Goal: Complete Application Form: Complete application form

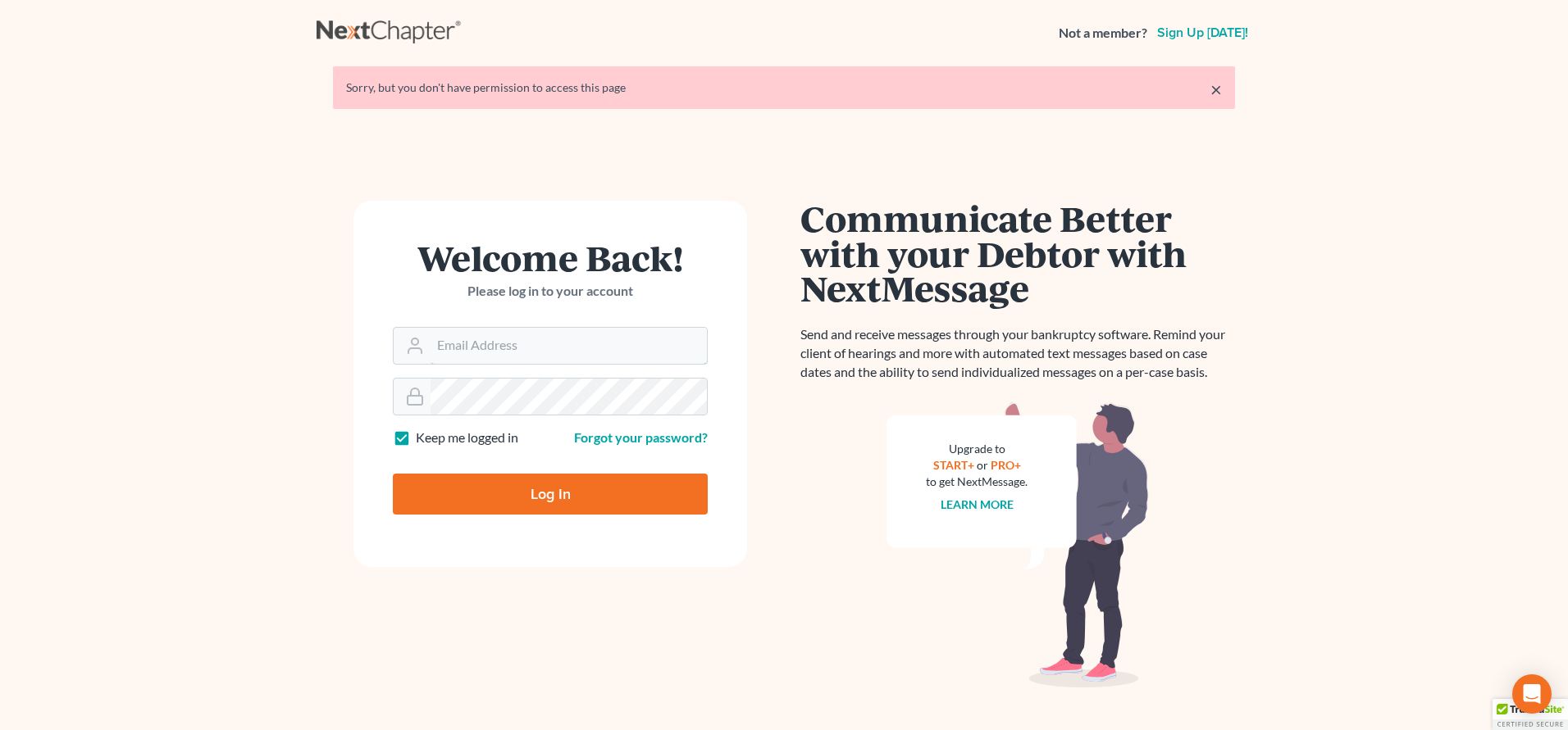
type input "[EMAIL_ADDRESS][DOMAIN_NAME]"
click at [560, 492] on input "Log In" at bounding box center [550, 494] width 315 height 41
type input "Thinking..."
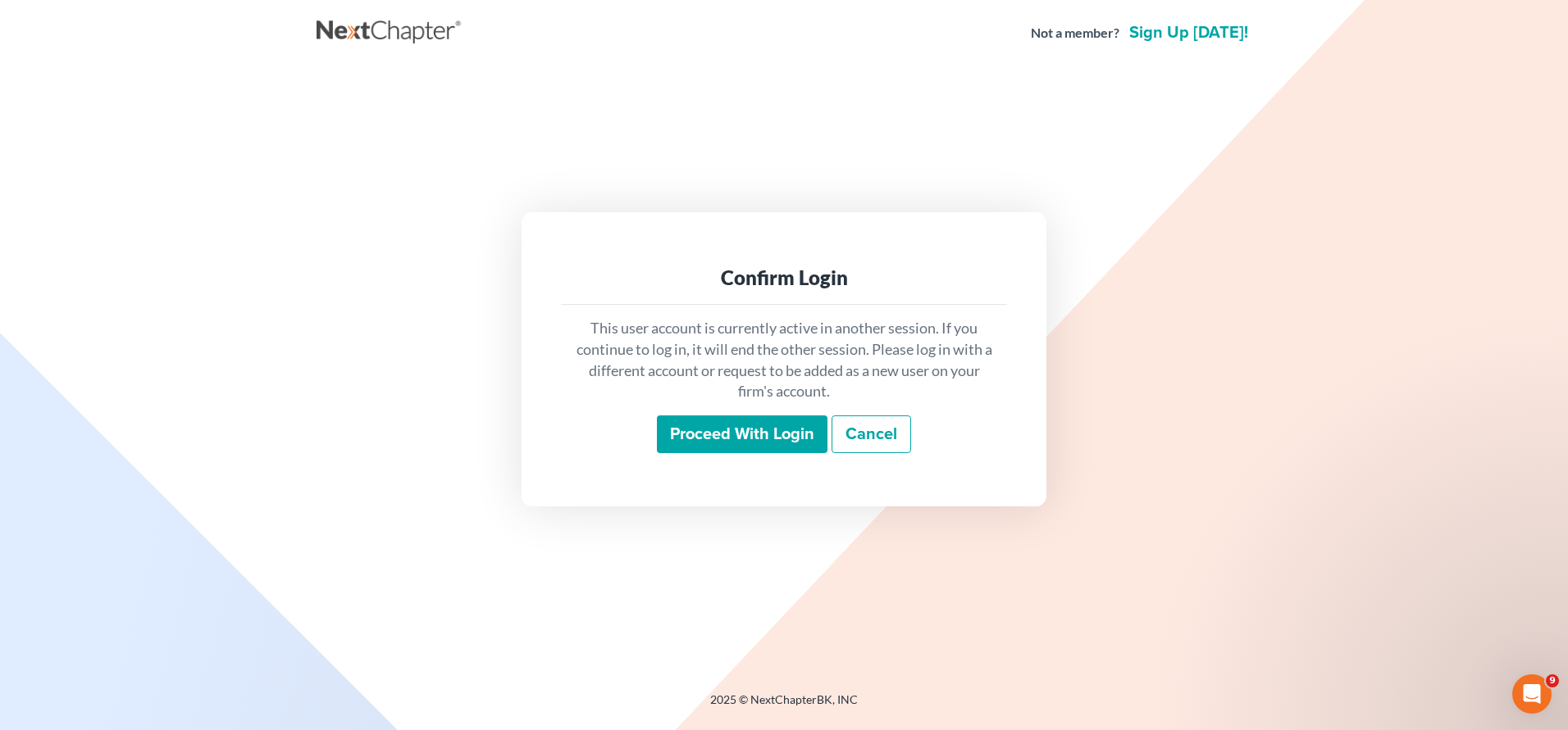
click at [776, 435] on input "Proceed with login" at bounding box center [742, 434] width 171 height 38
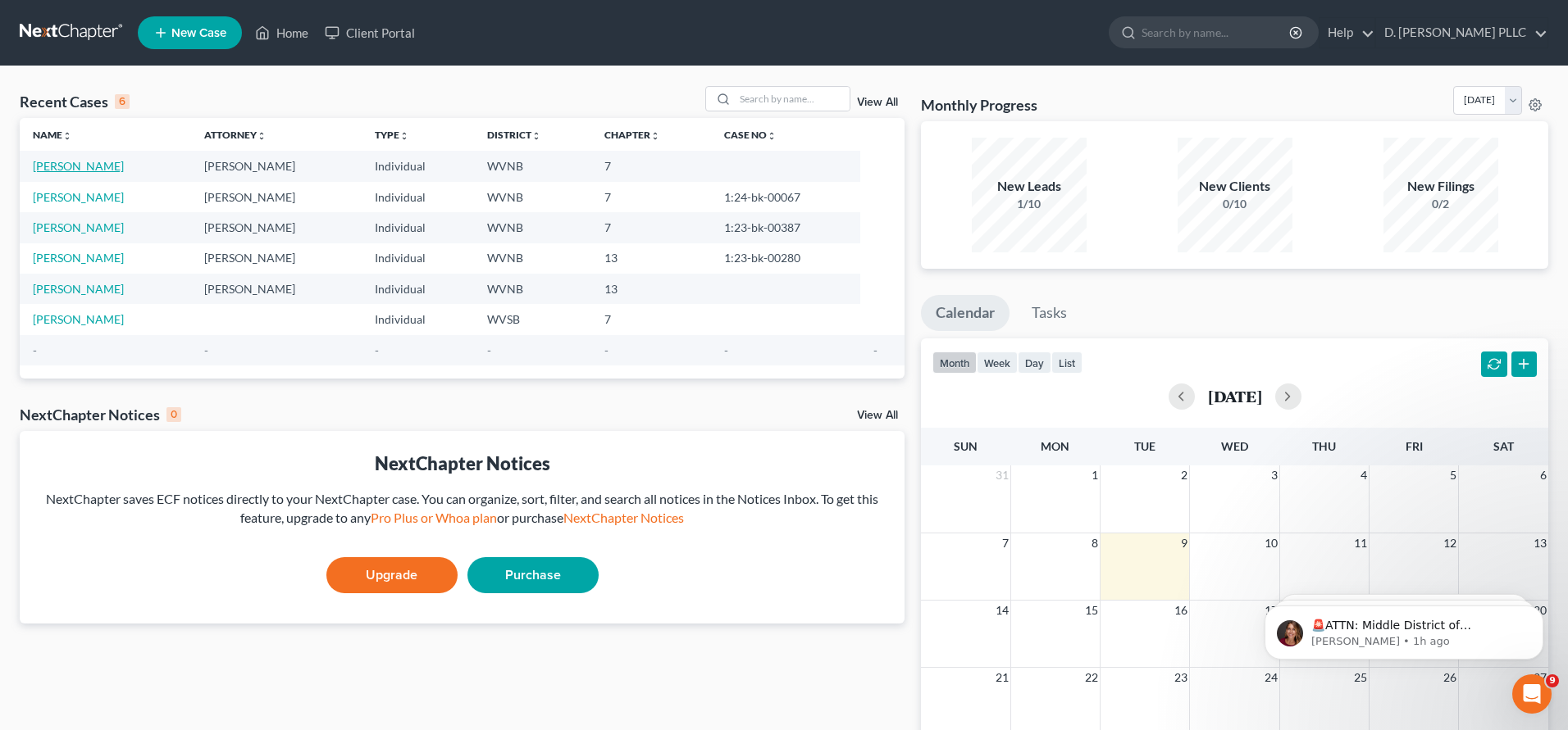
click at [86, 163] on link "[PERSON_NAME]" at bounding box center [78, 166] width 91 height 14
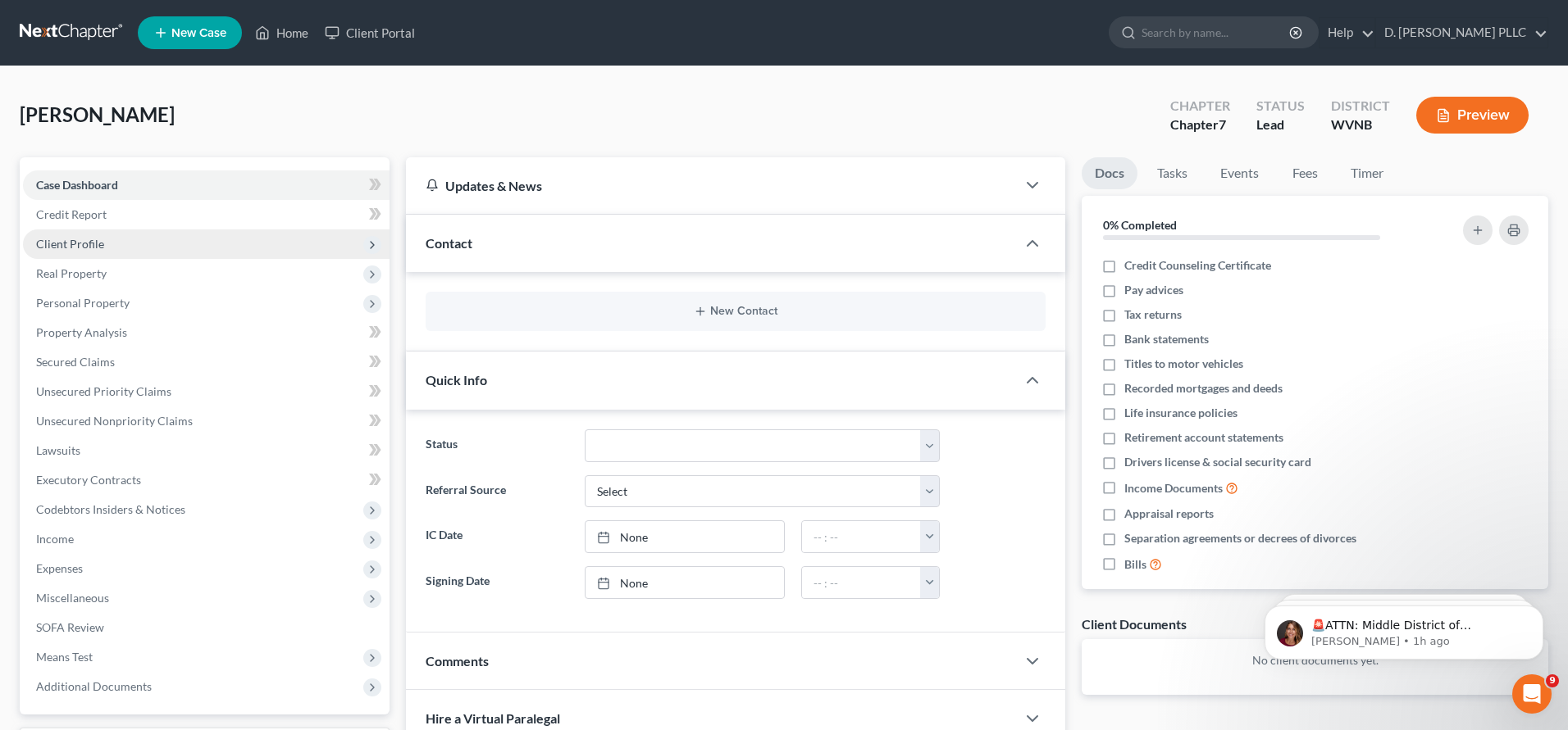
click at [74, 240] on span "Client Profile" at bounding box center [70, 244] width 68 height 14
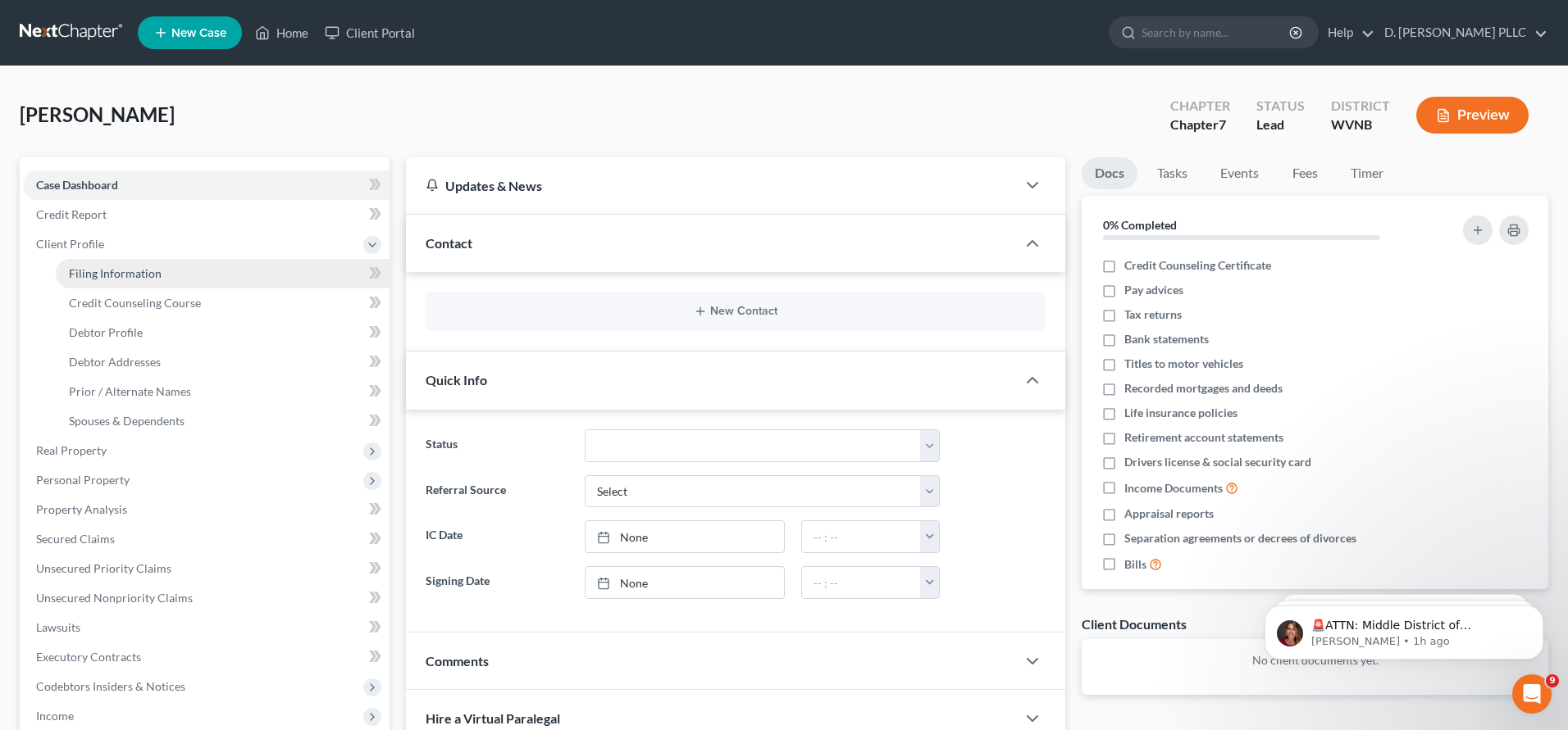
click at [96, 277] on span "Filing Information" at bounding box center [115, 273] width 93 height 14
select select "1"
select select "0"
select select "51"
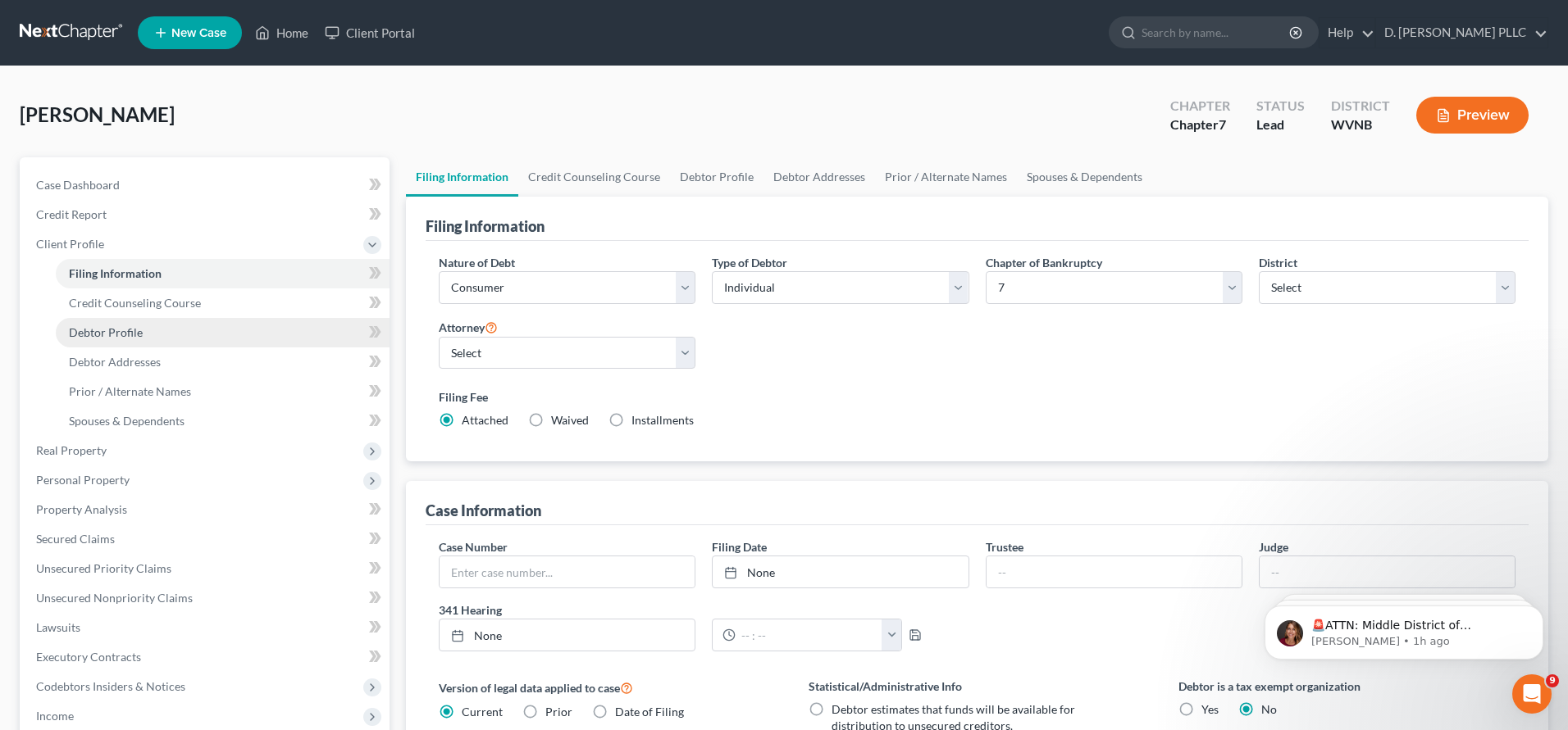
click at [104, 332] on span "Debtor Profile" at bounding box center [105, 332] width 73 height 14
select select "0"
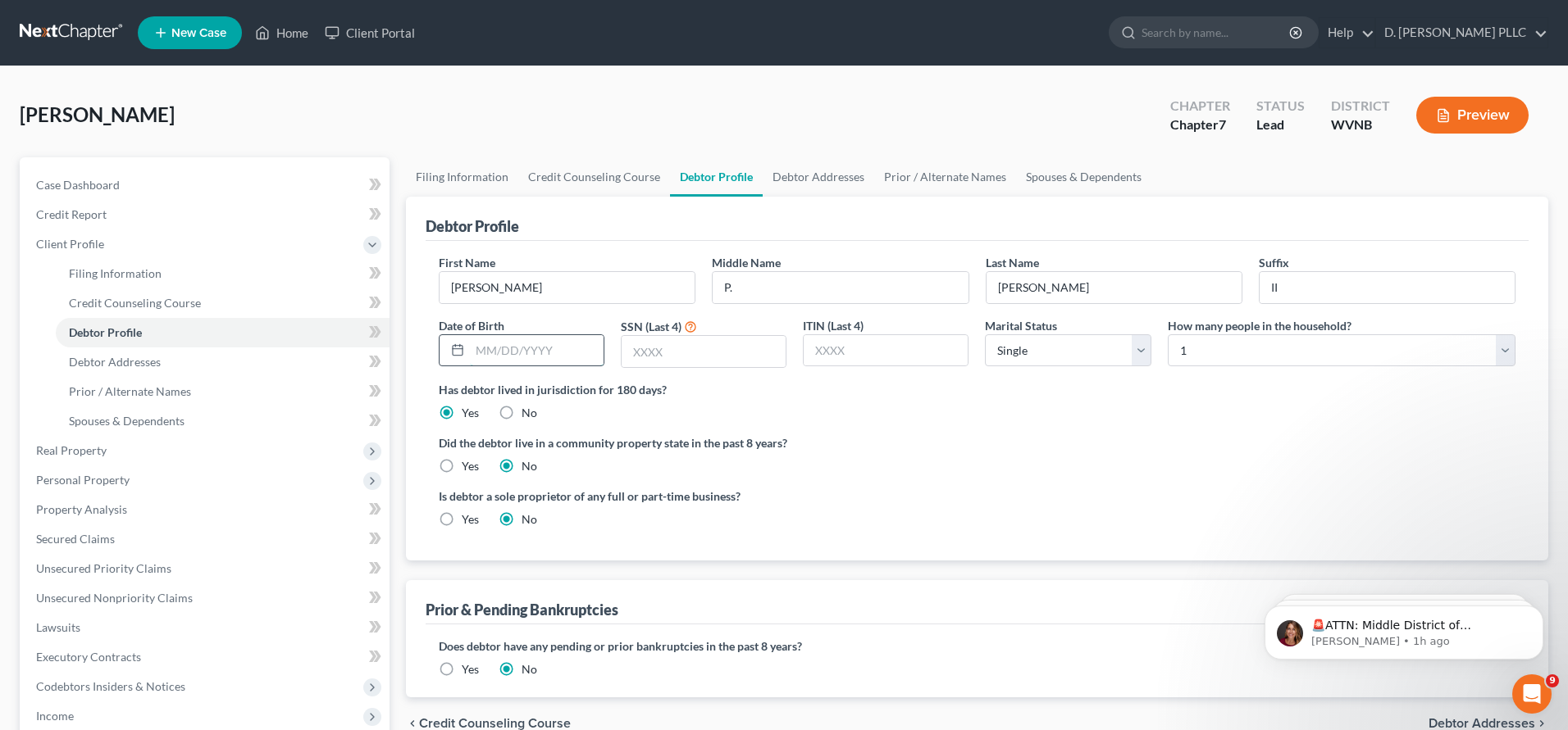
click at [486, 349] on input "text" at bounding box center [536, 350] width 134 height 31
type input "10/07/1976"
click at [649, 355] on input "text" at bounding box center [703, 351] width 164 height 31
type input "8567"
click at [922, 442] on label "Did the debtor live in a community property state in the past 8 years?" at bounding box center [977, 442] width 1077 height 17
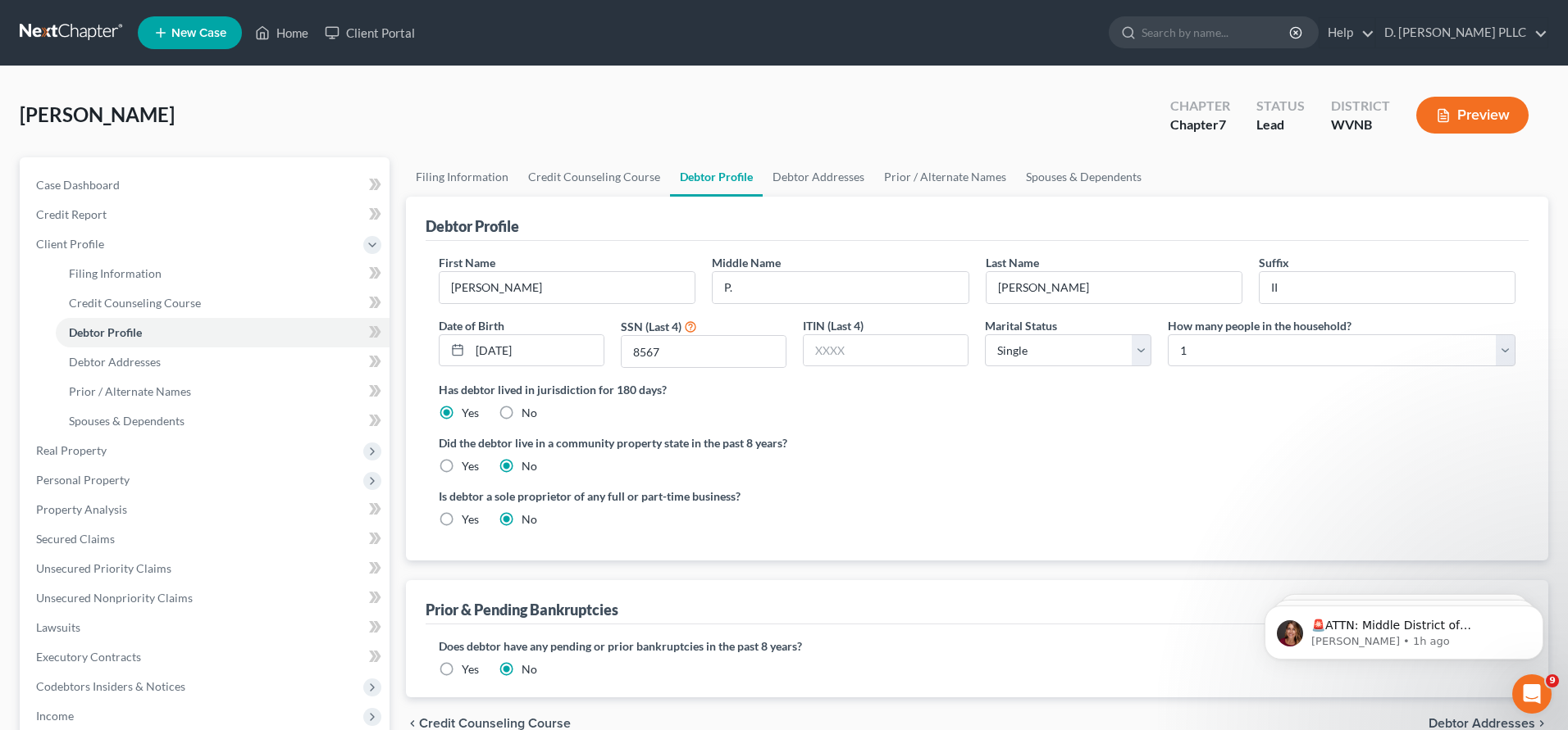
scroll to position [153, 0]
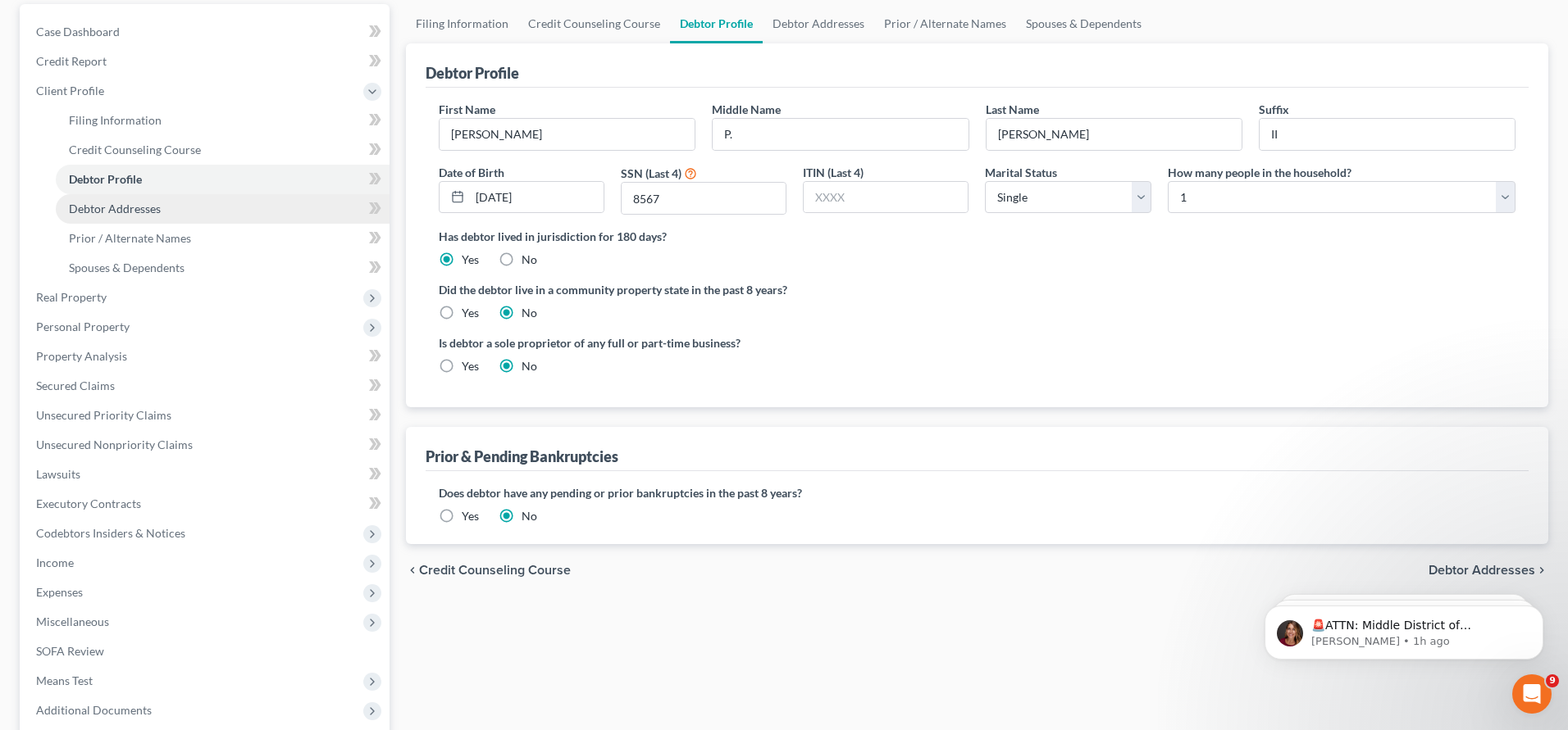
click at [103, 209] on span "Debtor Addresses" at bounding box center [115, 209] width 92 height 14
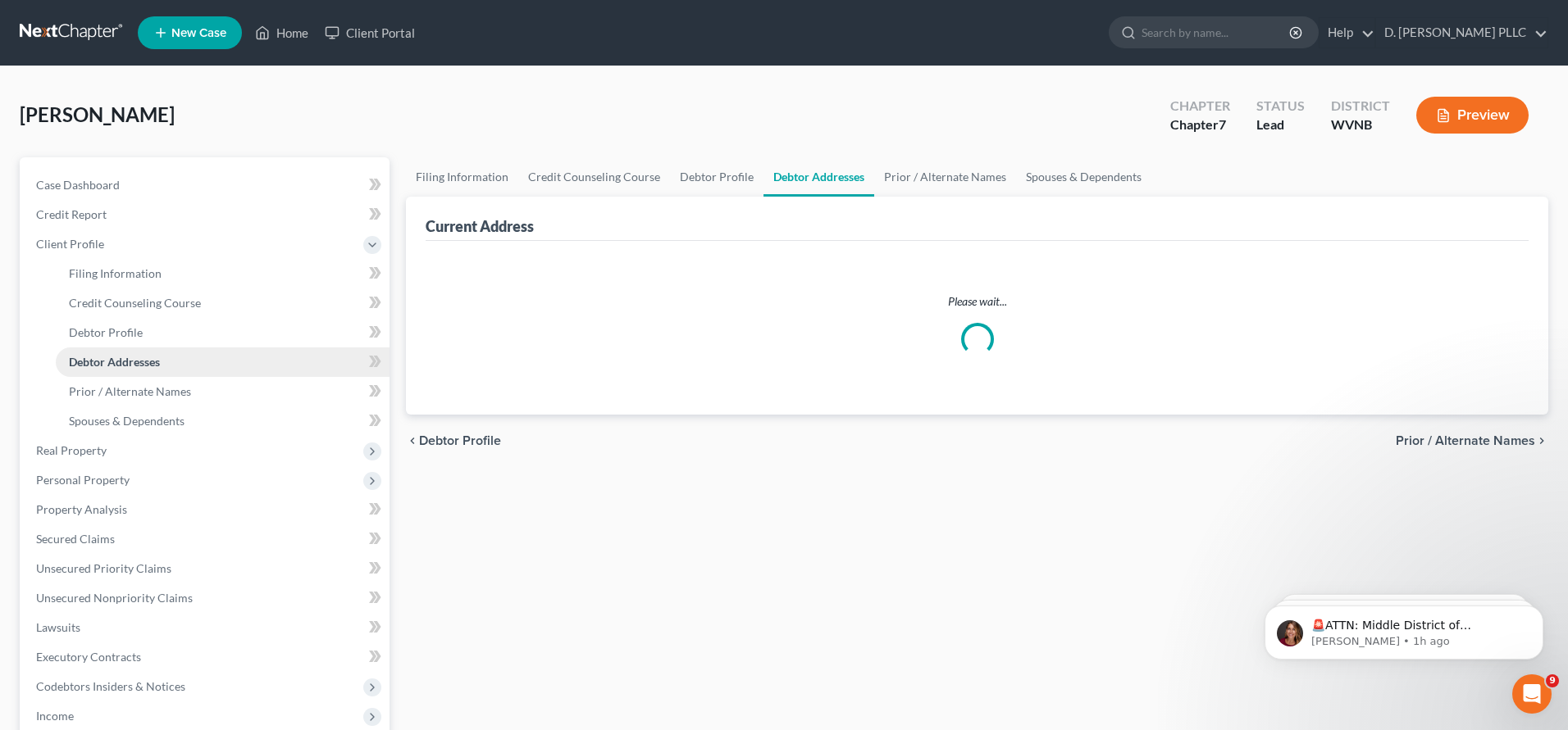
select select "0"
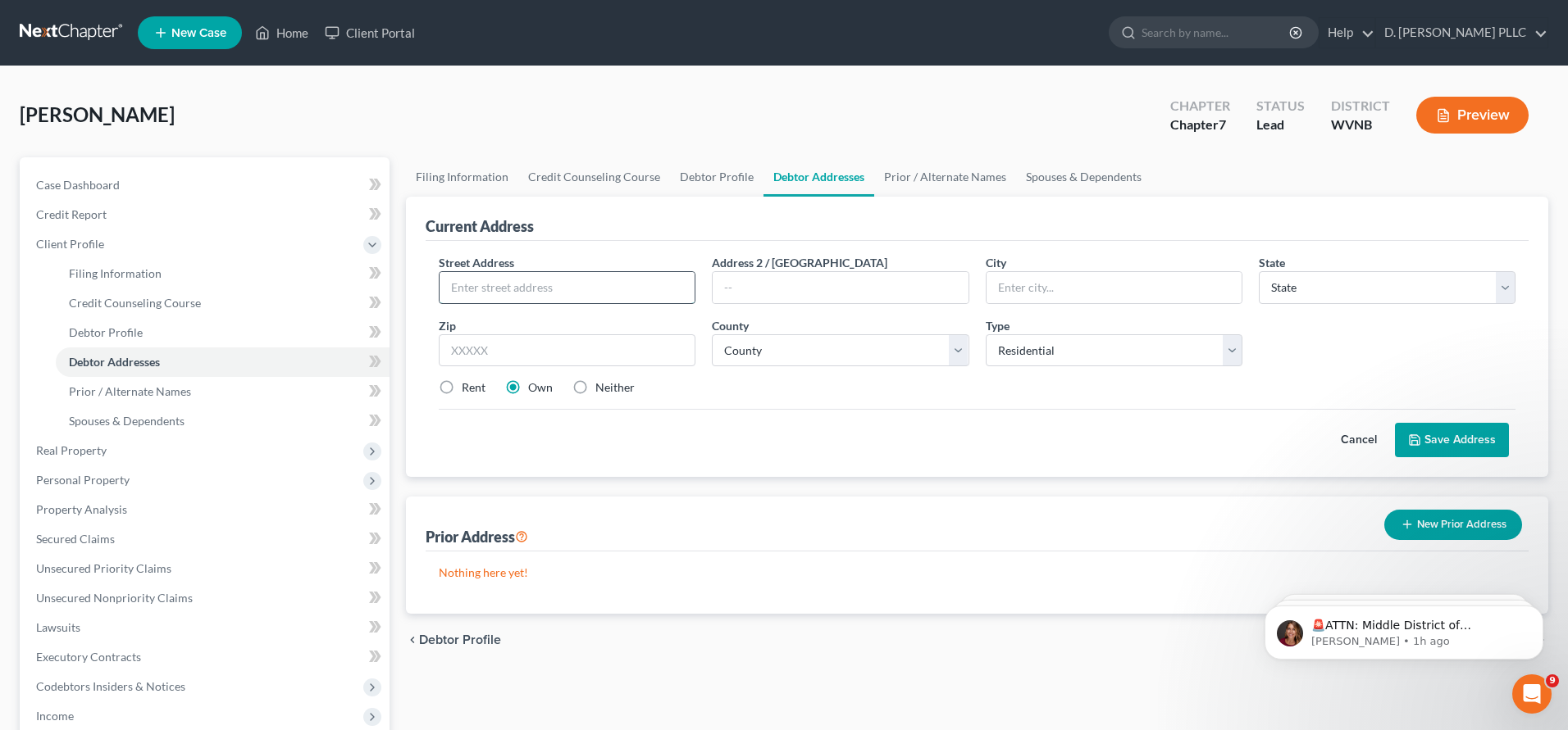
click at [471, 280] on input "text" at bounding box center [567, 287] width 255 height 31
click at [504, 287] on input "59 Bryant Davis Lane" at bounding box center [567, 287] width 255 height 31
type input "59 Bryant_Davis Lane"
click at [1021, 288] on input "text" at bounding box center [1114, 287] width 255 height 31
type input "St. Marys"
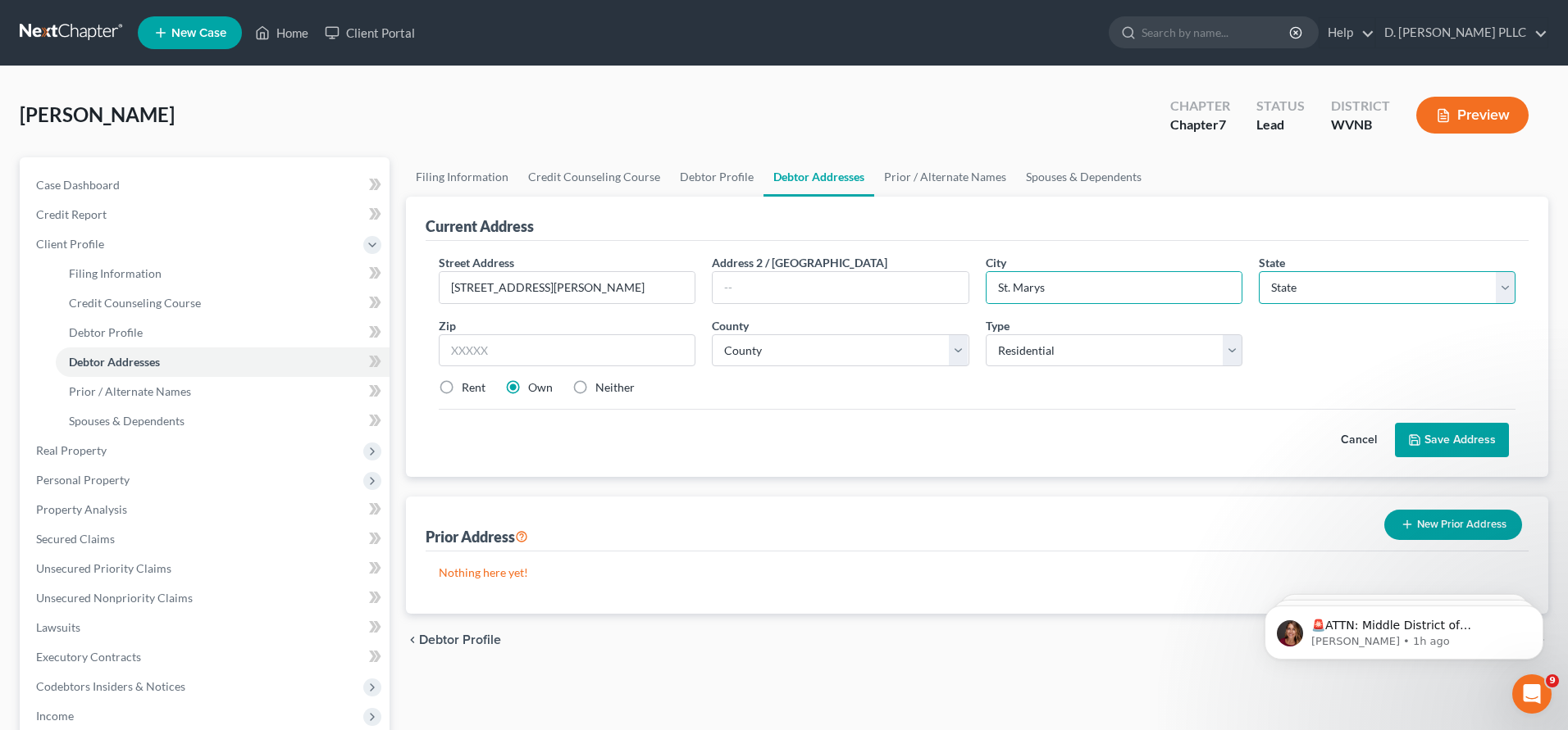
click at [1509, 287] on select "State AL AK AR AZ CA CO CT DE DC FL GA GU HI ID IL IN IA KS KY LA ME MD MA MI M…" at bounding box center [1387, 287] width 256 height 33
click at [1258, 271] on select "State AL AK AR AZ CA CO CT DE DC FL GA GU HI ID IL IN IA KS KY LA ME MD MA MI M…" at bounding box center [1387, 287] width 256 height 33
click at [1508, 290] on select "State AL AK AR AZ CA CO CT DE DC FL GA GU HI ID IL IN IA KS KY LA ME MD MA MI M…" at bounding box center [1387, 287] width 256 height 33
select select "51"
click at [1258, 271] on select "State AL AK AR AZ CA CO CT DE DC FL GA GU HI ID IL IN IA KS KY LA ME MD MA MI M…" at bounding box center [1387, 287] width 256 height 33
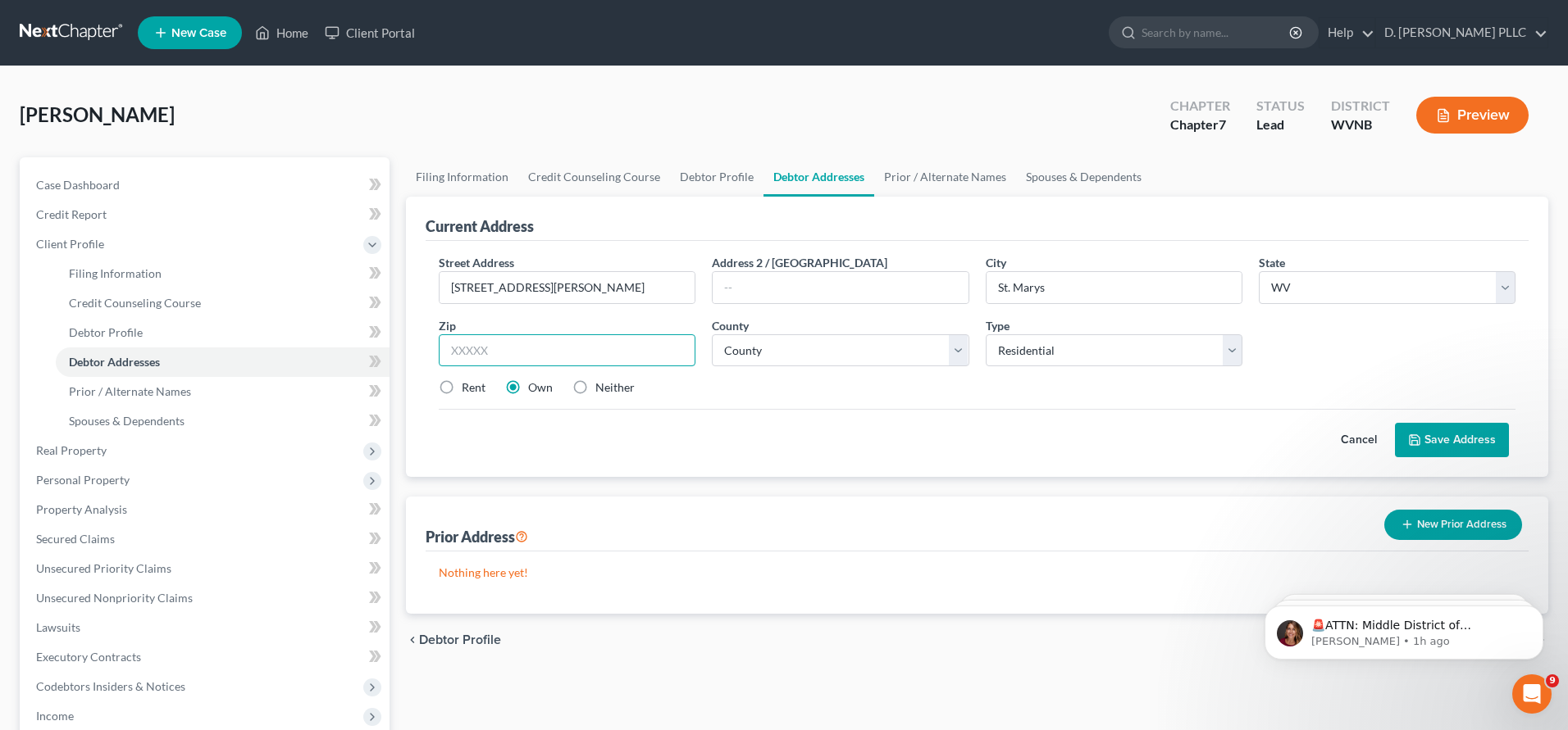
click at [455, 350] on input "text" at bounding box center [567, 350] width 256 height 33
type input "26170"
click at [958, 353] on select "County Barbour County Berkeley County Boone County Braxton County Brooke County…" at bounding box center [840, 350] width 256 height 33
type input "Saint Marys"
select select "36"
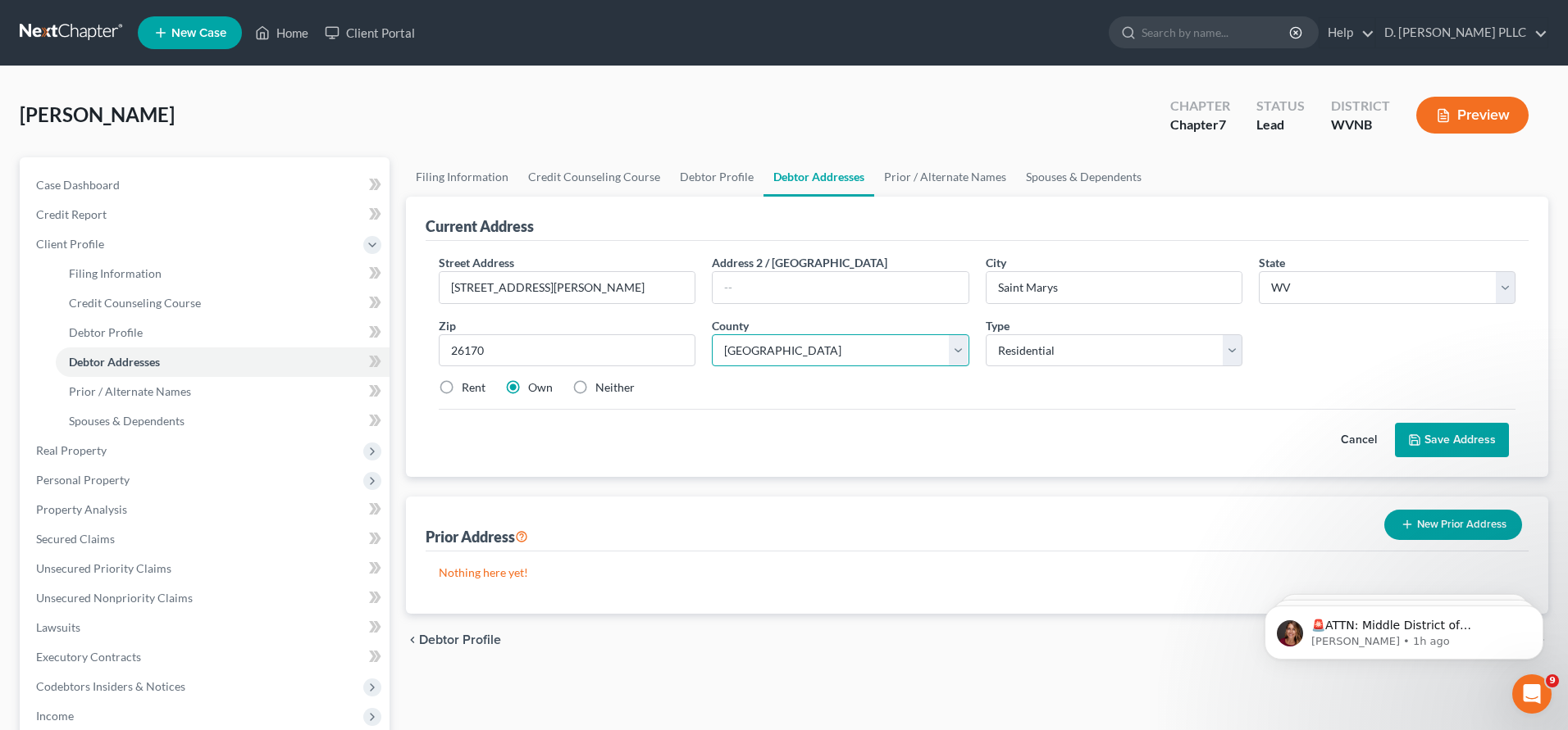
click at [712, 334] on select "County Barbour County Berkeley County Boone County Braxton County Brooke County…" at bounding box center [840, 350] width 256 height 33
click at [1464, 448] on button "Save Address" at bounding box center [1451, 439] width 114 height 34
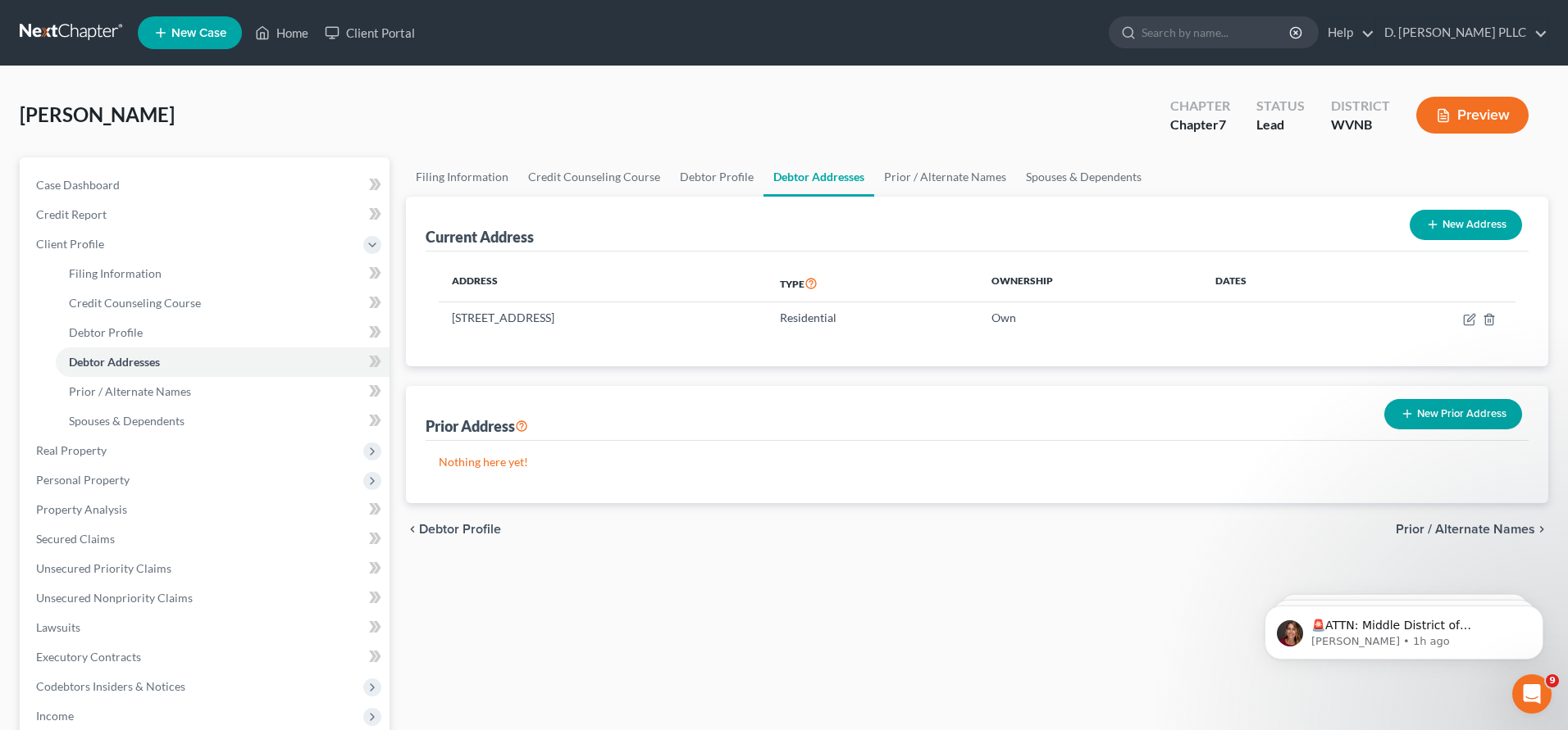
click at [1421, 413] on button "New Prior Address" at bounding box center [1453, 414] width 138 height 30
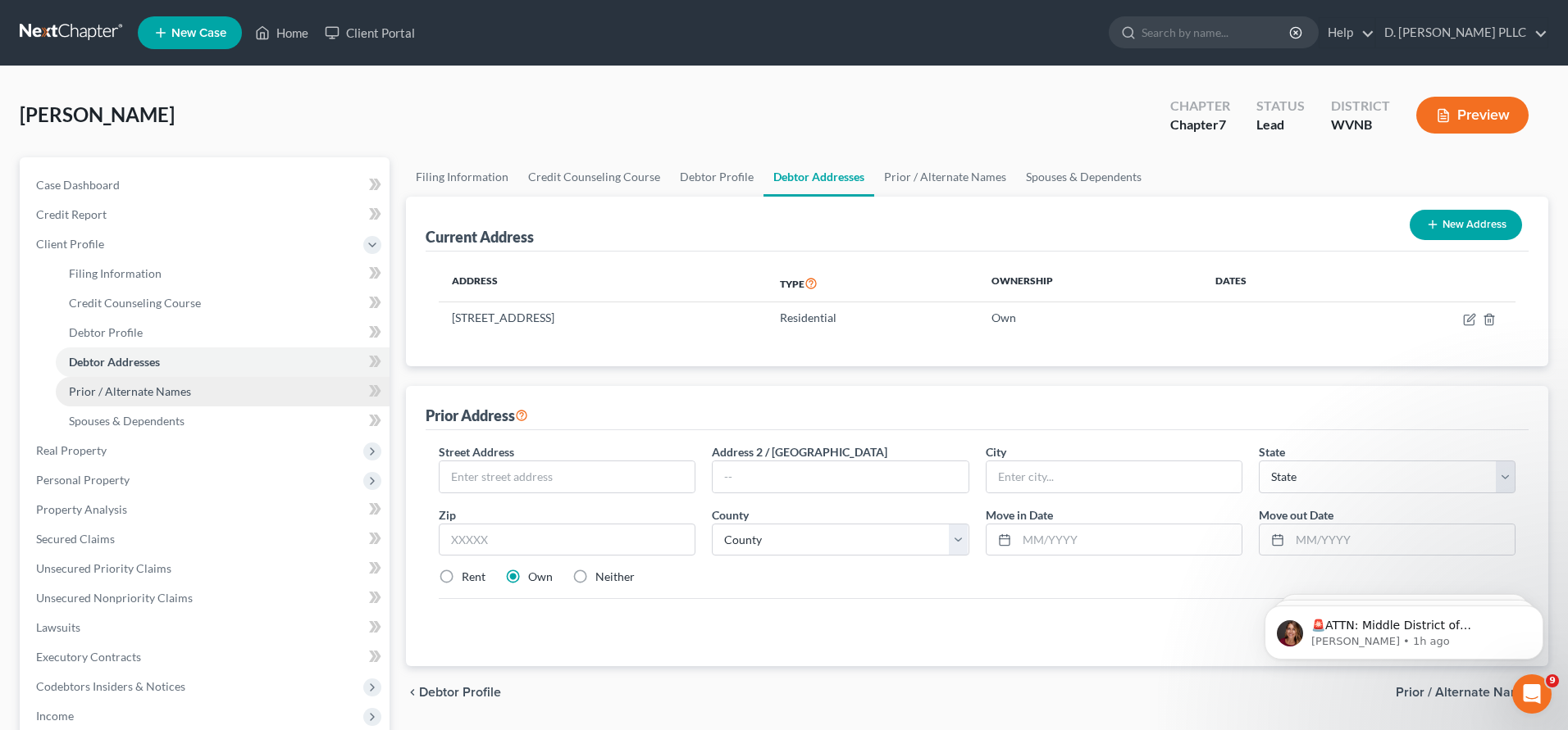
click at [141, 392] on span "Prior / Alternate Names" at bounding box center [130, 392] width 122 height 14
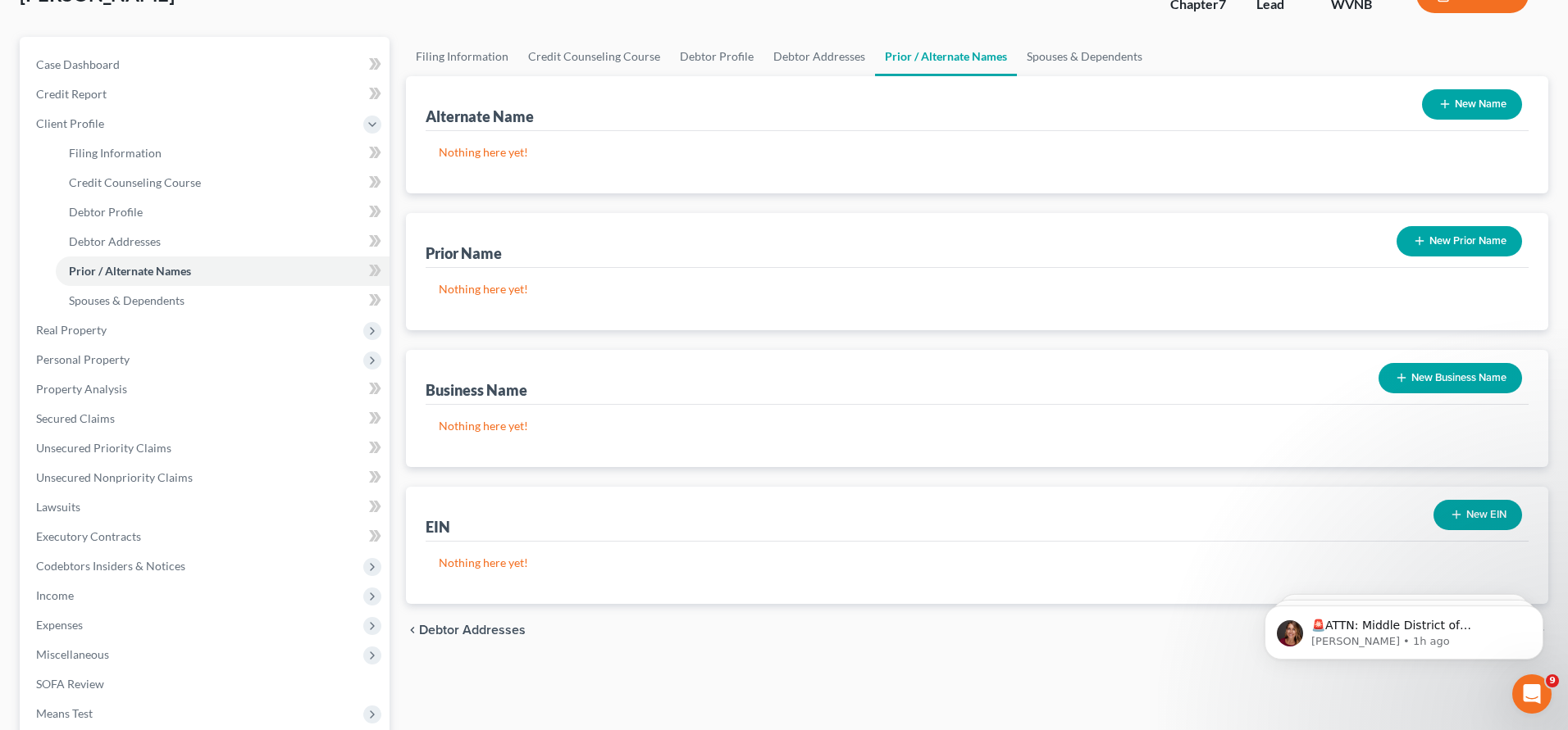
scroll to position [166, 0]
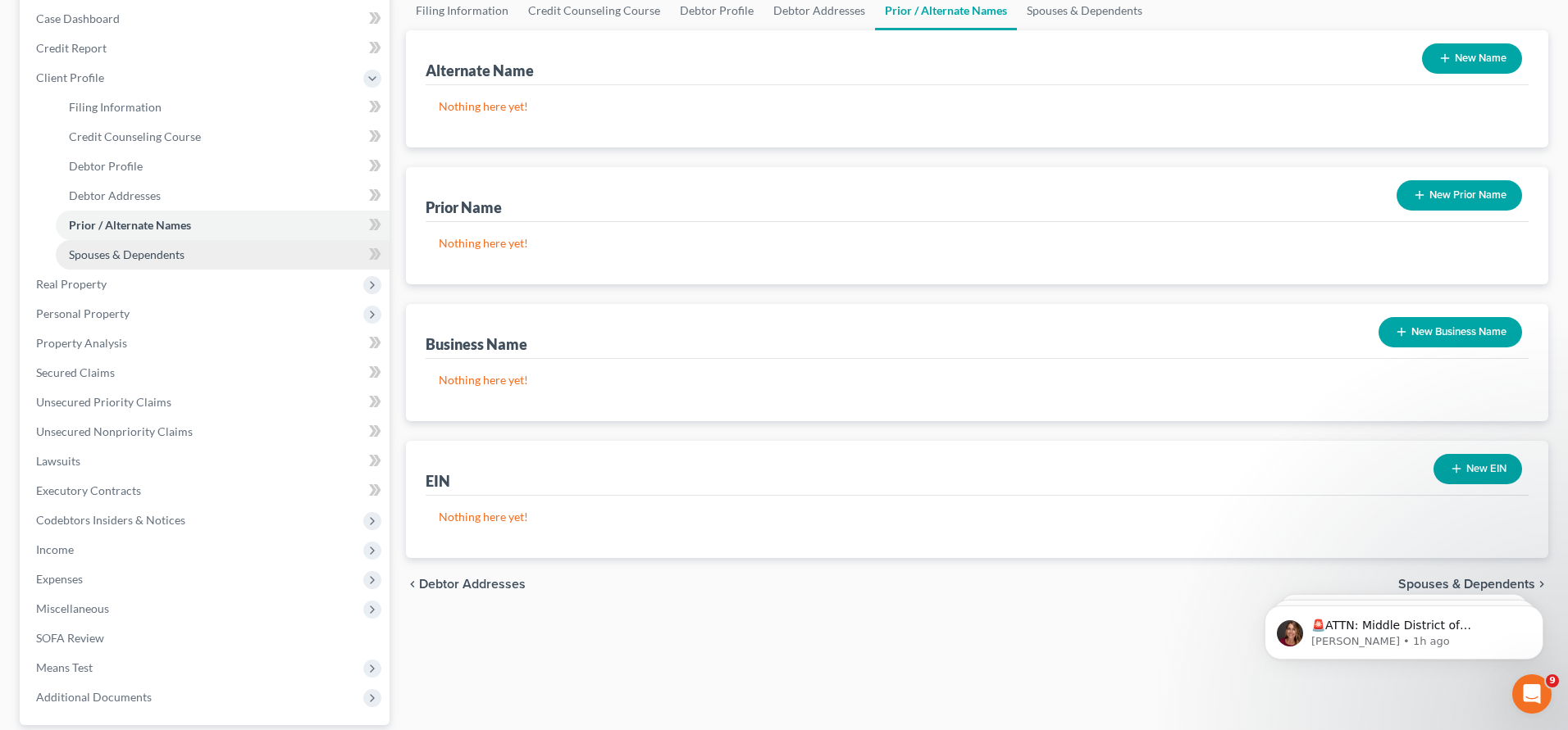
click at [172, 252] on span "Spouses & Dependents" at bounding box center [126, 255] width 116 height 14
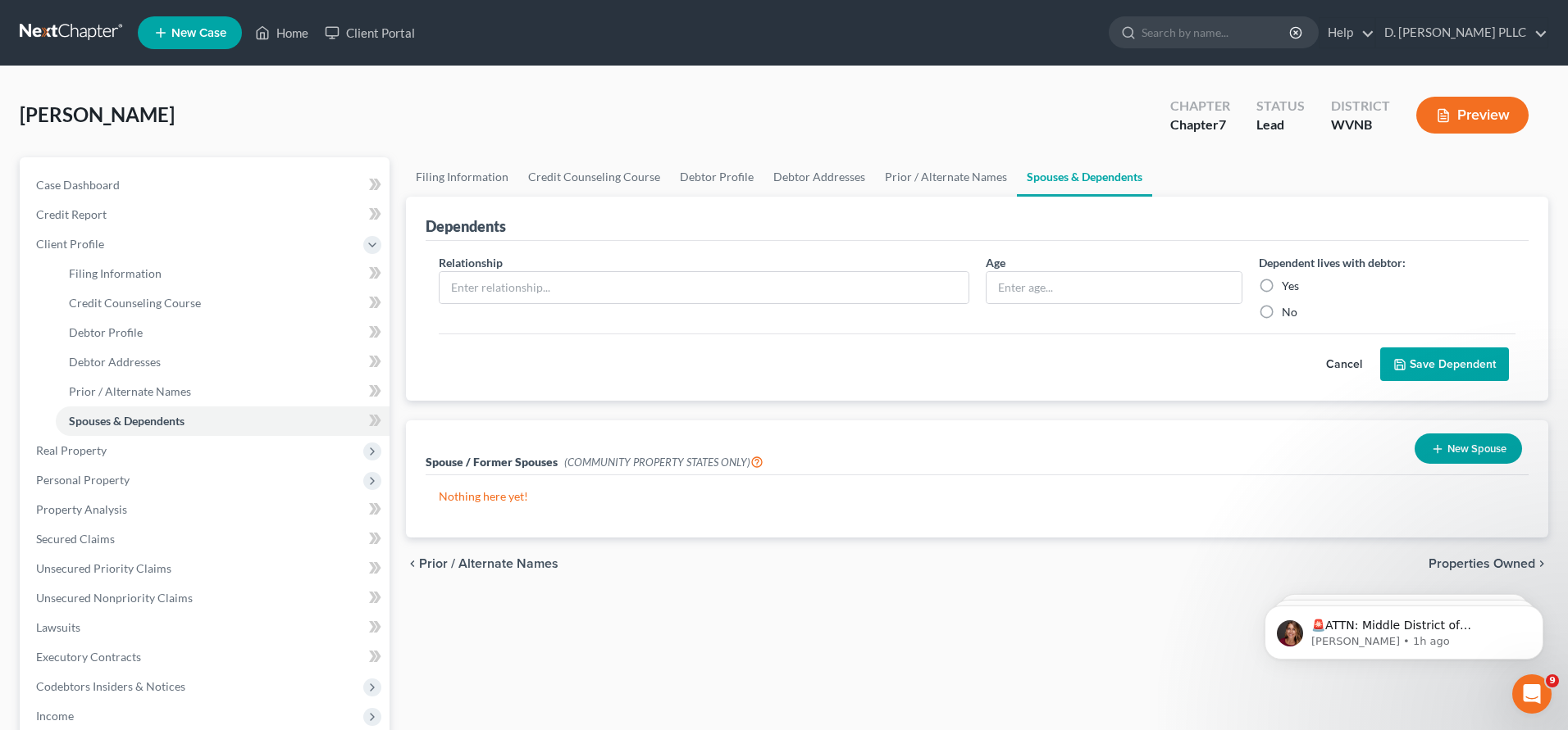
click at [1281, 312] on label "No" at bounding box center [1289, 312] width 16 height 17
click at [1289, 312] on input "No" at bounding box center [1294, 309] width 11 height 11
radio input "true"
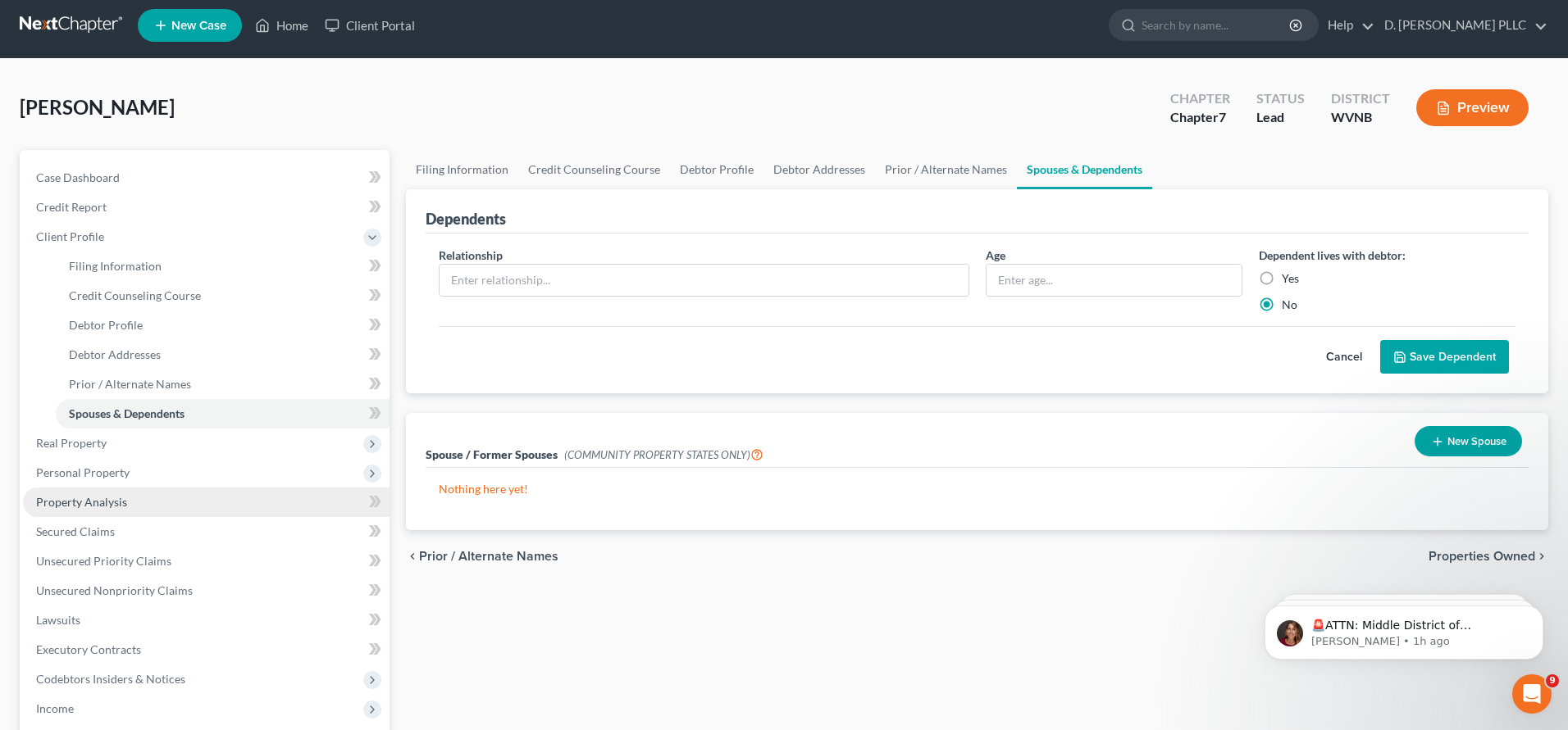
scroll to position [11, 0]
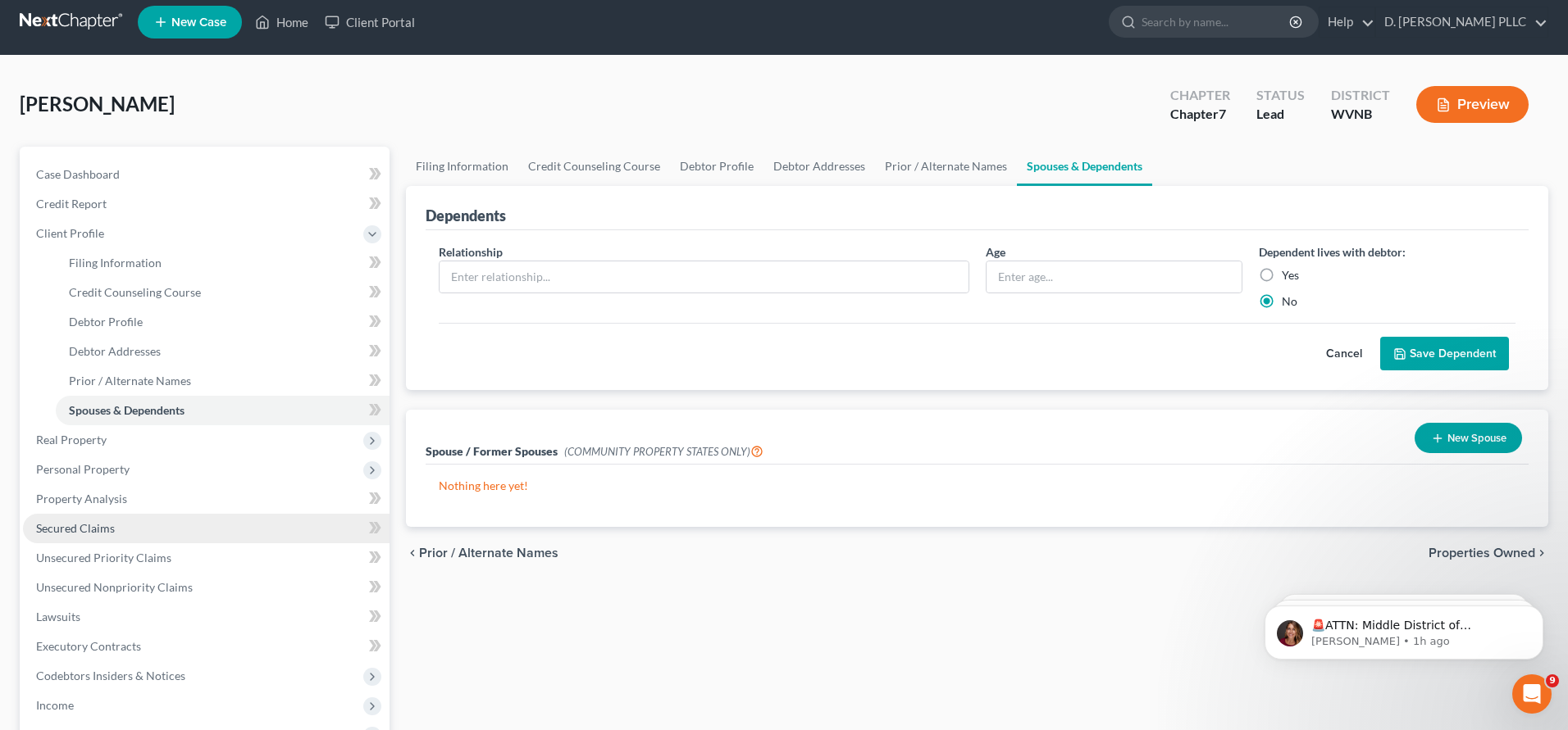
click at [101, 527] on span "Secured Claims" at bounding box center [75, 528] width 79 height 14
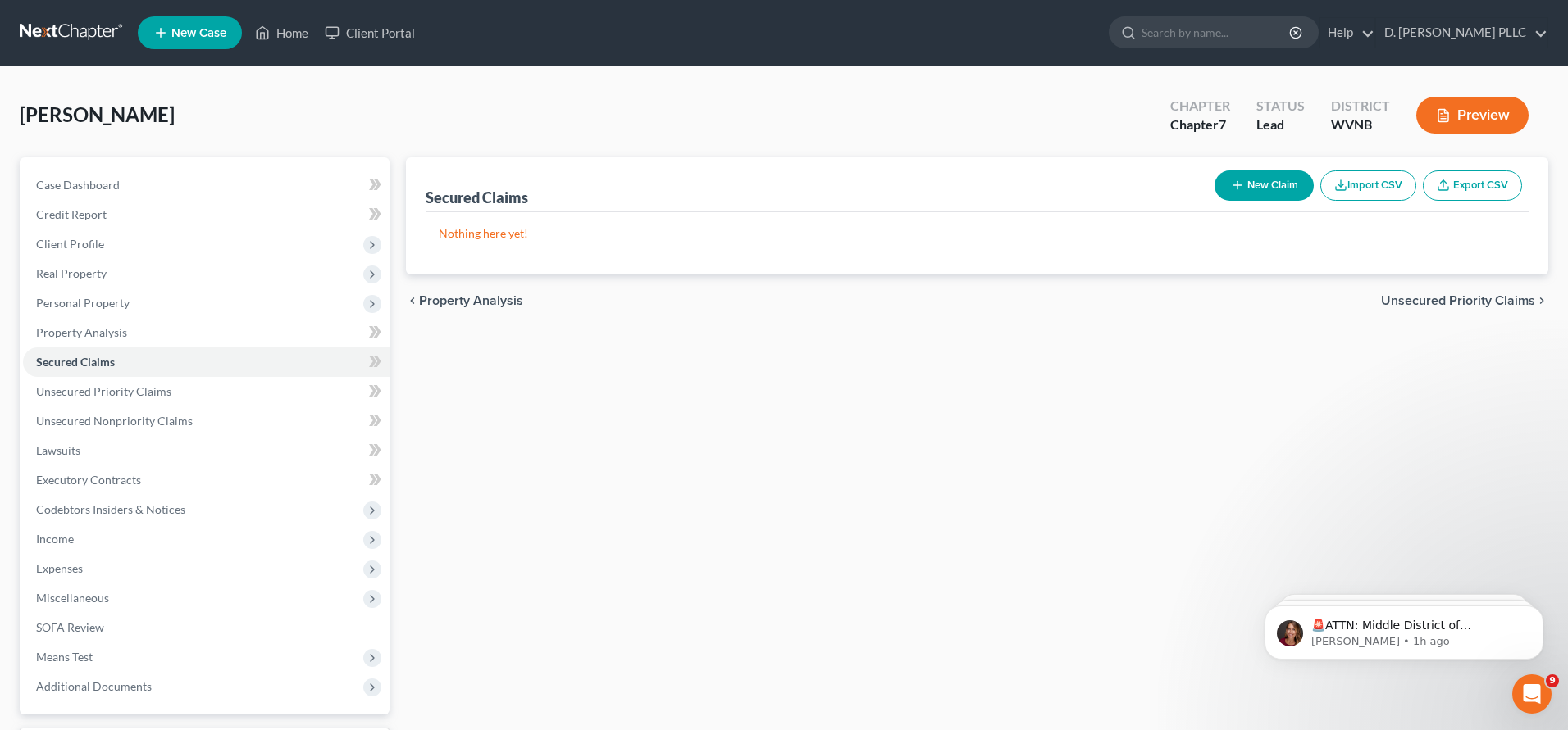
click at [1253, 186] on button "New Claim" at bounding box center [1264, 186] width 99 height 30
select select "0"
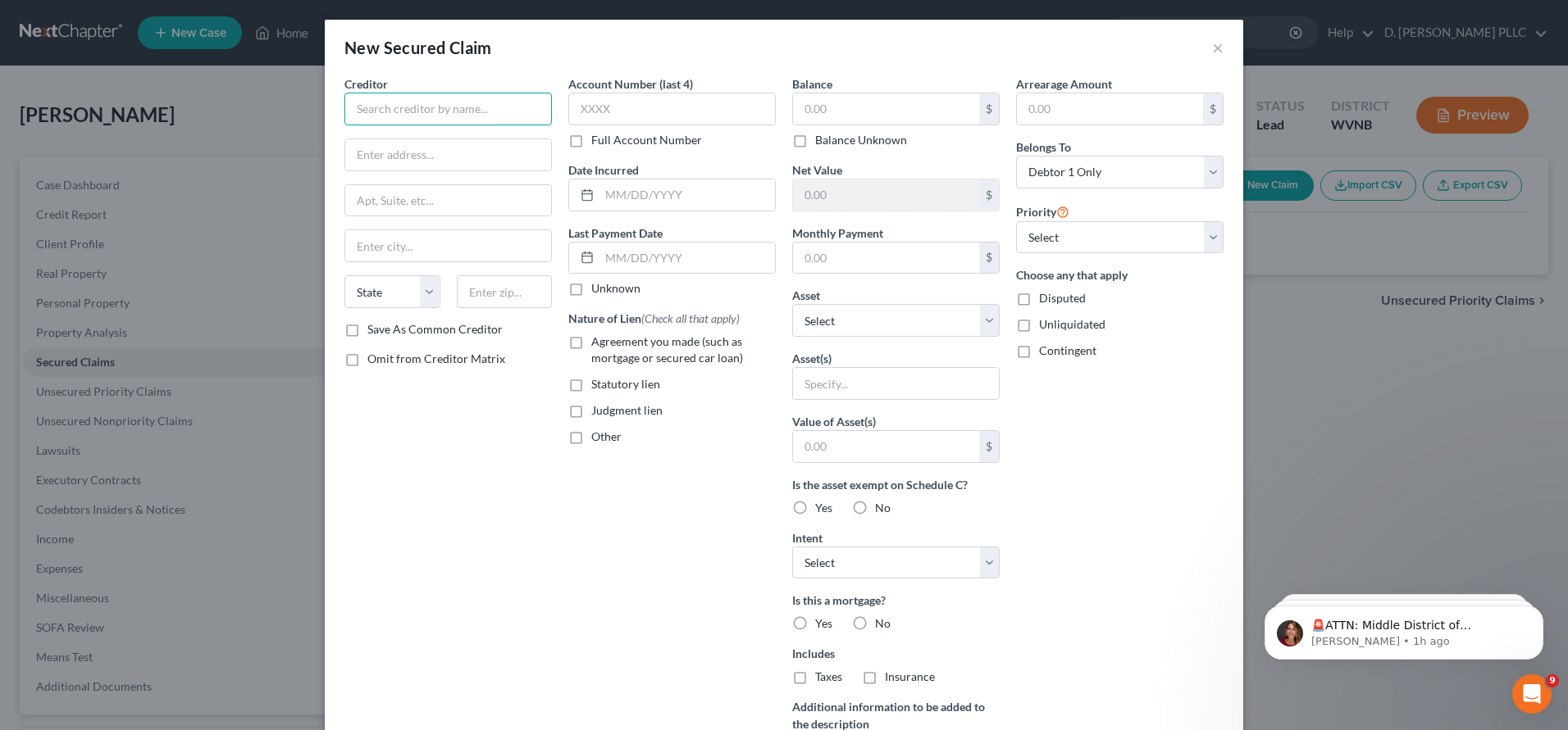
click at [410, 103] on input "text" at bounding box center [447, 109] width 208 height 33
click at [98, 420] on div "New Secured Claim × Creditor * State AL AK AR AZ CA CO CT DE DC FL GA GU HI ID …" at bounding box center [784, 365] width 1568 height 730
click at [96, 418] on div "New Secured Claim × Creditor * State AL AK AR AZ CA CO CT DE DC FL GA GU HI ID …" at bounding box center [784, 365] width 1568 height 730
click at [97, 388] on div "New Secured Claim × Creditor * State AL AK AR AZ CA CO CT DE DC FL GA GU HI ID …" at bounding box center [784, 365] width 1568 height 730
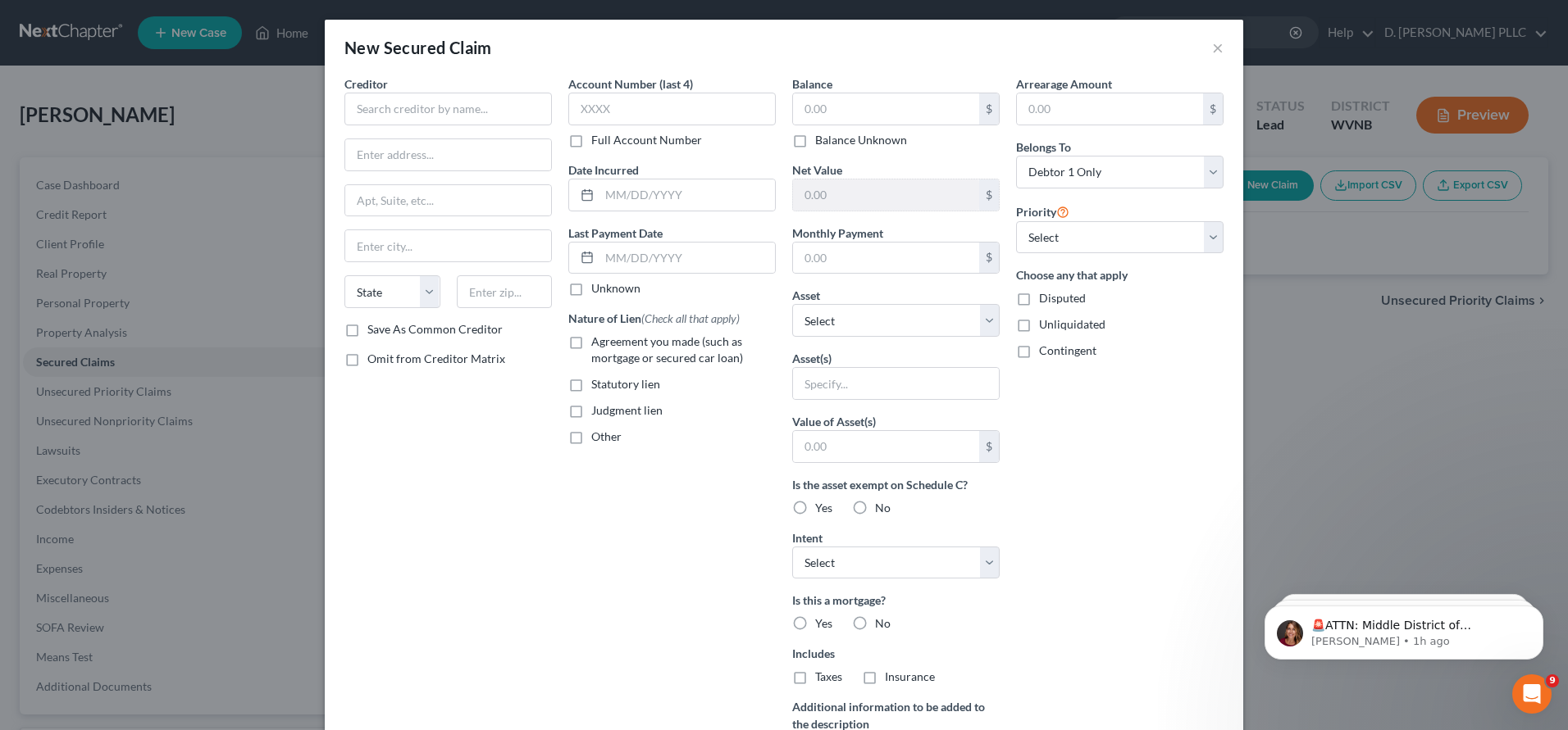
click at [97, 388] on div "New Secured Claim × Creditor * State AL AK AR AZ CA CO CT DE DC FL GA GU HI ID …" at bounding box center [784, 365] width 1568 height 730
click at [1217, 49] on button "×" at bounding box center [1218, 48] width 11 height 19
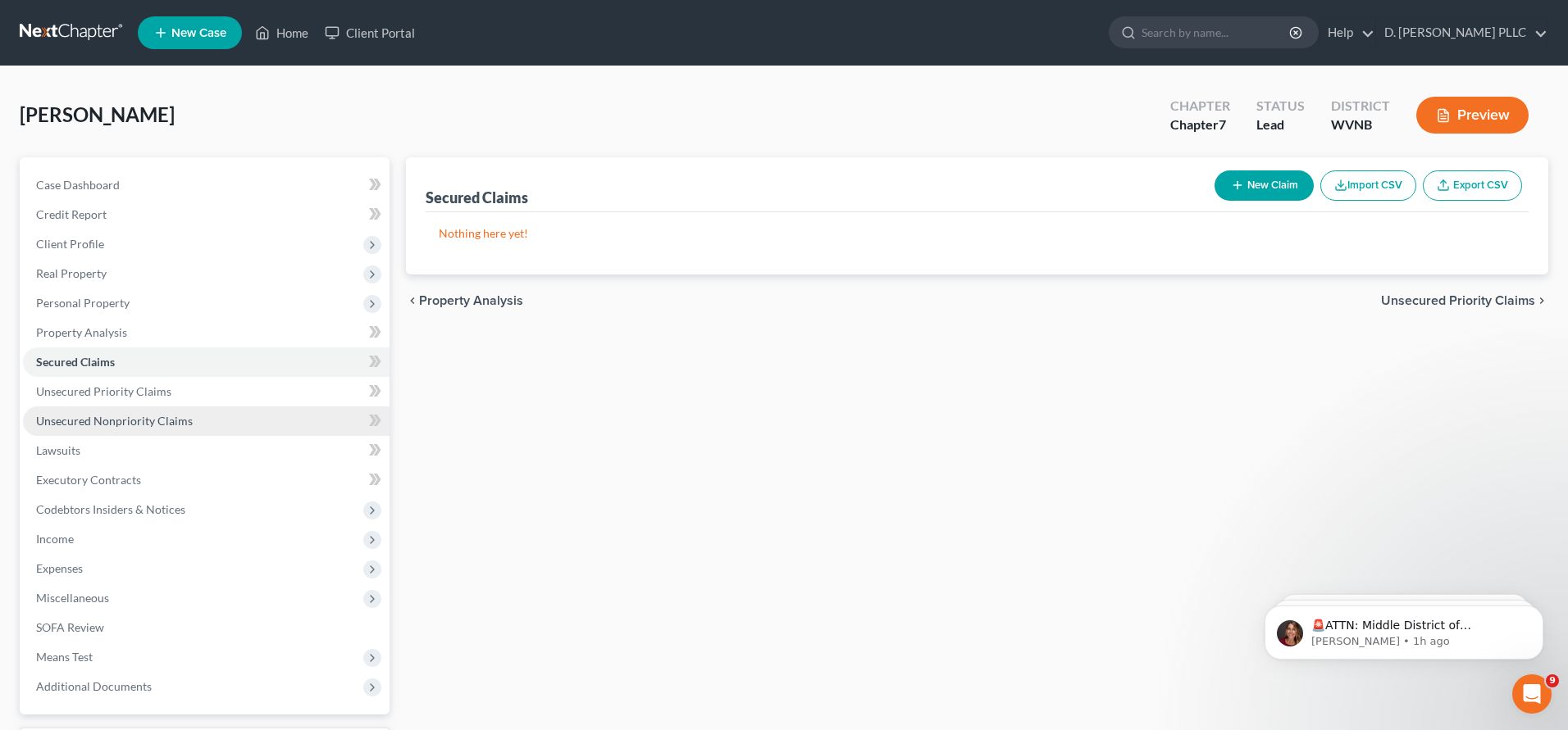
click at [119, 421] on span "Unsecured Nonpriority Claims" at bounding box center [114, 421] width 157 height 14
click at [1268, 186] on button "New Claim" at bounding box center [1264, 186] width 99 height 30
select select "0"
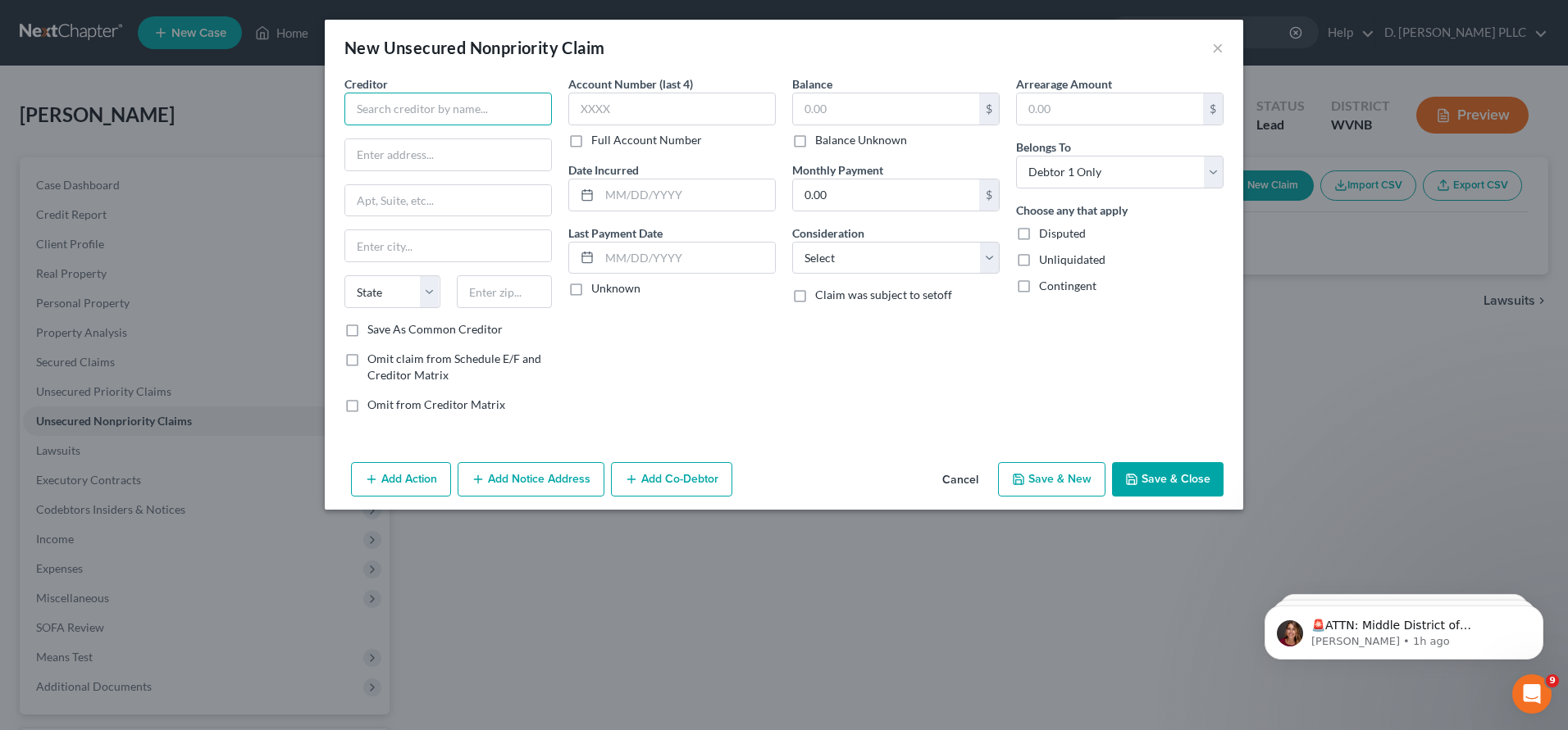
click at [415, 118] on input "text" at bounding box center [447, 109] width 208 height 33
type input "Discover"
click at [389, 154] on input "text" at bounding box center [447, 155] width 206 height 31
type input "P.O. Box 71242"
click at [370, 205] on input "text" at bounding box center [447, 201] width 206 height 31
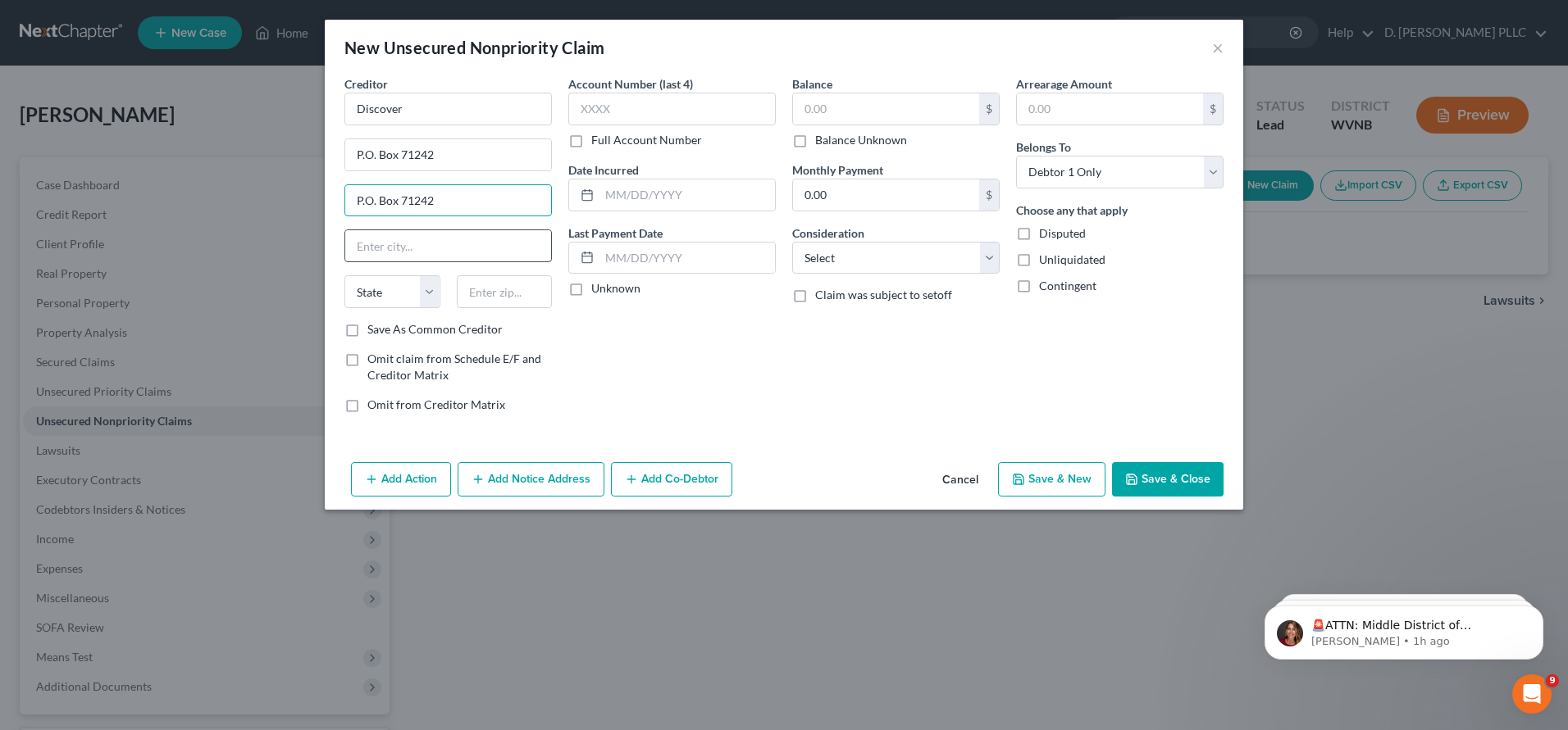
type input "P.O. Box 71242"
click at [371, 247] on input "text" at bounding box center [447, 246] width 206 height 31
type input "Charlotte"
click at [428, 291] on select "State AL AK AR AZ CA CO CT DE DC FL GA GU HI ID IL IN IA KS KY LA ME MD MA MI M…" at bounding box center [392, 292] width 96 height 33
select select "28"
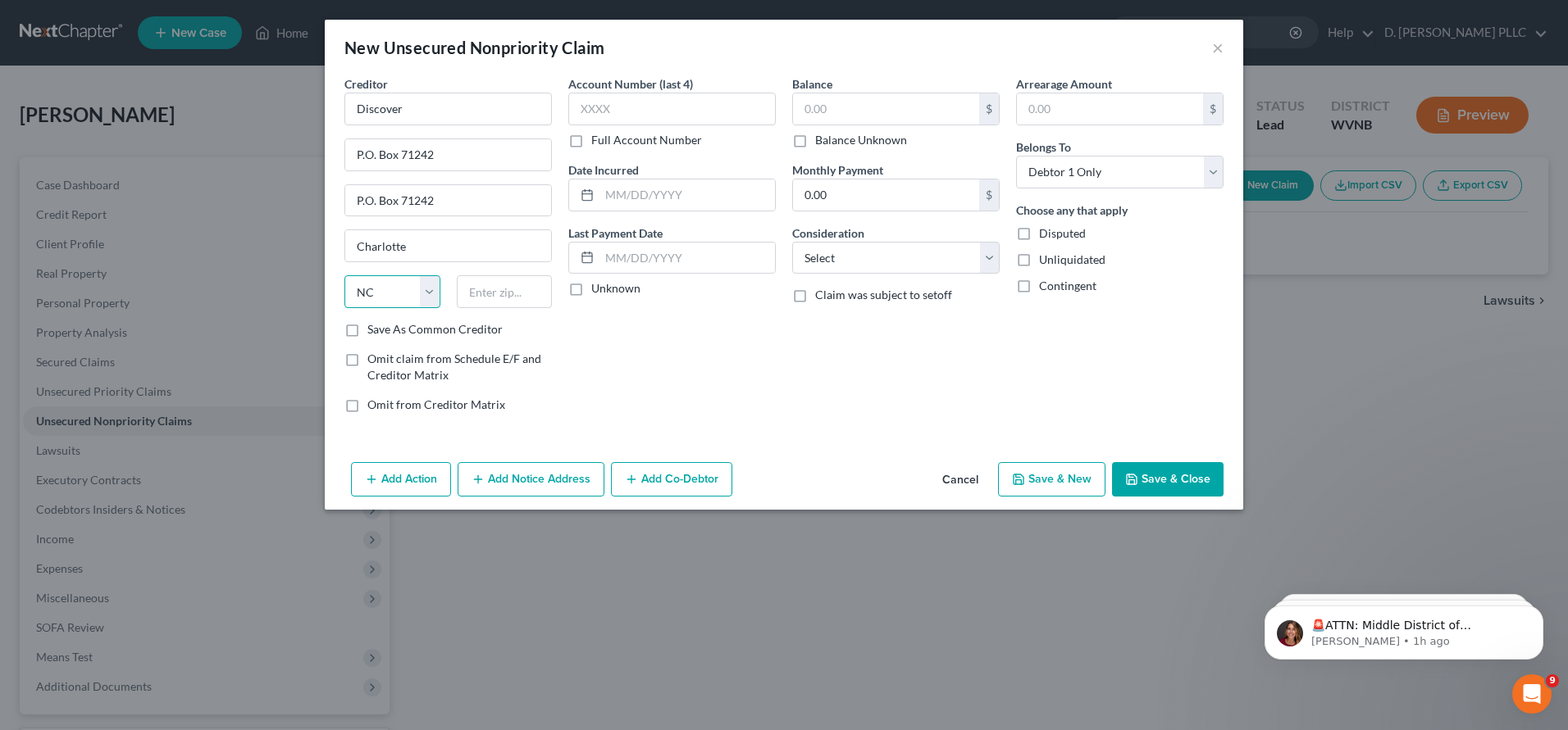
click at [344, 276] on select "State AL AK AR AZ CA CO CT DE DC FL GA GU HI ID IL IN IA KS KY LA ME MD MA MI M…" at bounding box center [392, 292] width 96 height 33
click at [367, 331] on label "Save As Common Creditor" at bounding box center [434, 330] width 135 height 17
click at [374, 331] on input "Save As Common Creditor" at bounding box center [379, 327] width 11 height 11
checkbox input "true"
click at [825, 114] on input "text" at bounding box center [886, 109] width 186 height 31
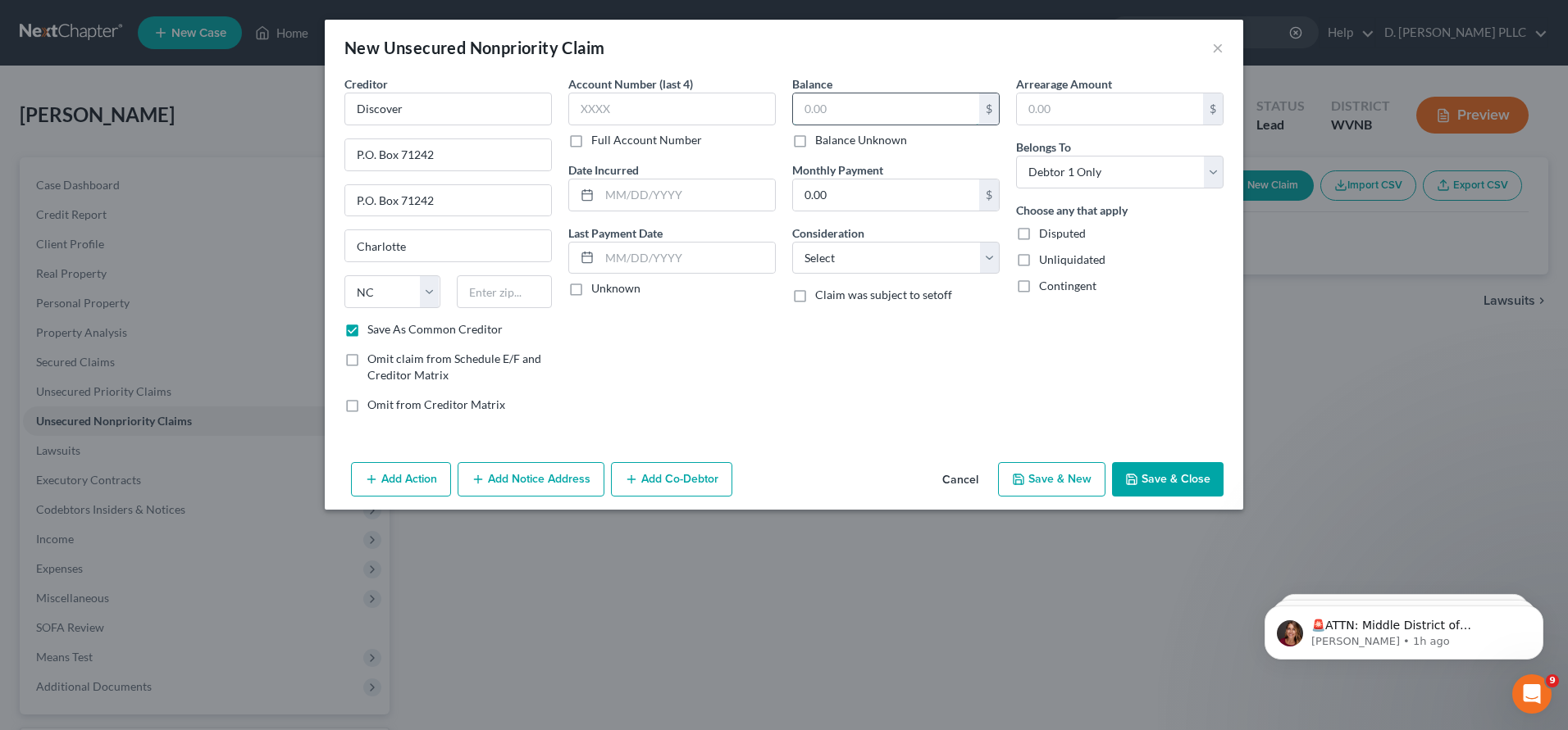
type input "7"
type input "0"
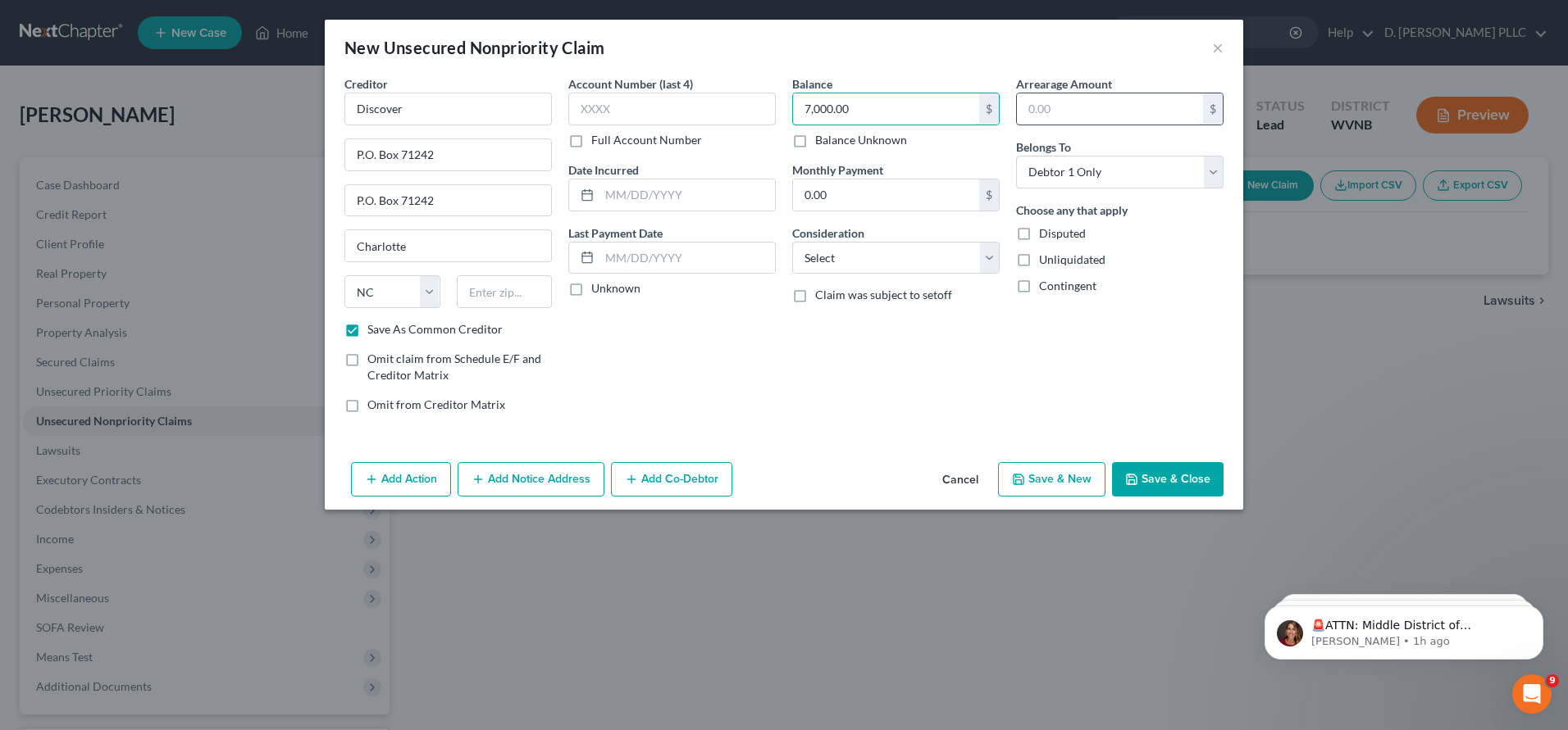
type input "7,000.00"
click at [1039, 111] on input "text" at bounding box center [1110, 109] width 186 height 31
type input "7,000.00"
click at [1167, 483] on button "Save & Close" at bounding box center [1167, 479] width 111 height 34
checkbox input "false"
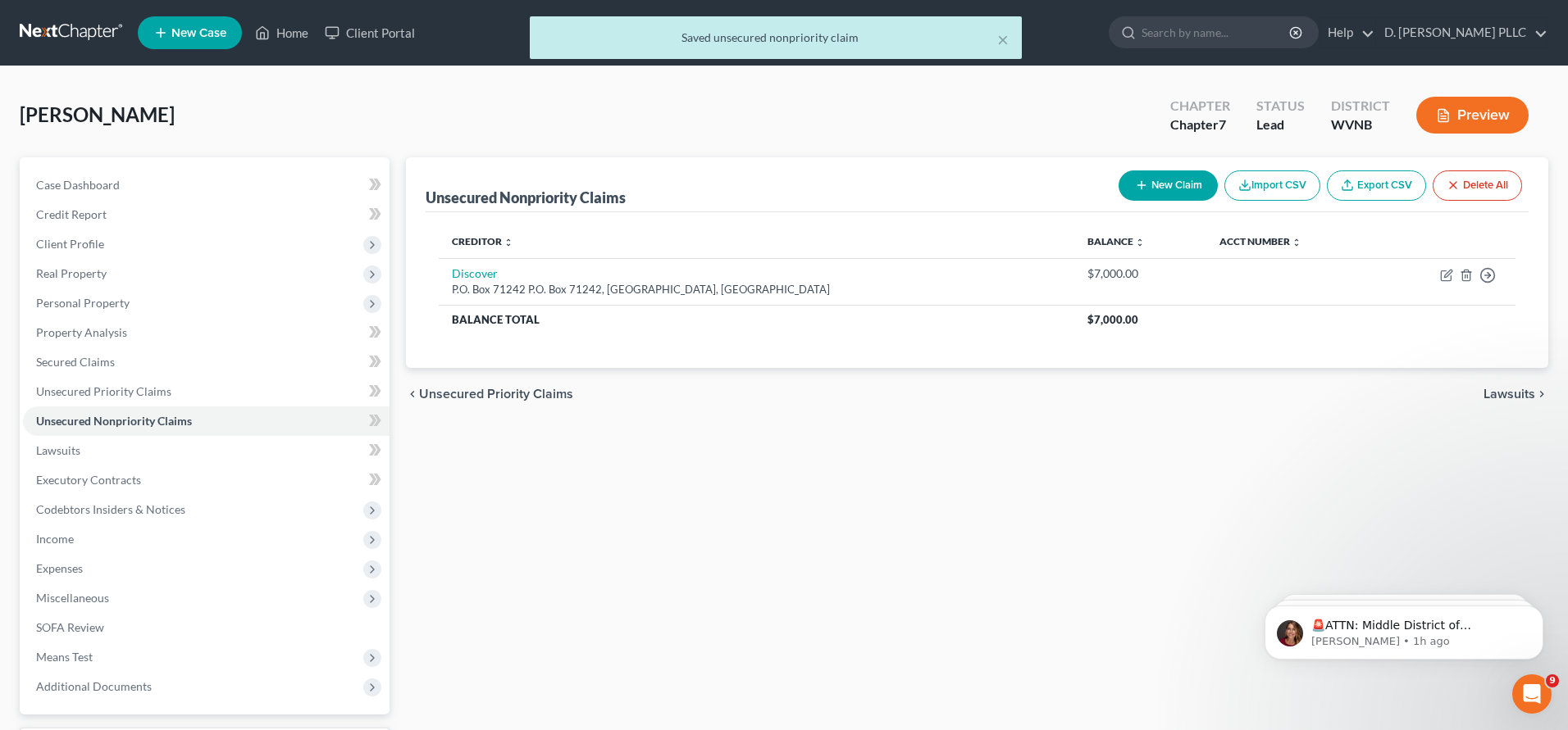
click at [1179, 186] on button "New Claim" at bounding box center [1168, 186] width 99 height 30
select select "0"
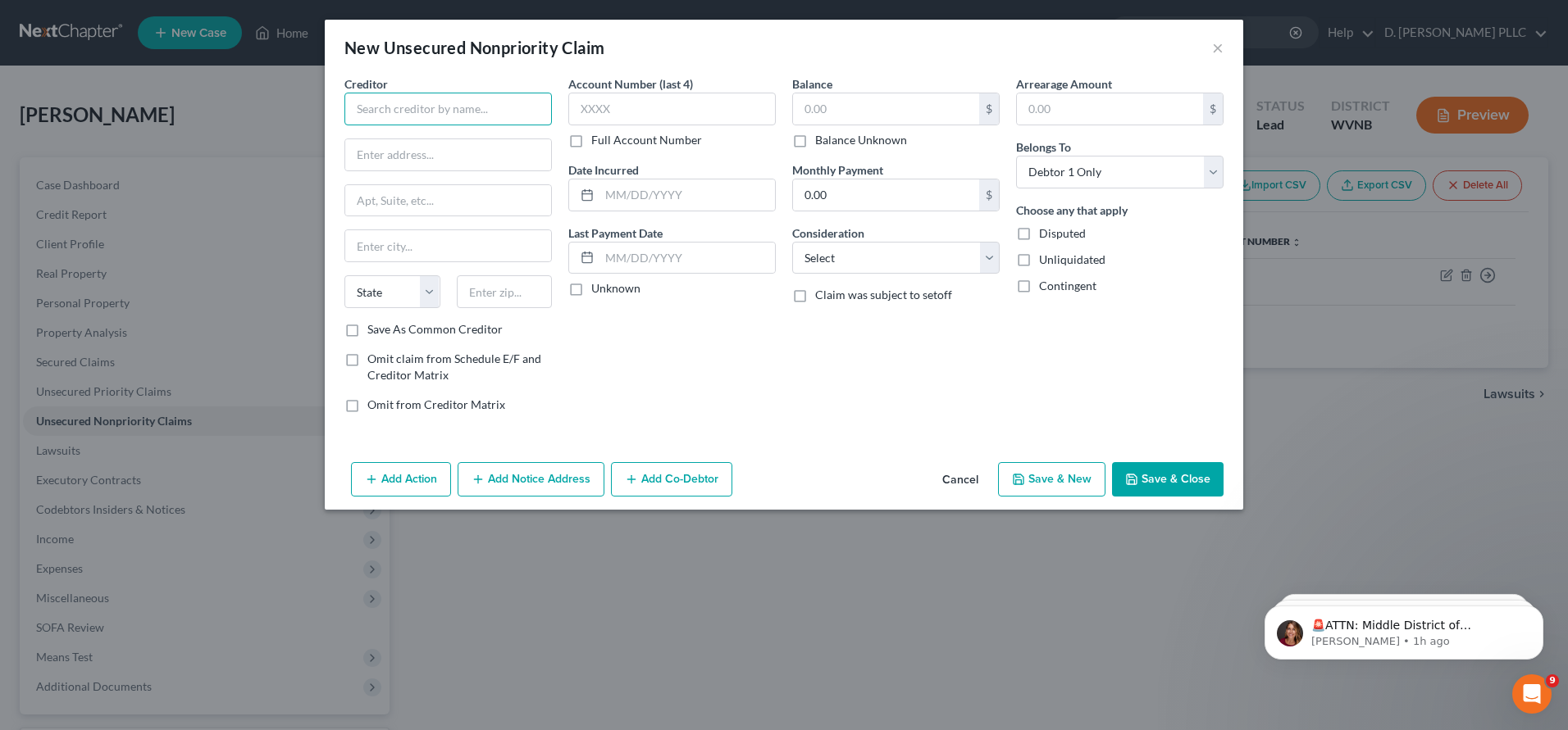
click at [388, 107] on input "text" at bounding box center [447, 109] width 208 height 33
type input "Barclays"
click at [378, 153] on input "text" at bounding box center [447, 155] width 206 height 31
click at [367, 199] on input "text" at bounding box center [447, 201] width 206 height 31
click at [431, 150] on input "P.O. Box" at bounding box center [447, 155] width 206 height 31
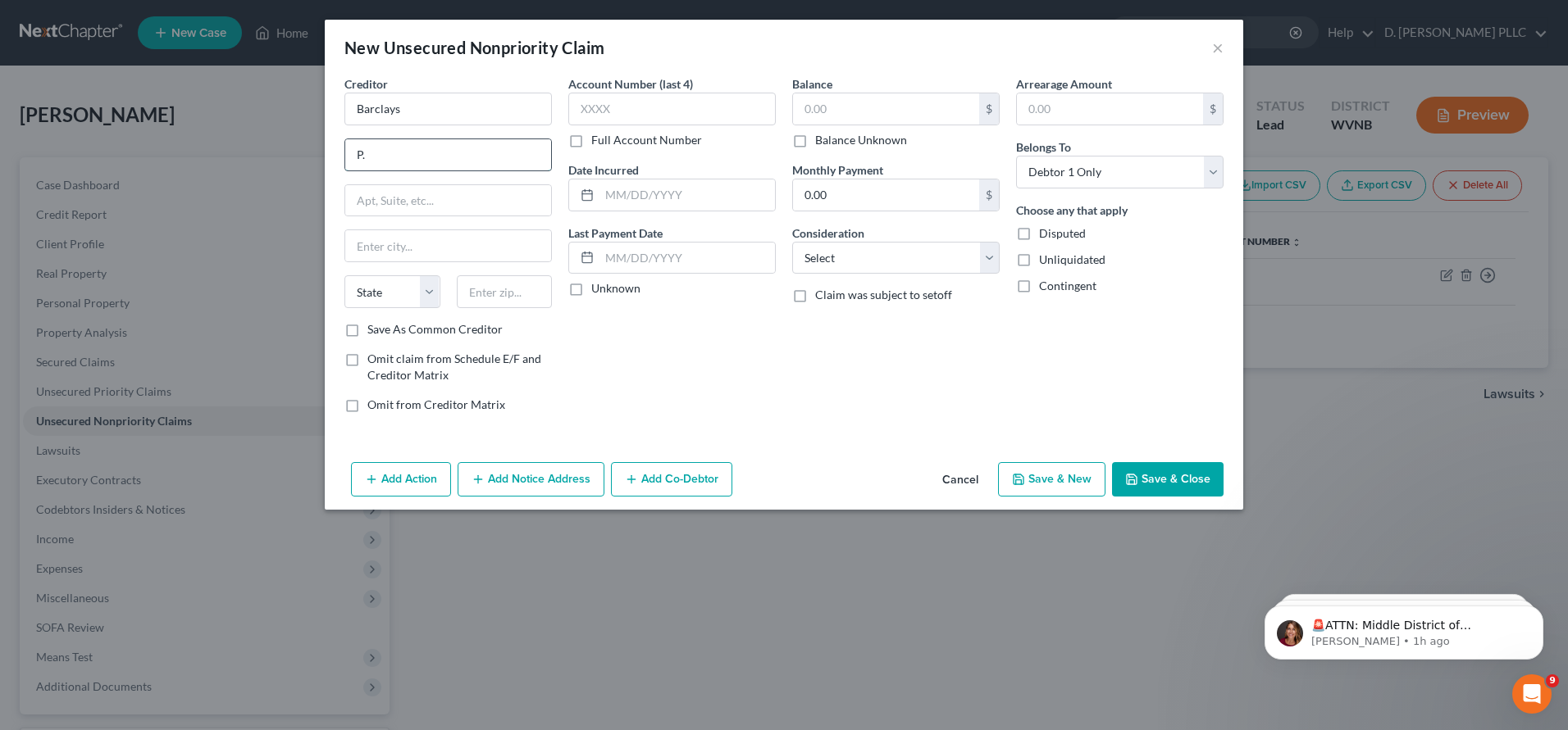
type input "P"
type input "P. O. Box 60517"
click at [395, 245] on input "text" at bounding box center [447, 246] width 206 height 31
type input "City of Industry"
click at [425, 294] on select "State AL AK AR AZ CA CO CT DE DC FL GA GU HI ID IL IN IA KS KY LA ME MD MA MI M…" at bounding box center [392, 292] width 96 height 33
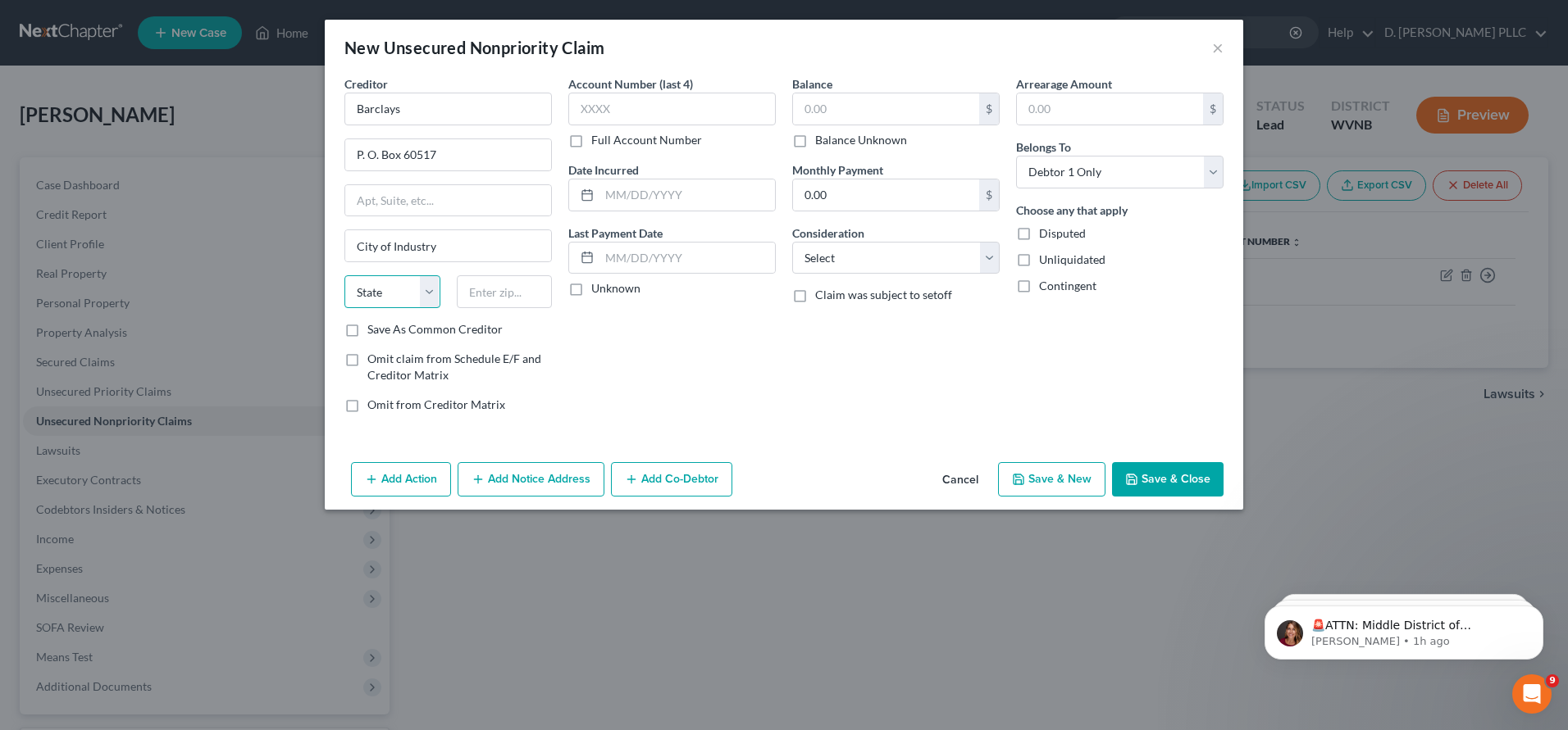
select select "4"
click at [344, 276] on select "State AL AK AR AZ CA CO CT DE DC FL GA GU HI ID IL IN IA KS KY LA ME MD MA MI M…" at bounding box center [392, 292] width 96 height 33
click at [489, 296] on input "text" at bounding box center [505, 292] width 96 height 33
type input "91716-0517"
click at [367, 327] on label "Save As Common Creditor" at bounding box center [434, 330] width 135 height 17
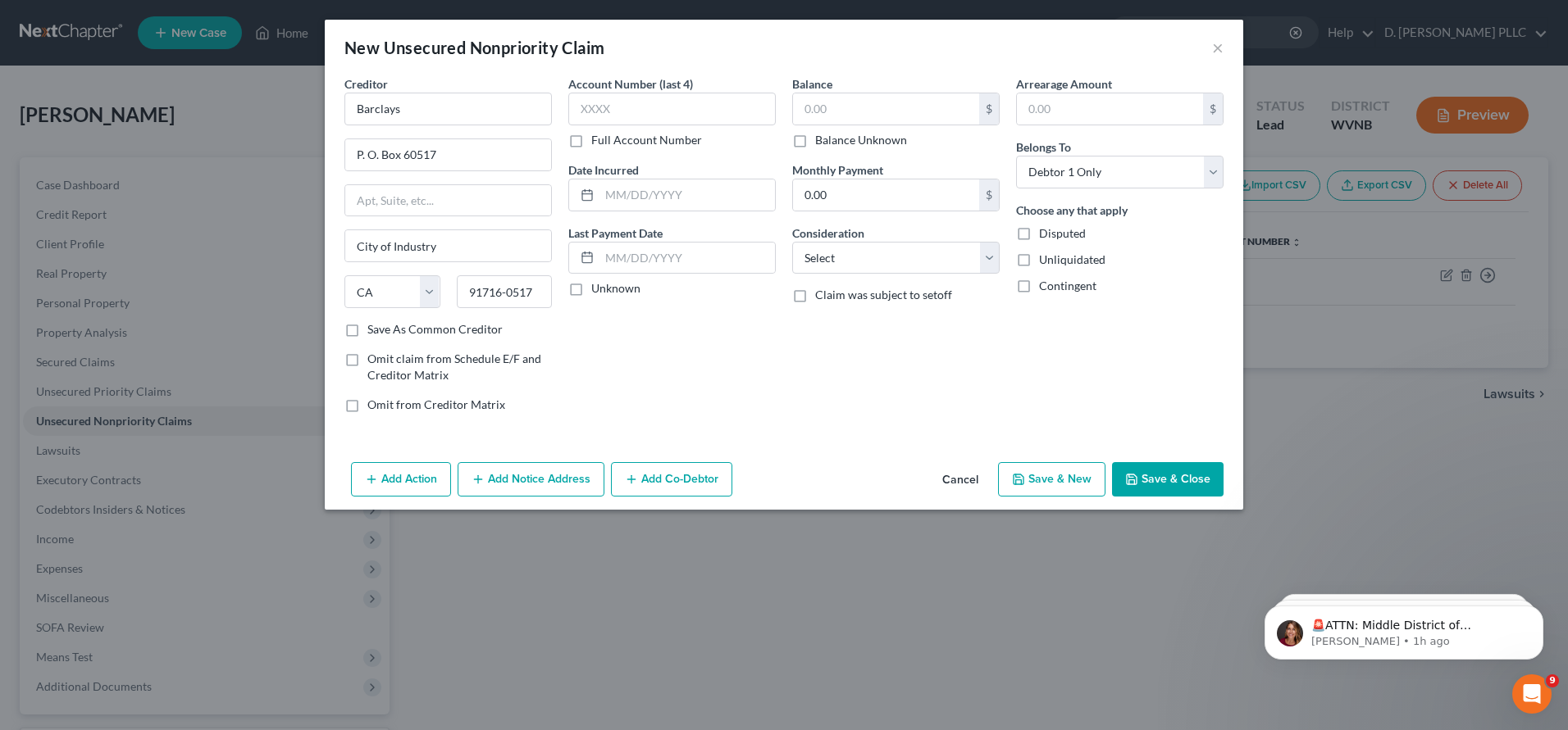
click at [374, 327] on input "Save As Common Creditor" at bounding box center [379, 327] width 11 height 11
checkbox input "true"
click at [822, 105] on input "text" at bounding box center [886, 109] width 186 height 31
type input "2"
type input "2,000"
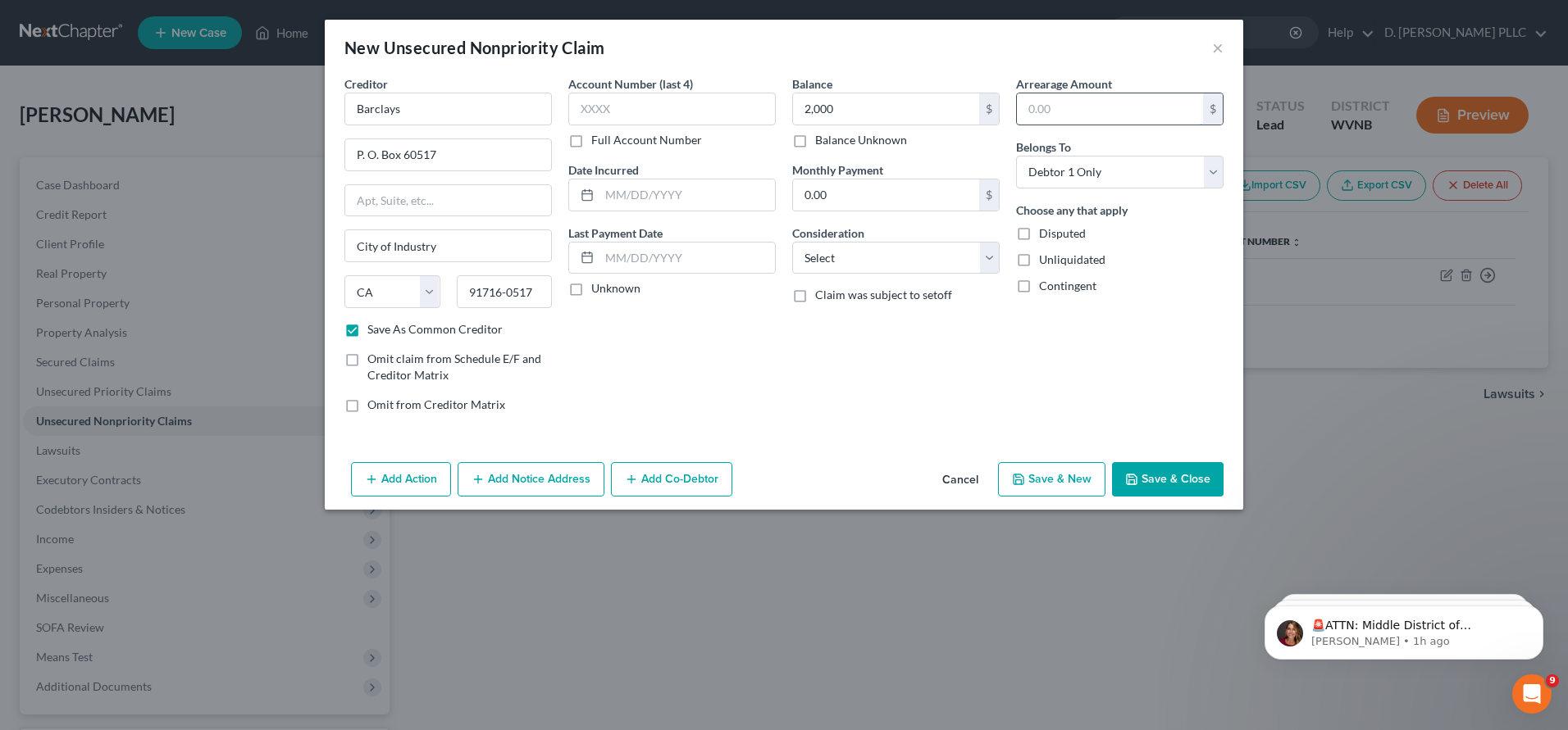
click at [1034, 112] on input "text" at bounding box center [1110, 109] width 186 height 31
type input "2,000"
click at [899, 356] on div "Balance 2,000.00 $ Balance Unknown Balance Undetermined 2,000 $ Balance Unknown…" at bounding box center [896, 250] width 224 height 351
click at [1164, 479] on button "Save & Close" at bounding box center [1167, 479] width 111 height 34
checkbox input "false"
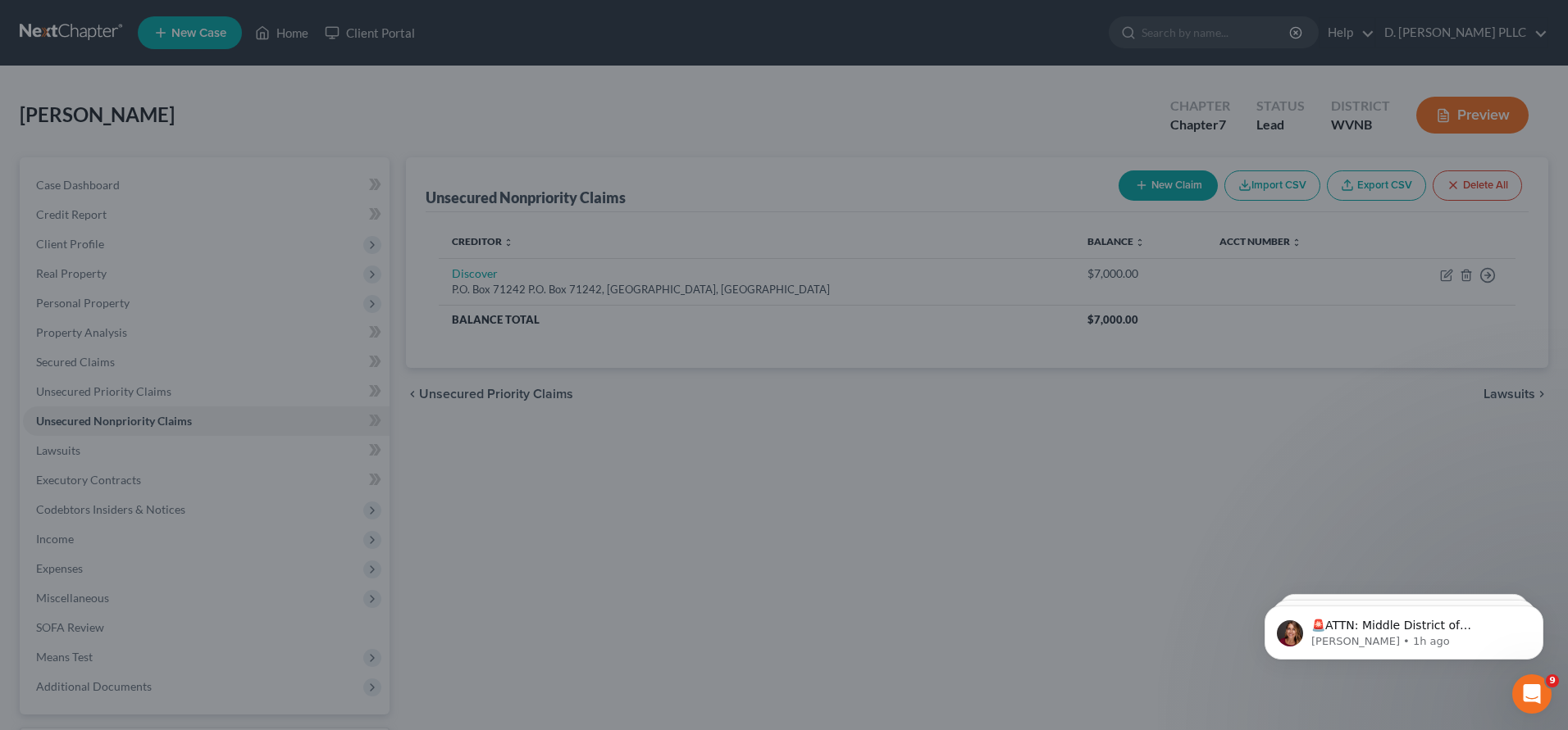
type input "2,000.00"
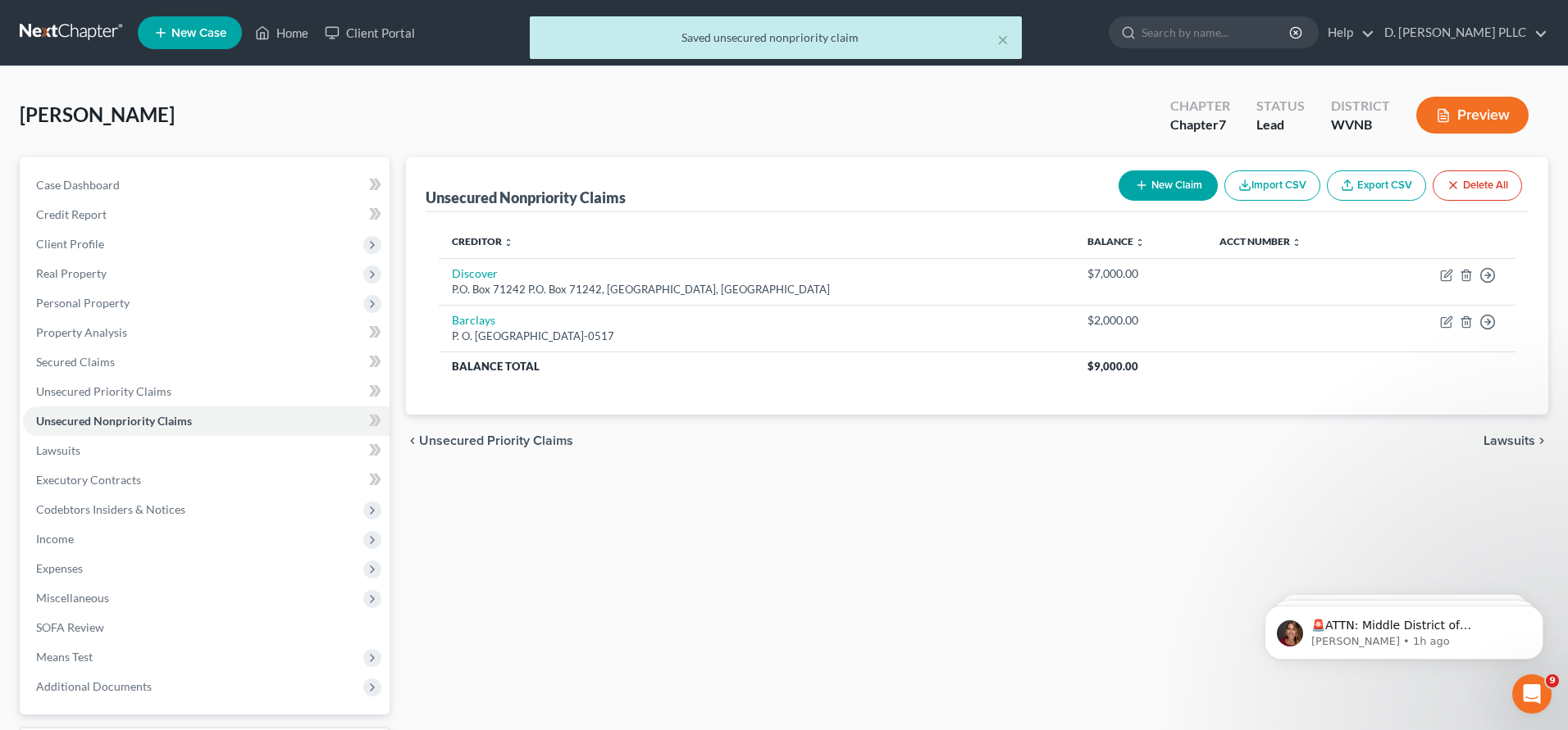
click at [1161, 182] on button "New Claim" at bounding box center [1168, 186] width 99 height 30
select select "0"
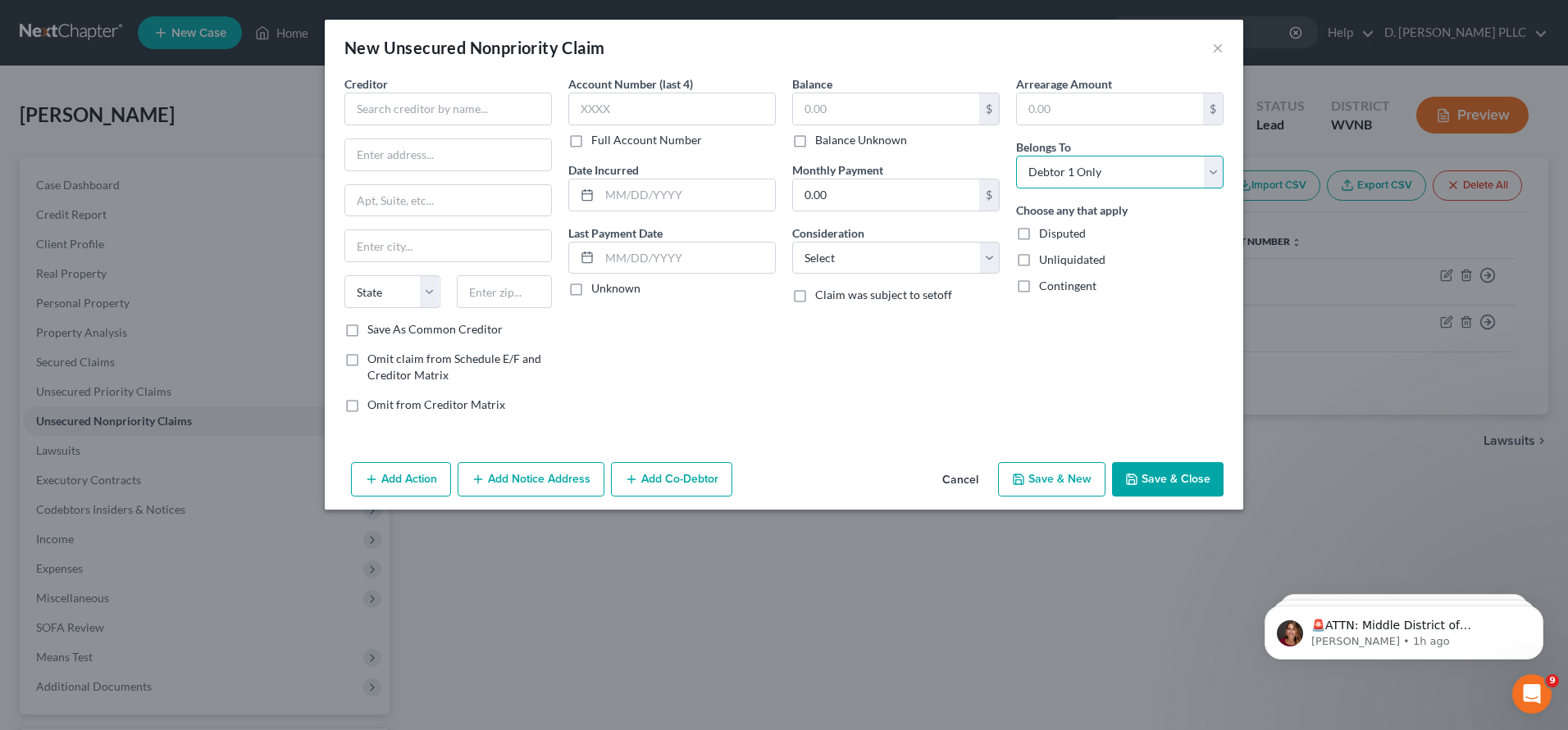
click at [1161, 182] on select "Select Debtor 1 Only Debtor 2 Only Debtor 1 And Debtor 2 Only At Least One Of T…" at bounding box center [1120, 171] width 208 height 33
click at [379, 104] on input "text" at bounding box center [447, 109] width 208 height 33
type input "Merrick Bank"
click at [365, 160] on input "text" at bounding box center [447, 155] width 206 height 31
type input "P. O. Box 660702"
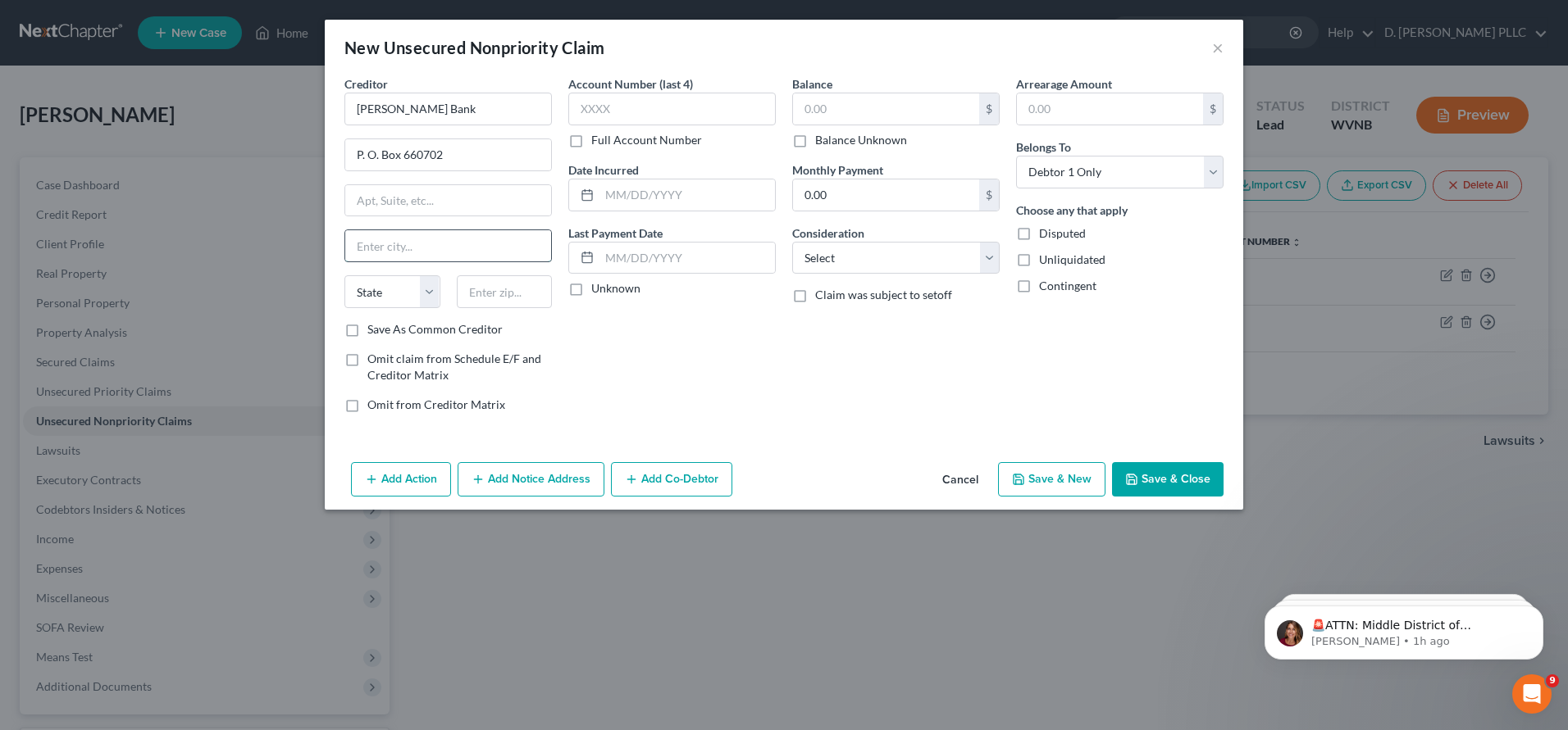
click at [366, 242] on input "text" at bounding box center [447, 246] width 206 height 31
type input "Dallas"
click at [426, 290] on select "State AL AK AR AZ CA CO CT DE DC FL GA GU HI ID IL IN IA KS KY LA ME MD MA MI M…" at bounding box center [392, 292] width 96 height 33
select select "45"
click at [344, 276] on select "State AL AK AR AZ CA CO CT DE DC FL GA GU HI ID IL IN IA KS KY LA ME MD MA MI M…" at bounding box center [392, 292] width 96 height 33
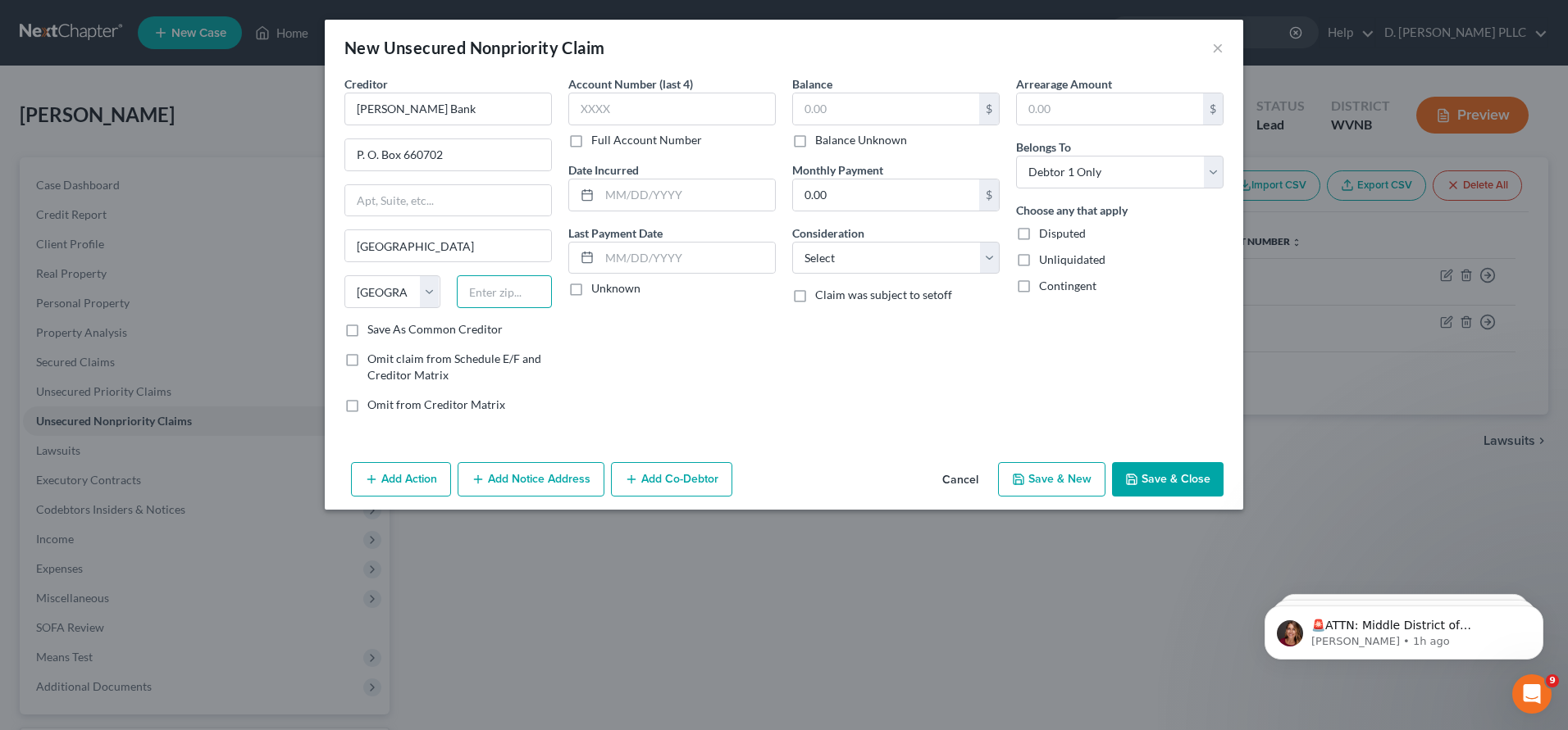
click at [522, 296] on input "text" at bounding box center [505, 292] width 96 height 33
type input "75266-0702"
click at [801, 107] on input "text" at bounding box center [886, 109] width 186 height 31
type input "6,000.00"
click at [1027, 109] on input "text" at bounding box center [1110, 109] width 186 height 31
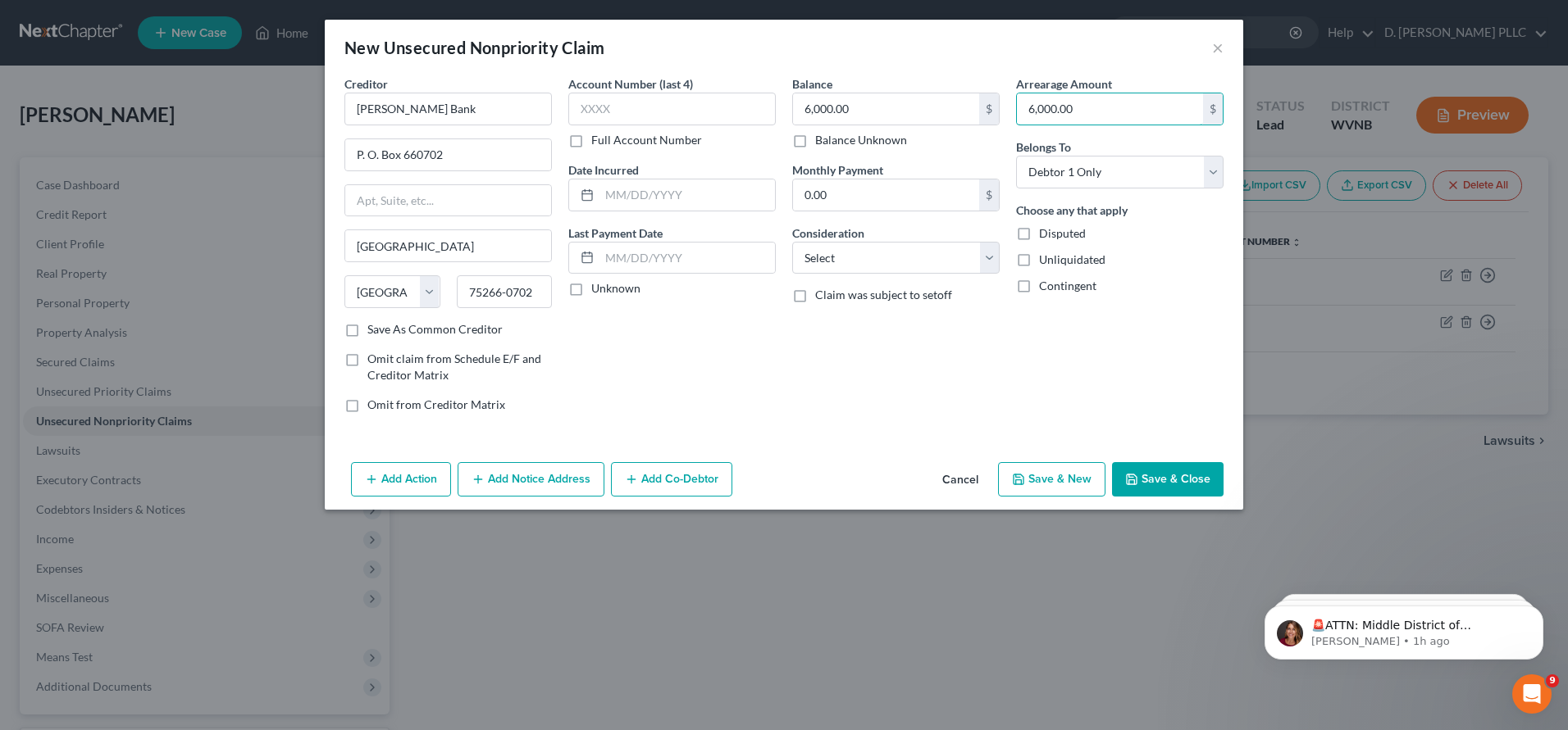
type input "6,000.00"
click at [1189, 480] on button "Save & Close" at bounding box center [1167, 479] width 111 height 34
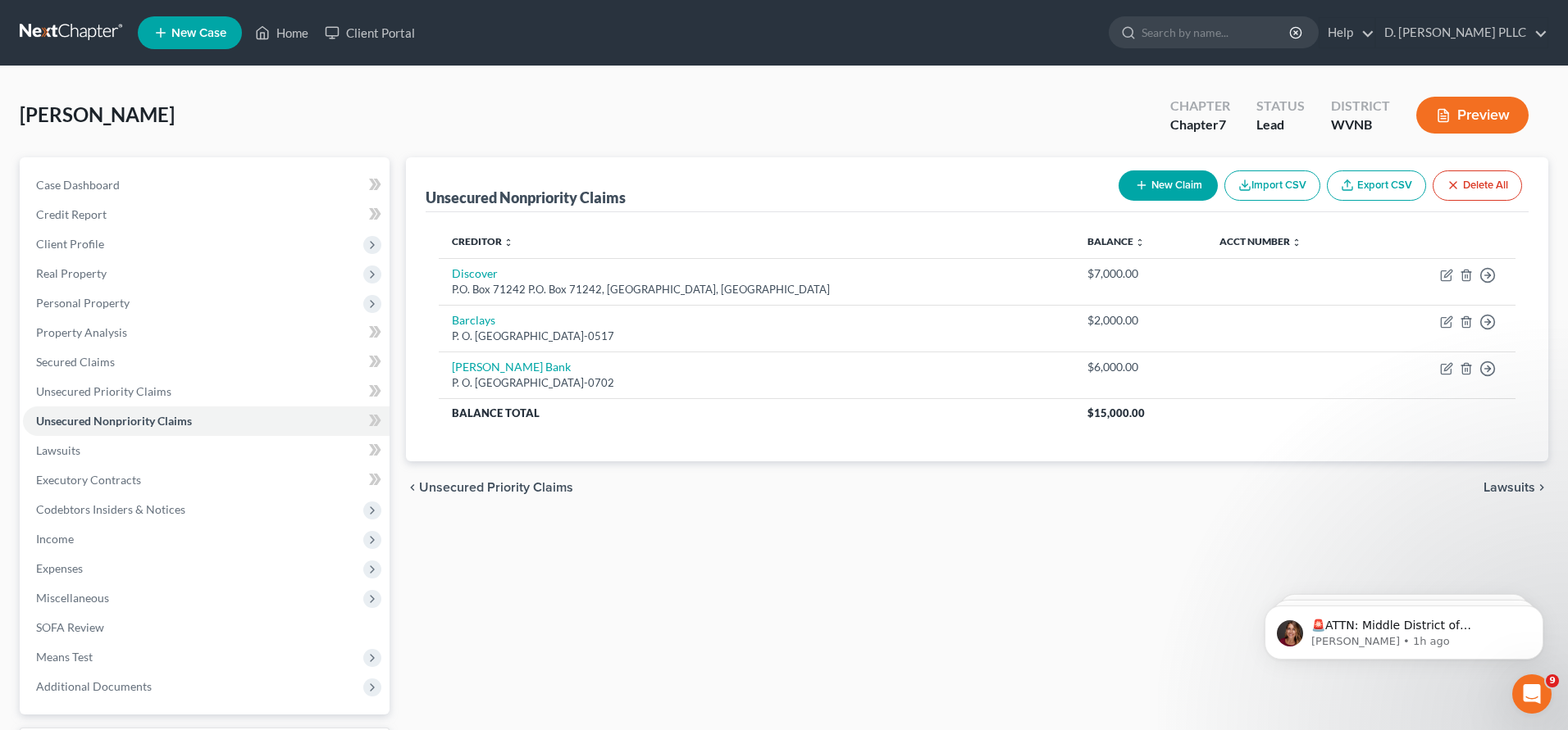
click at [1157, 186] on button "New Claim" at bounding box center [1168, 186] width 99 height 30
select select "0"
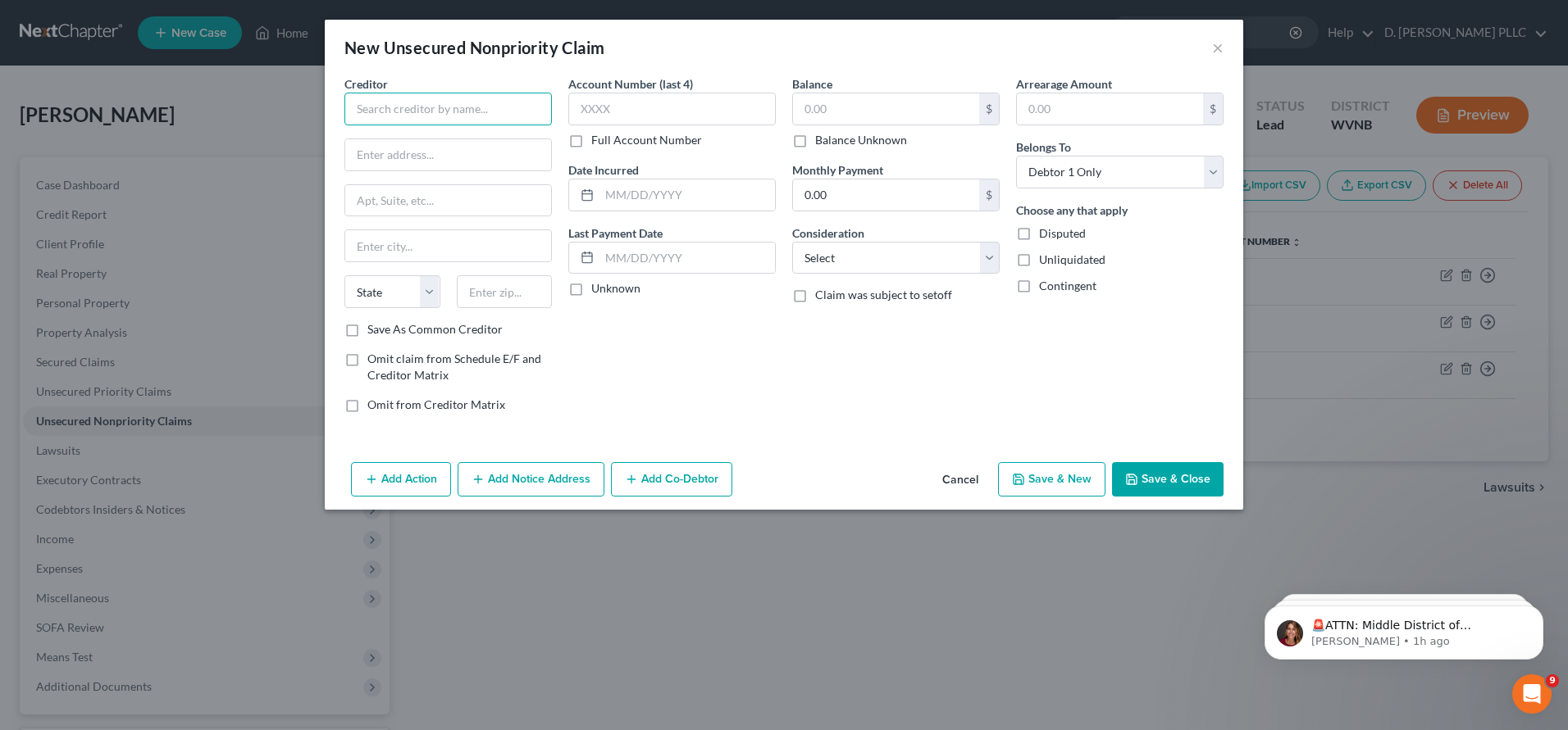
click at [378, 103] on input "text" at bounding box center [447, 109] width 208 height 33
type input "Capital One"
click at [362, 149] on input "text" at bounding box center [447, 155] width 206 height 31
type input "P"
type input "P. O. Box 71087"
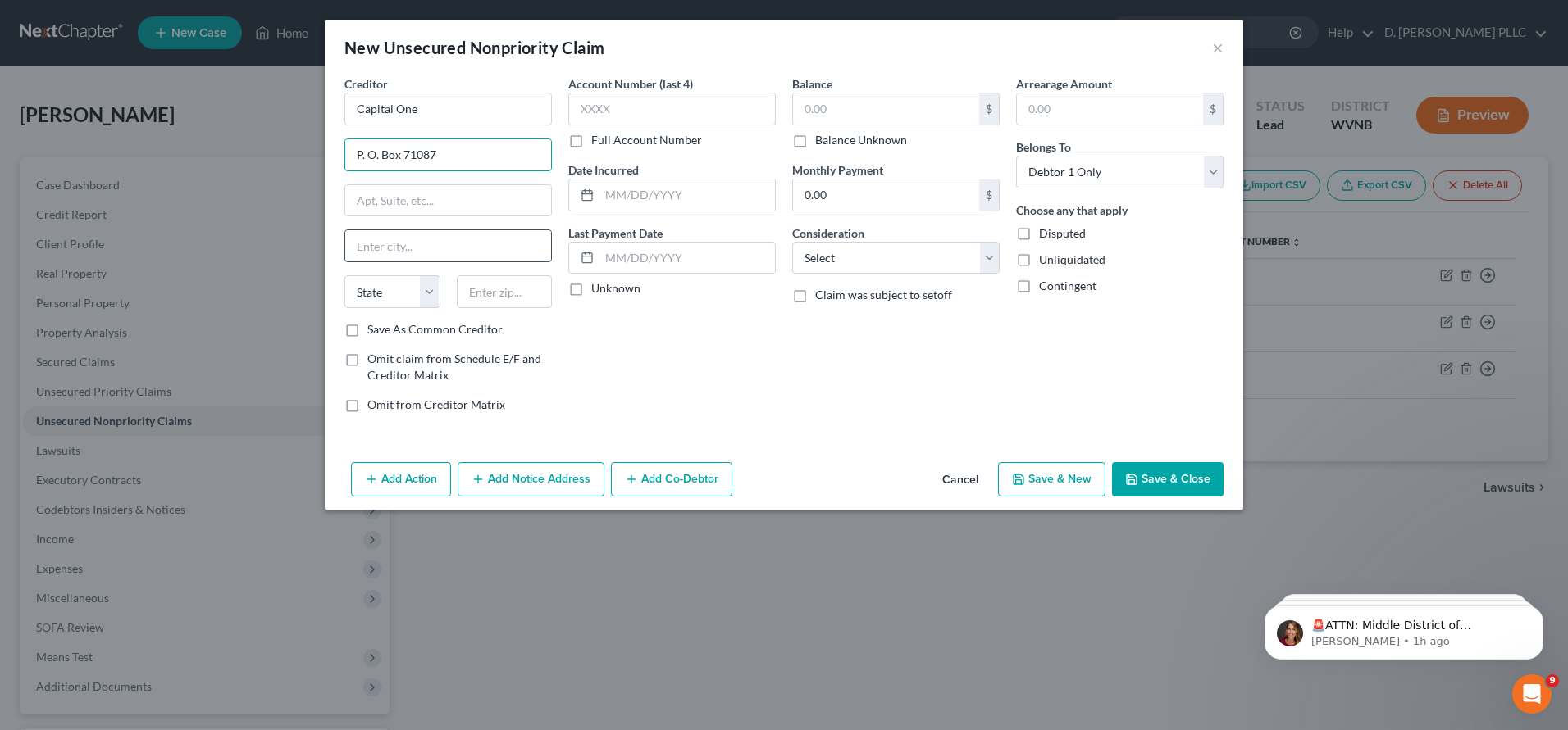
click at [371, 242] on input "text" at bounding box center [447, 246] width 206 height 31
type input "Charlotte"
click at [428, 298] on select "State AL AK AR AZ CA CO CT DE DC FL GA GU HI ID IL IN IA KS KY LA ME MD MA MI M…" at bounding box center [392, 292] width 96 height 33
select select "28"
click at [344, 276] on select "State AL AK AR AZ CA CO CT DE DC FL GA GU HI ID IL IN IA KS KY LA ME MD MA MI M…" at bounding box center [392, 292] width 96 height 33
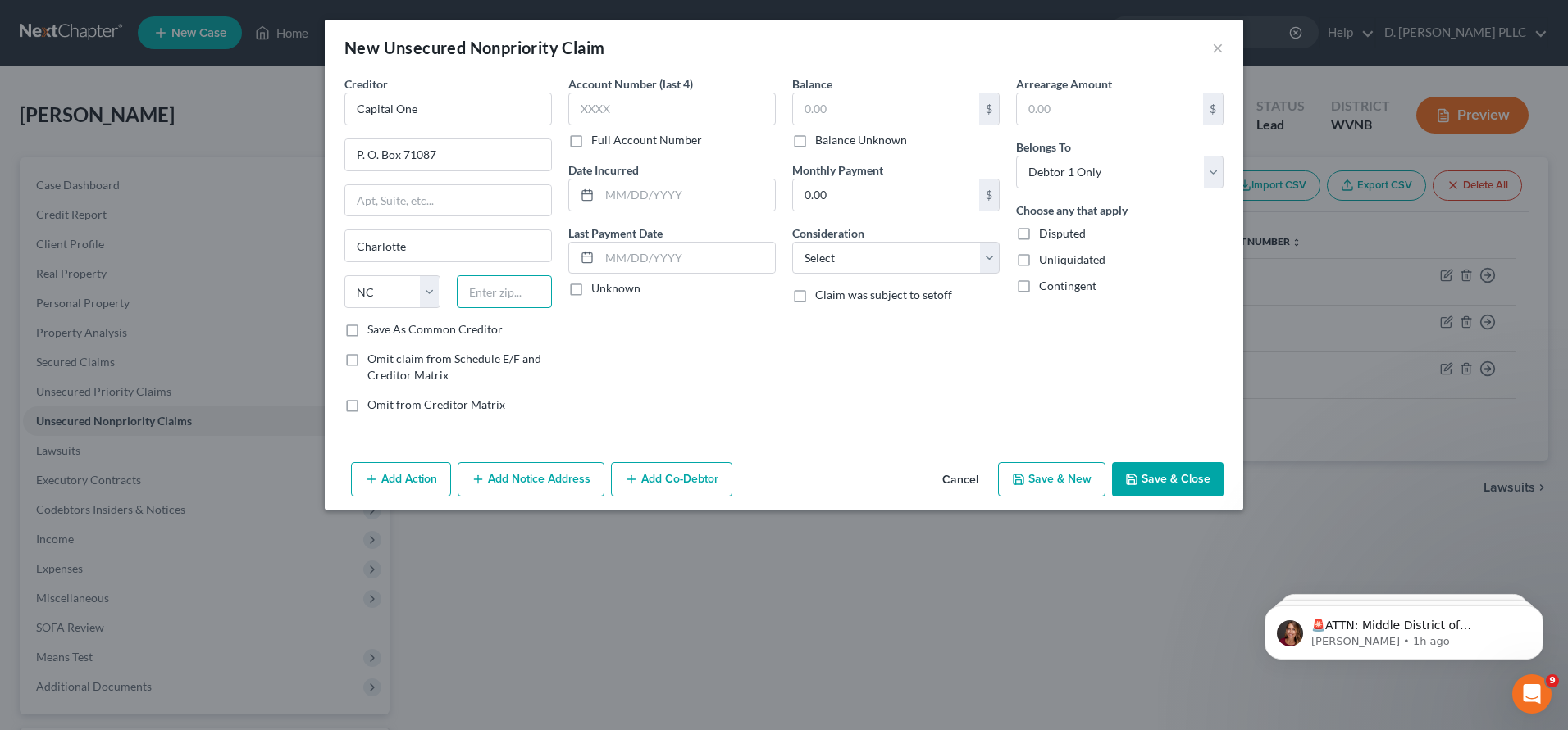
click at [491, 292] on input "text" at bounding box center [505, 292] width 96 height 33
type input "28272-1087"
click at [367, 327] on label "Save As Common Creditor" at bounding box center [434, 330] width 135 height 17
click at [374, 327] on input "Save As Common Creditor" at bounding box center [379, 327] width 11 height 11
click at [1148, 478] on button "Save & Close" at bounding box center [1167, 479] width 111 height 34
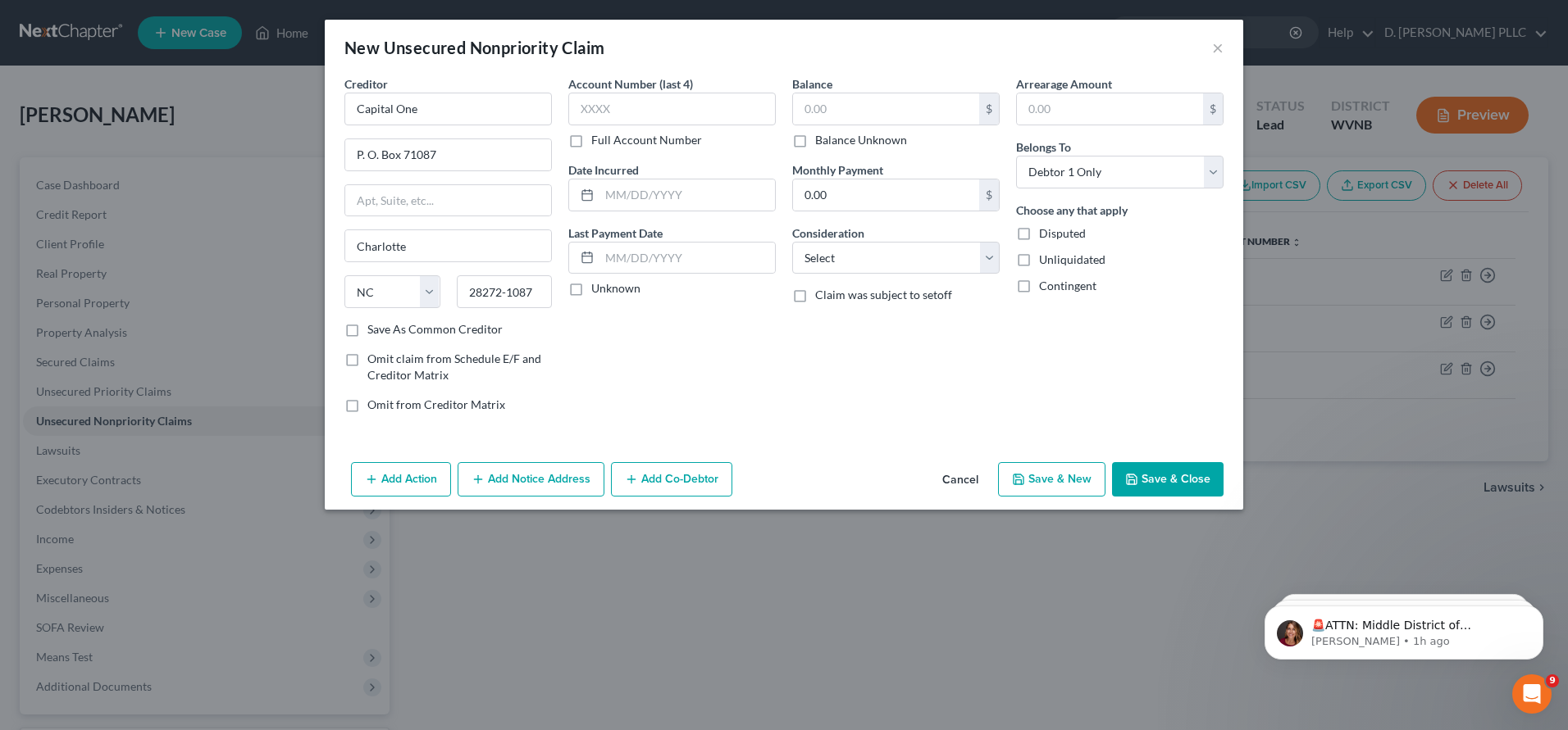
checkbox input "false"
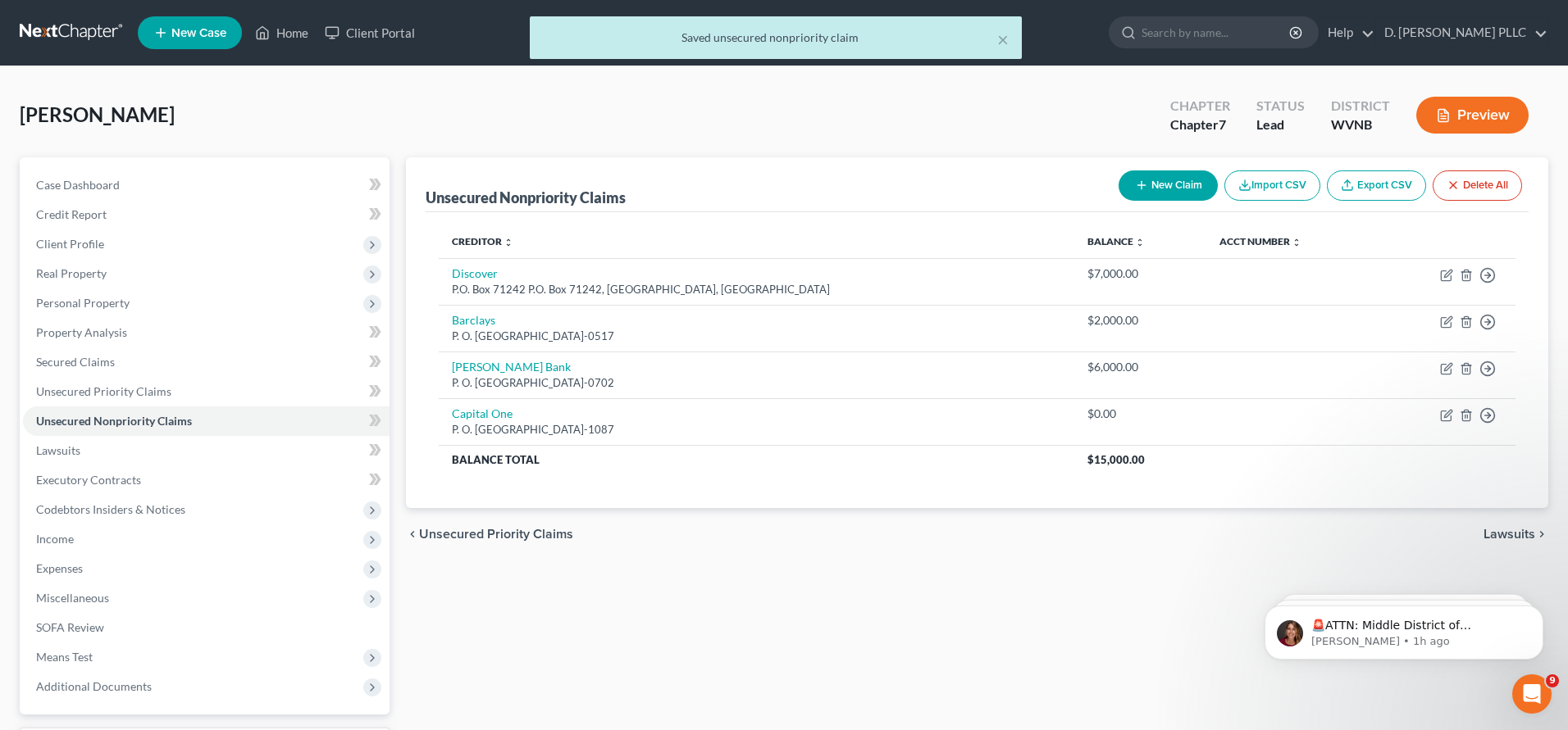
click at [1171, 180] on button "New Claim" at bounding box center [1168, 186] width 99 height 30
select select "0"
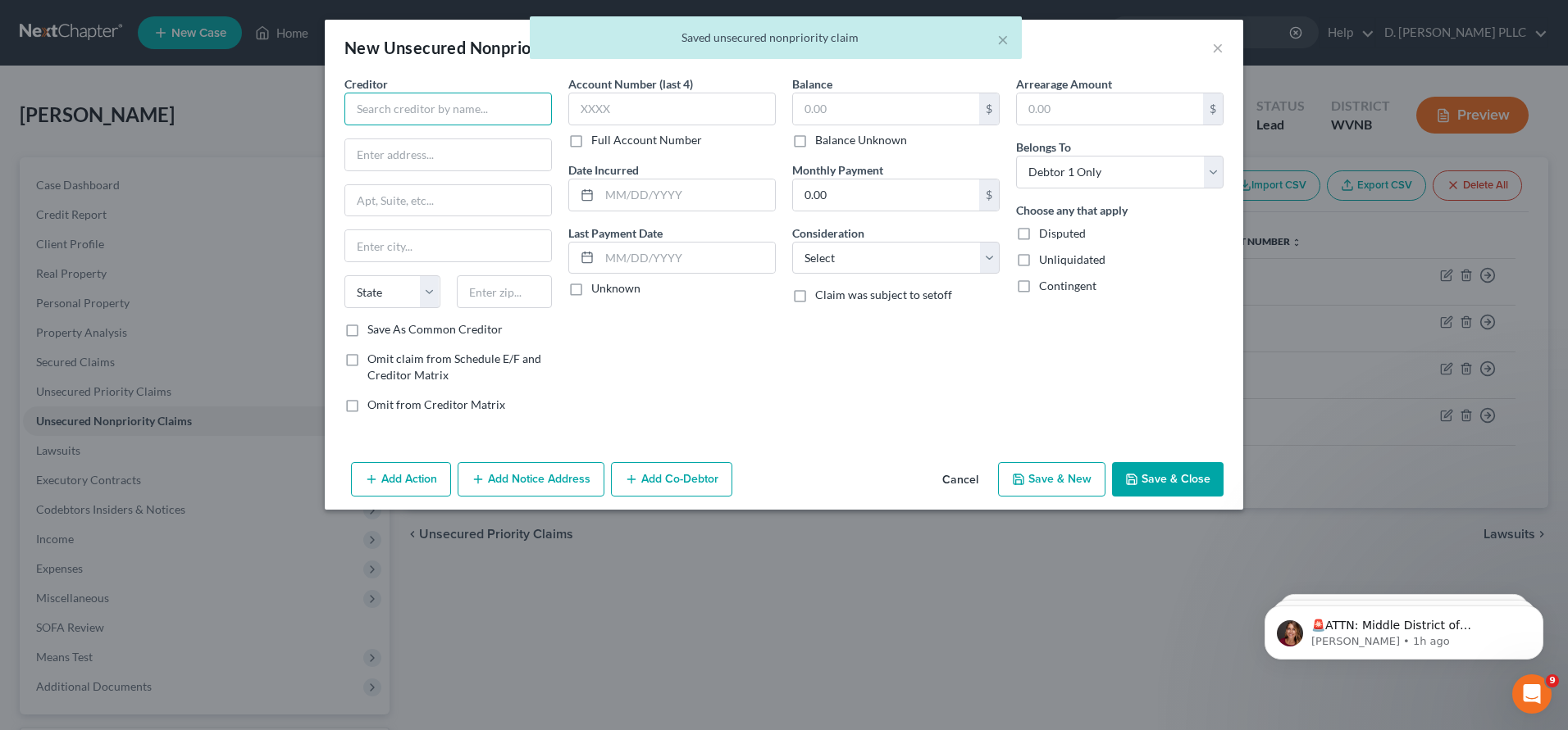
click at [388, 109] on input "text" at bounding box center [447, 109] width 208 height 33
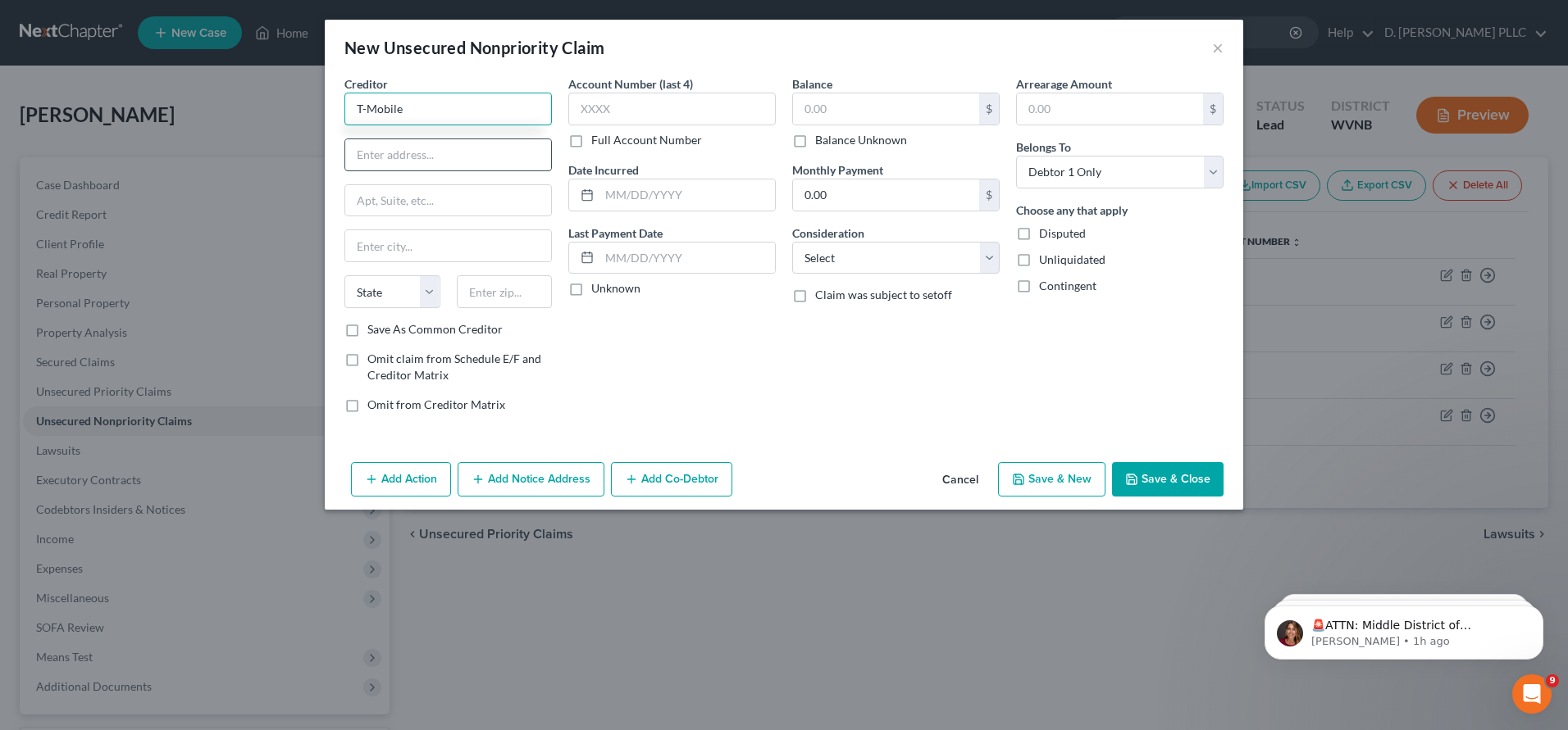
type input "T-Mobile"
click at [370, 157] on input "text" at bounding box center [447, 155] width 206 height 31
click at [361, 200] on input "text" at bounding box center [447, 201] width 206 height 31
click at [362, 149] on input "text" at bounding box center [447, 155] width 206 height 31
type input "P.O. Box"
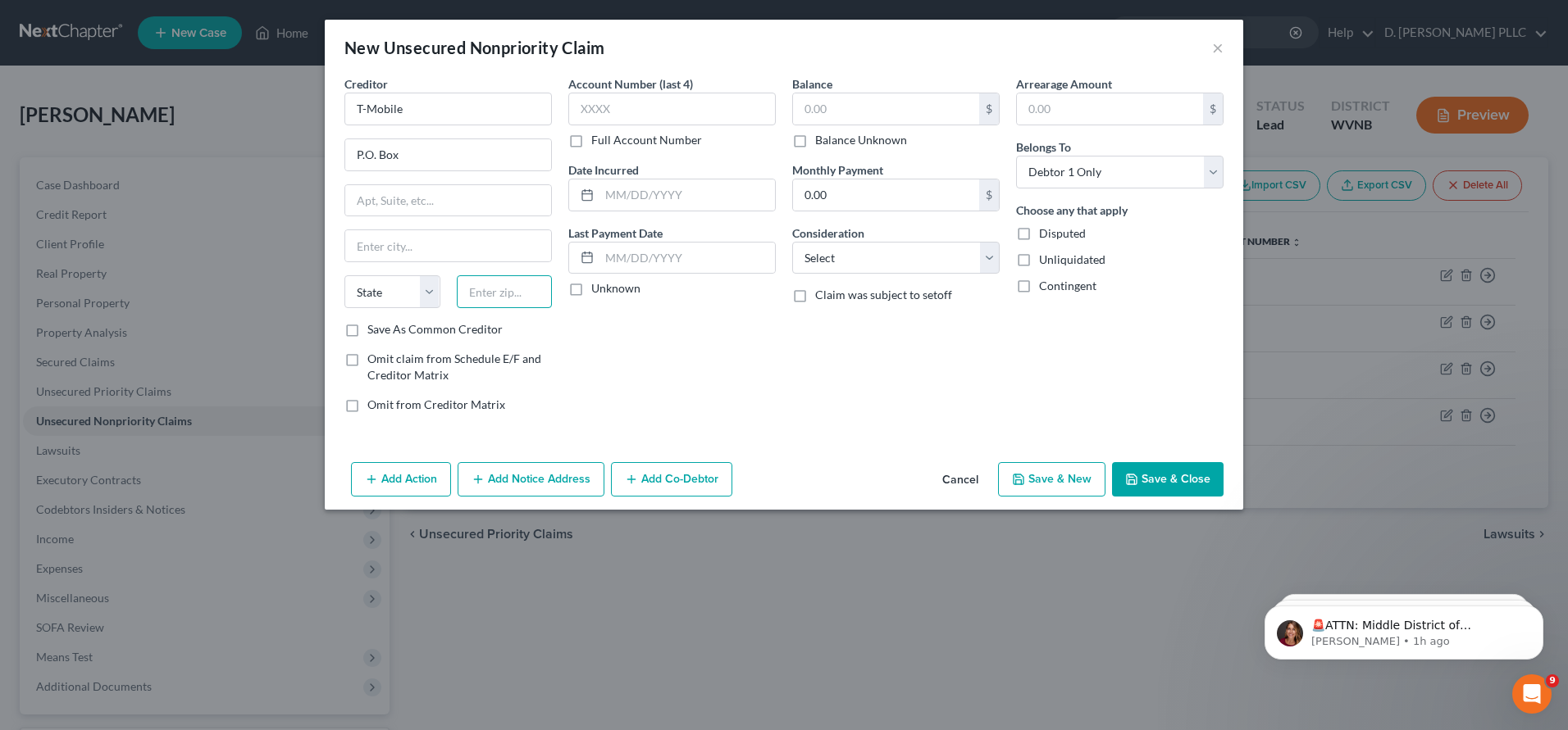
click at [482, 291] on input "text" at bounding box center [505, 292] width 96 height 33
click at [374, 246] on input "text" at bounding box center [447, 246] width 206 height 31
type input "Cinn"
click at [406, 148] on input "P.O. Box" at bounding box center [447, 155] width 206 height 31
type input "P.O. Box 742596"
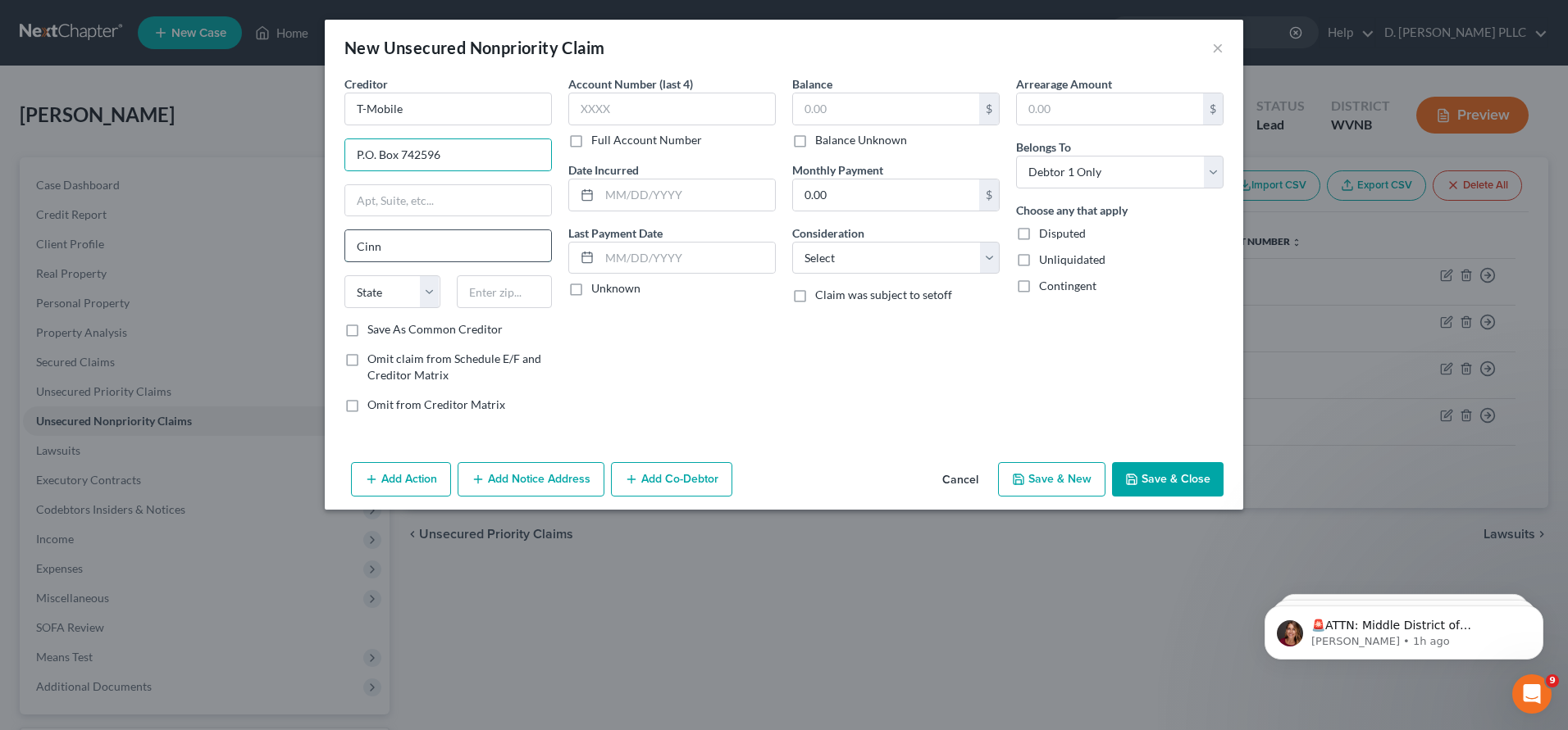
click at [395, 247] on input "Cinn" at bounding box center [447, 246] width 206 height 31
click at [573, 372] on div "Account Number (last 4) Full Account Number Date Incurred Last Payment Date Unk…" at bounding box center [671, 250] width 224 height 351
click at [402, 247] on input "Cincinatti" at bounding box center [447, 246] width 206 height 31
type input "Cincinati"
click at [425, 295] on select "State AL AK AR AZ CA CO CT DE DC FL GA GU HI ID IL IN IA KS KY LA ME MD MA MI M…" at bounding box center [392, 292] width 96 height 33
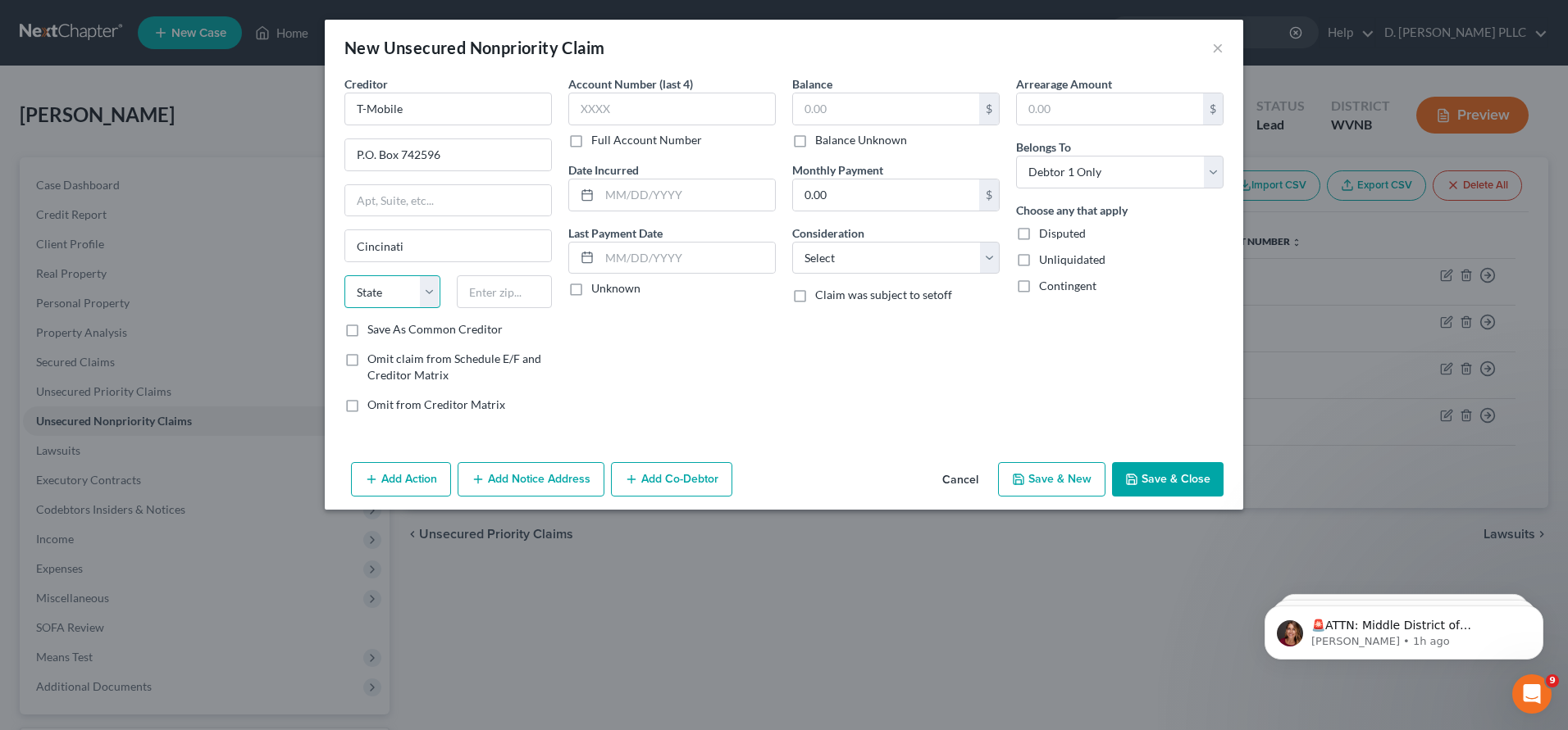
select select "36"
click at [344, 276] on select "State AL AK AR AZ CA CO CT DE DC FL GA GU HI ID IL IN IA KS KY LA ME MD MA MI M…" at bounding box center [392, 292] width 96 height 33
click at [486, 294] on input "text" at bounding box center [505, 292] width 96 height 33
type input "45274-2596"
click at [367, 330] on label "Save As Common Creditor" at bounding box center [434, 330] width 135 height 17
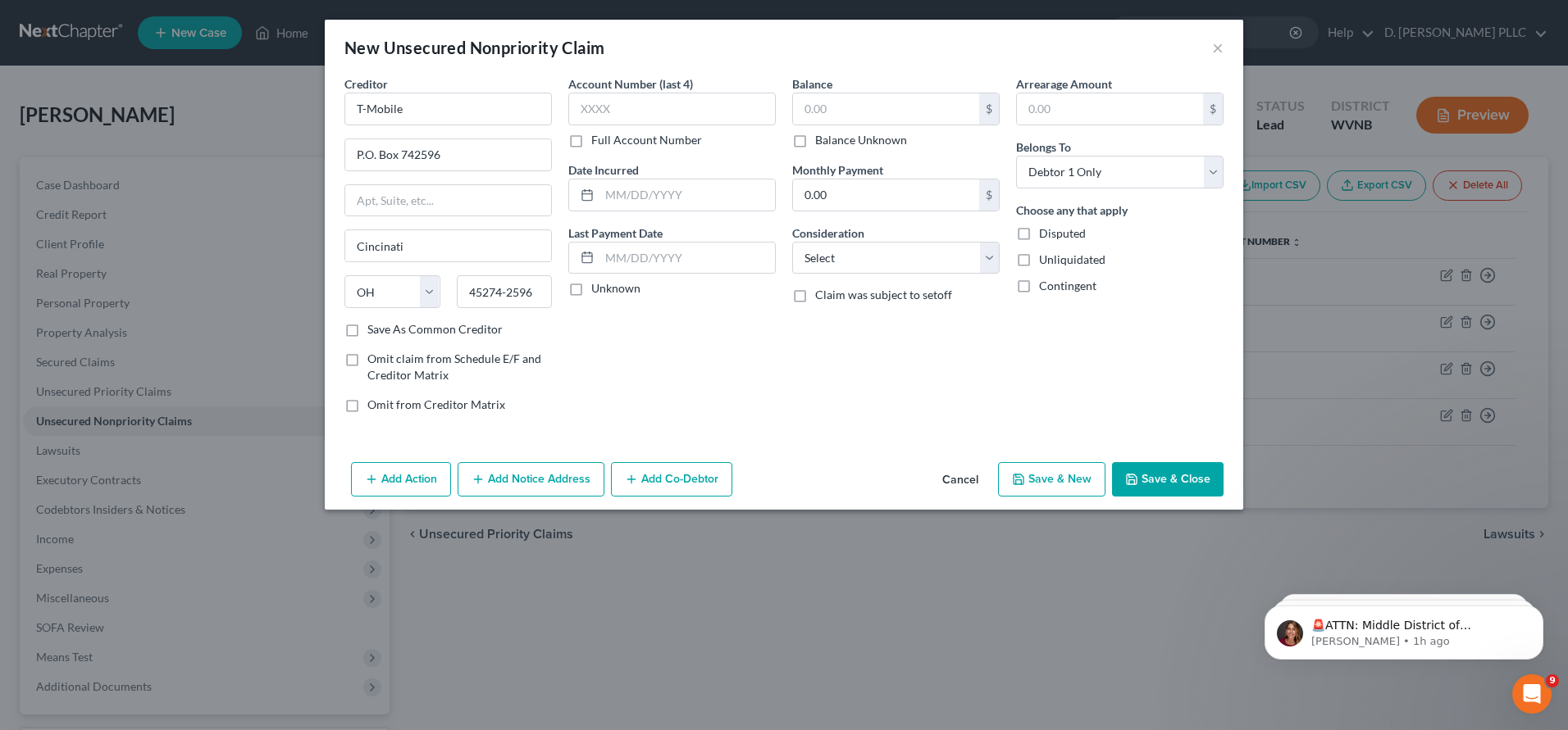
click at [374, 330] on input "Save As Common Creditor" at bounding box center [379, 327] width 11 height 11
click at [1165, 482] on button "Save & Close" at bounding box center [1167, 479] width 111 height 34
checkbox input "false"
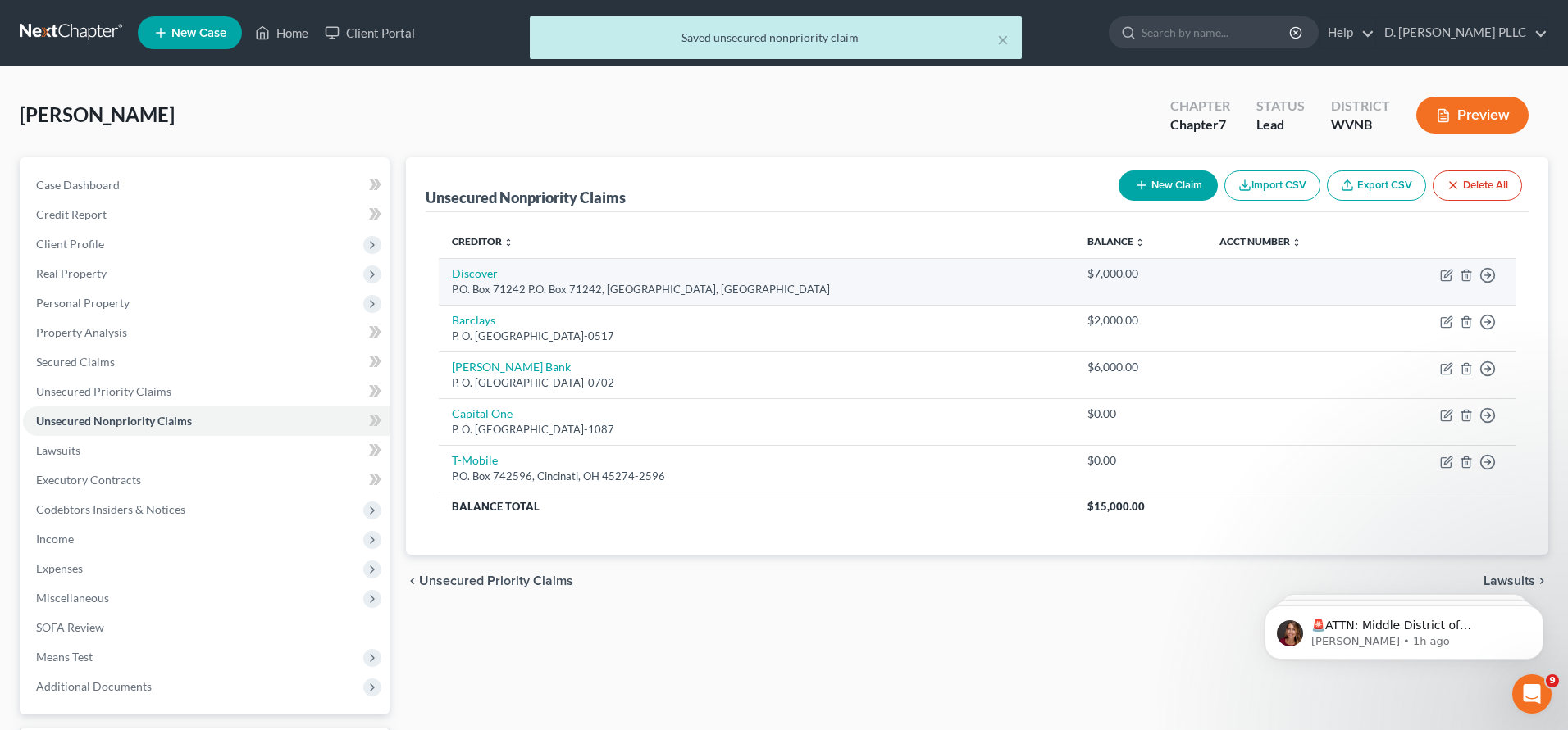
click at [469, 276] on link "Discover" at bounding box center [475, 273] width 46 height 14
select select "28"
select select "0"
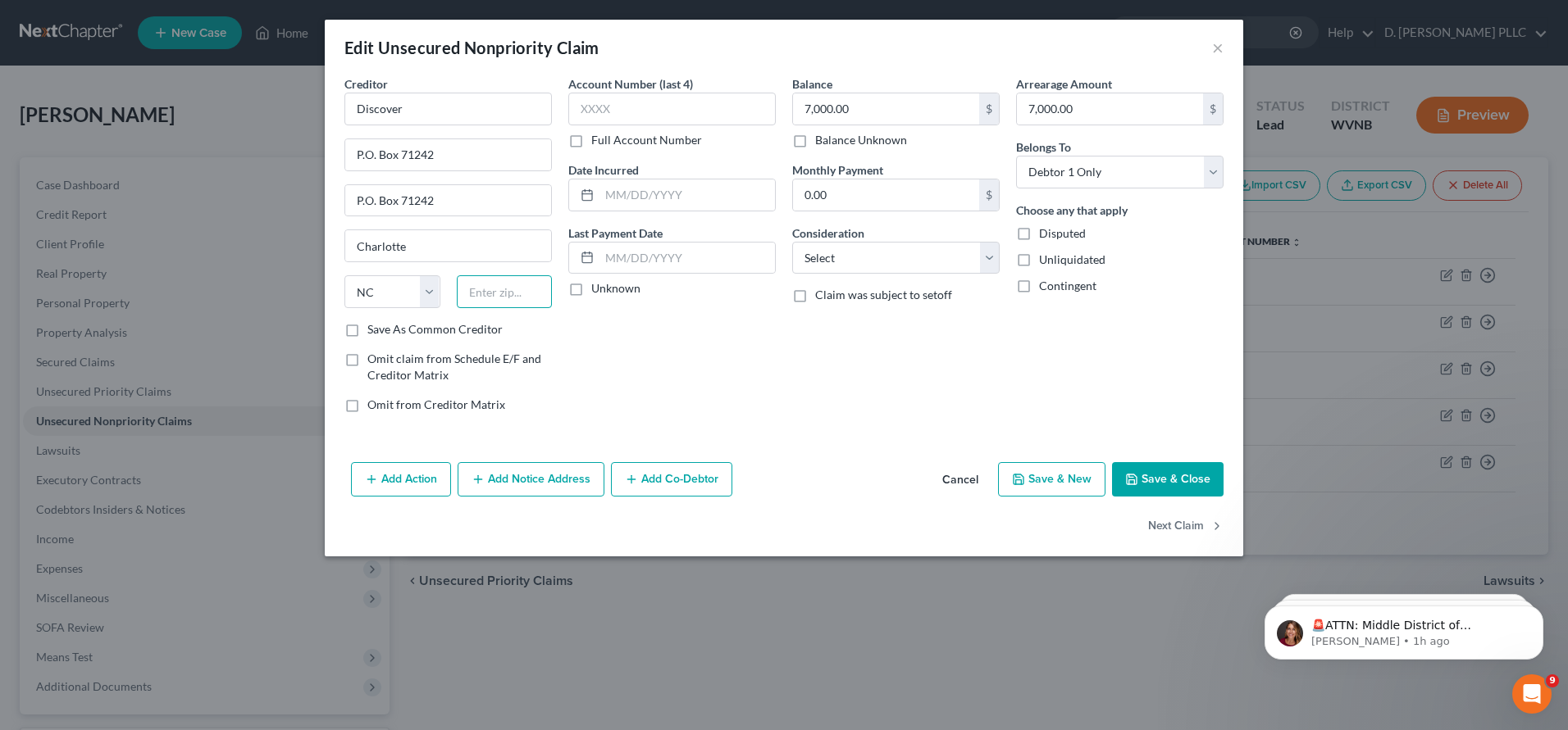
click at [483, 293] on input "text" at bounding box center [505, 292] width 96 height 33
click at [367, 331] on label "Save As Common Creditor" at bounding box center [434, 330] width 135 height 17
click at [374, 331] on input "Save As Common Creditor" at bounding box center [379, 327] width 11 height 11
checkbox input "true"
click at [490, 293] on input "text" at bounding box center [505, 292] width 96 height 33
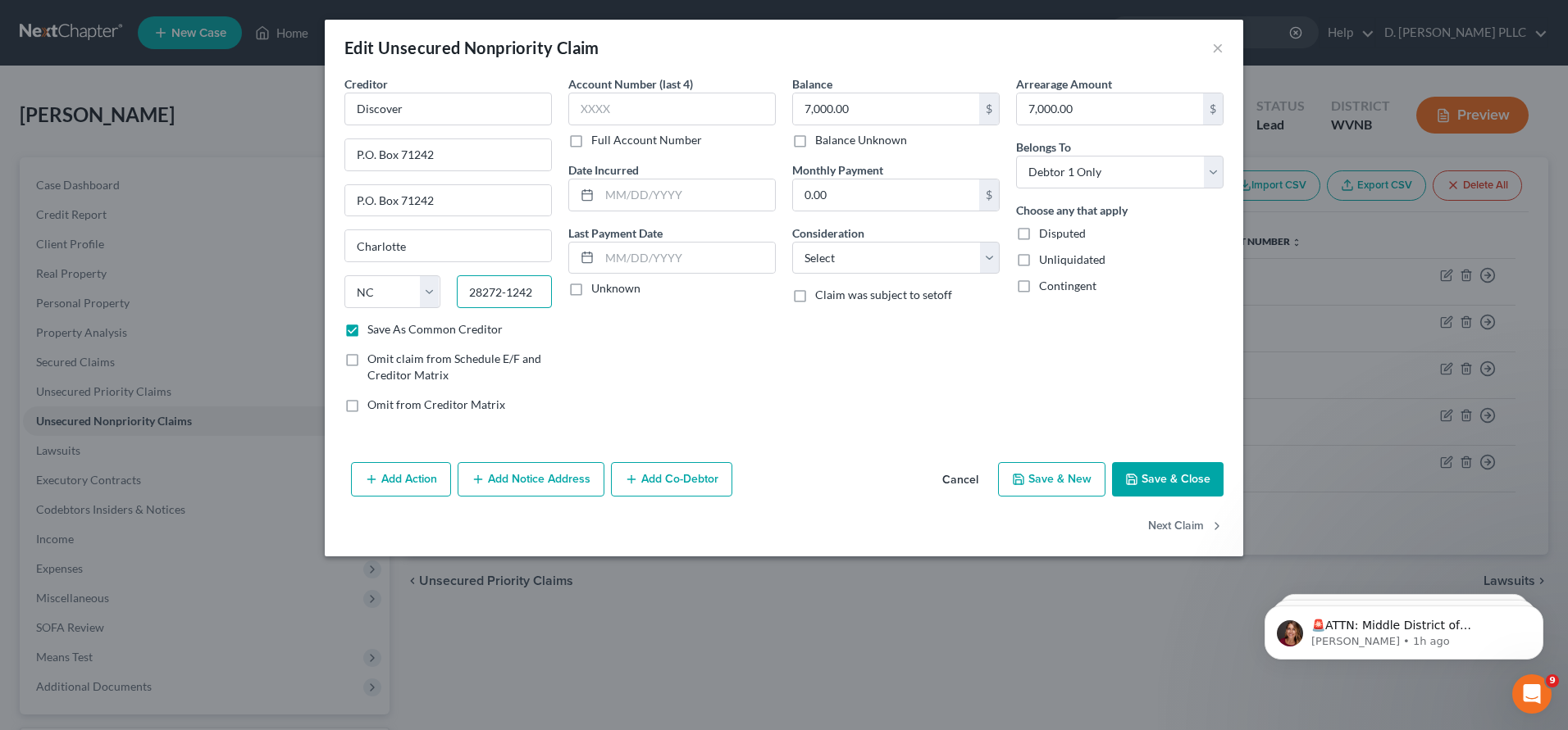
type input "28272-1242"
click at [1146, 478] on button "Save & Close" at bounding box center [1167, 479] width 111 height 34
checkbox input "false"
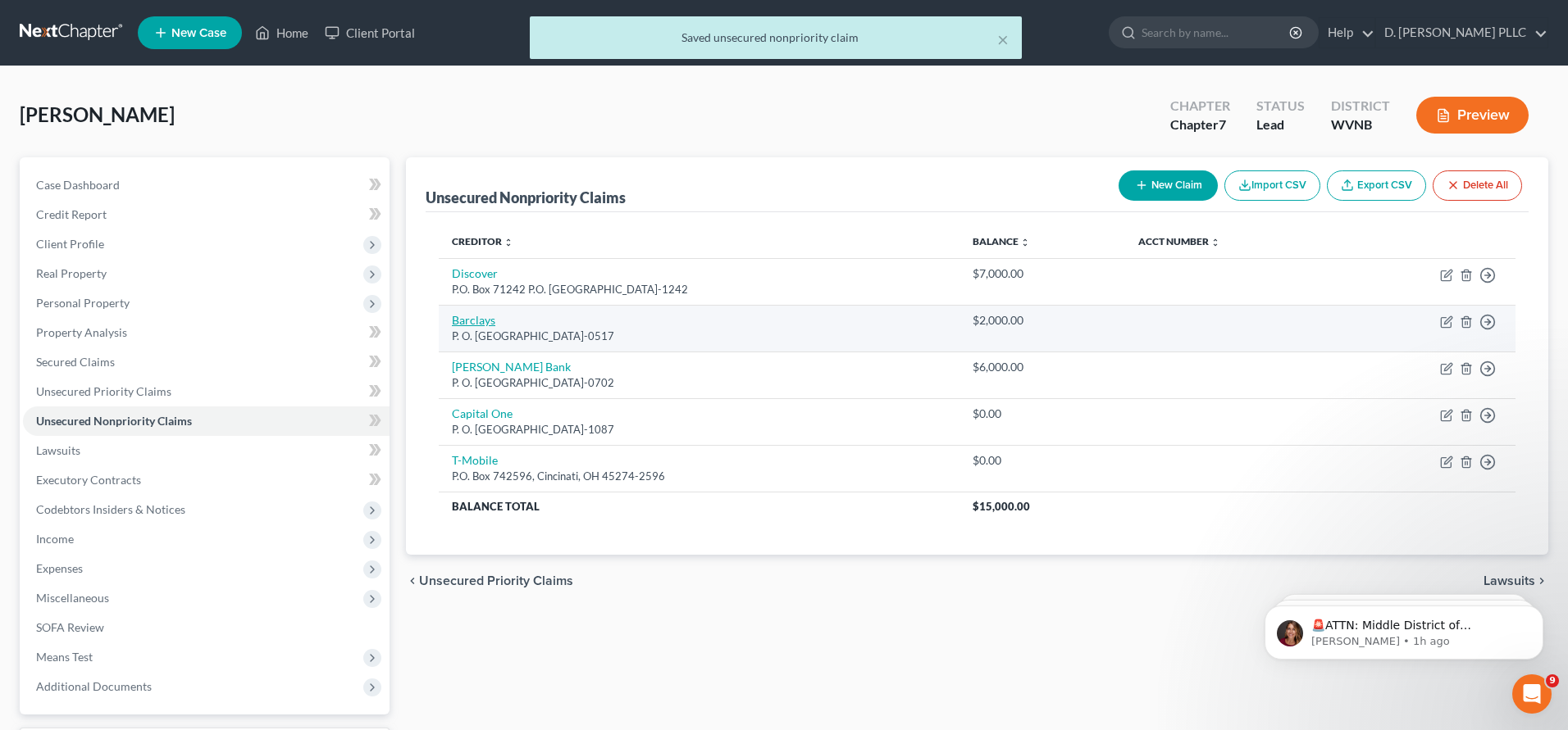
click at [468, 321] on link "Barclays" at bounding box center [473, 320] width 43 height 14
select select "4"
select select "0"
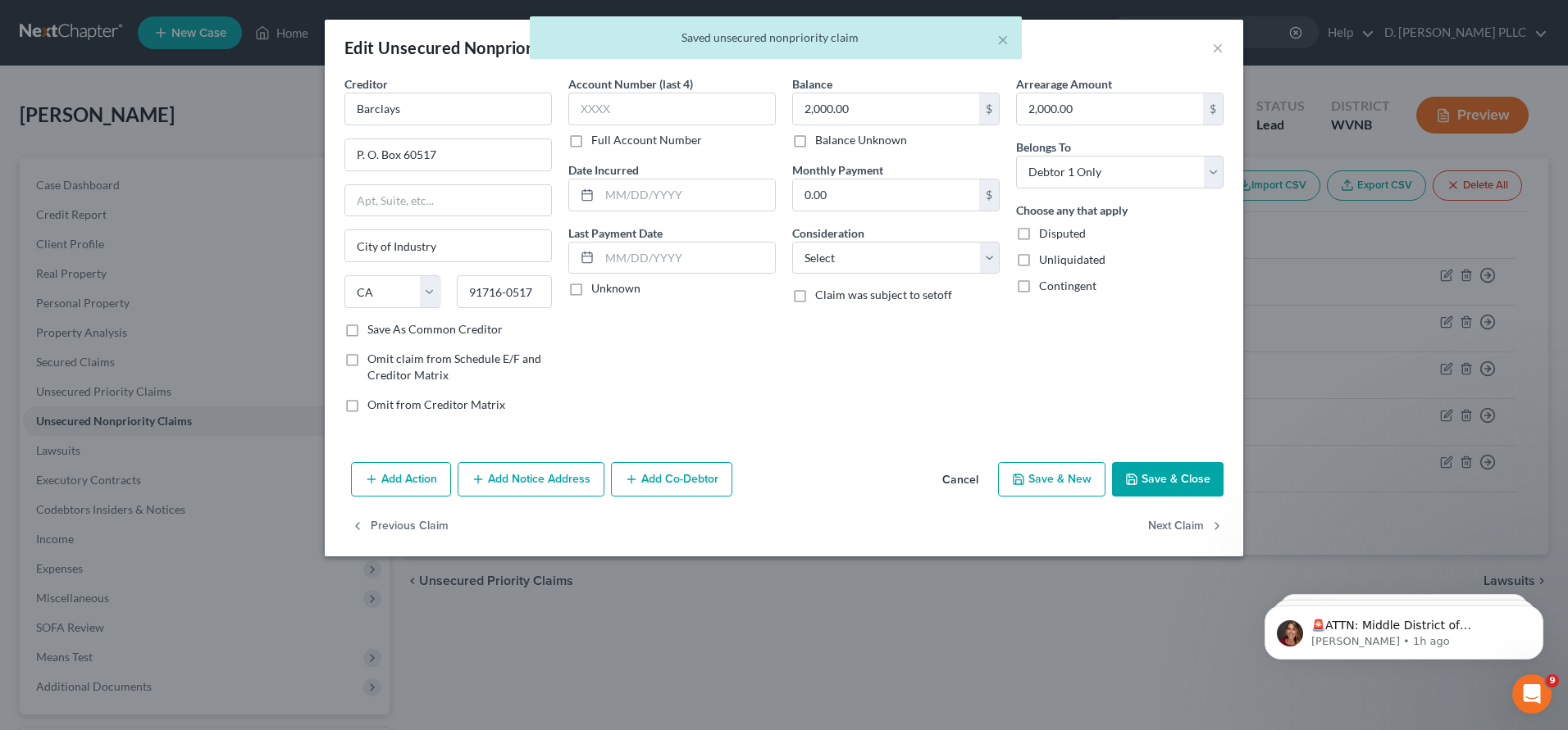
click at [367, 328] on label "Save As Common Creditor" at bounding box center [434, 330] width 135 height 17
click at [374, 328] on input "Save As Common Creditor" at bounding box center [379, 327] width 11 height 11
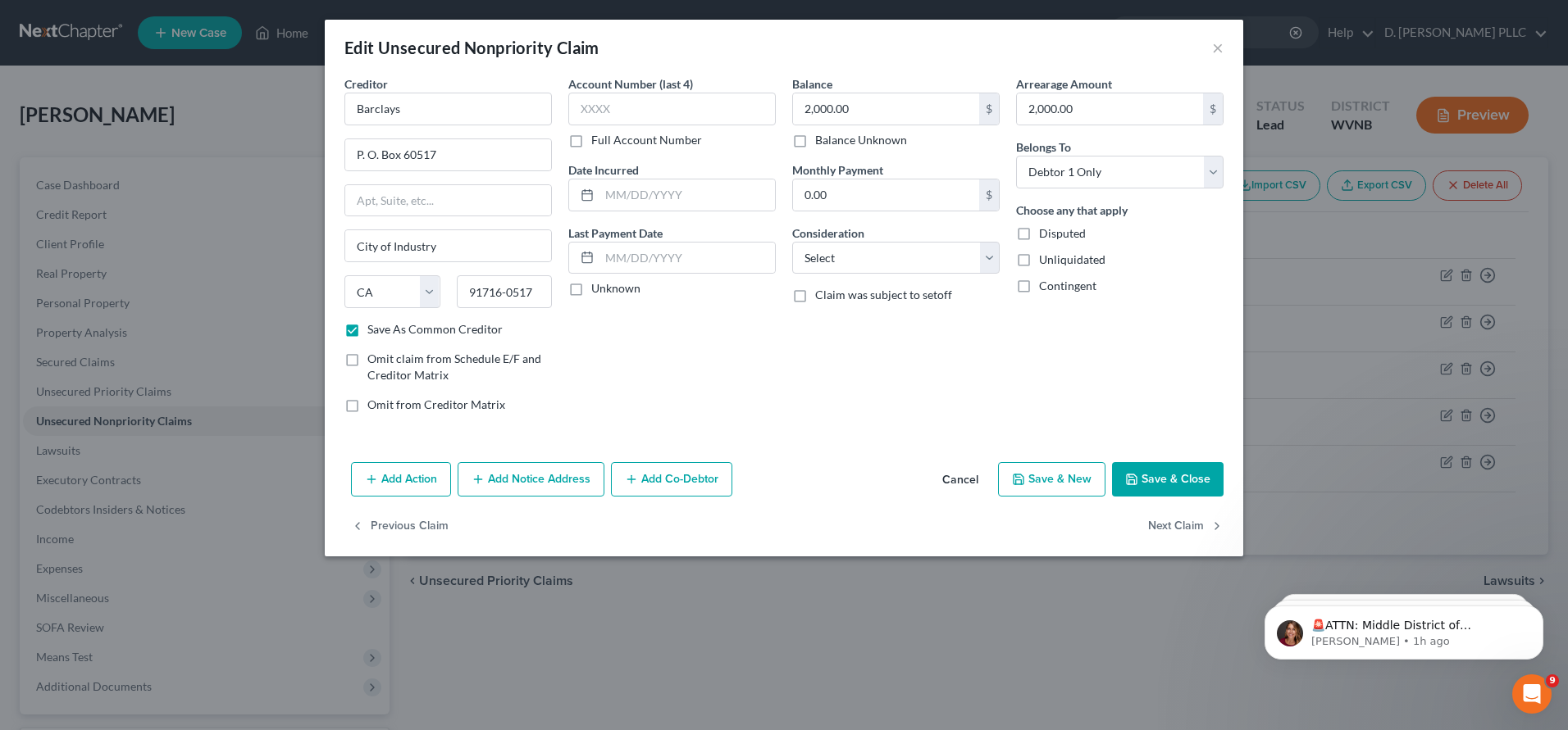
click at [1143, 471] on button "Save & Close" at bounding box center [1167, 479] width 111 height 34
checkbox input "false"
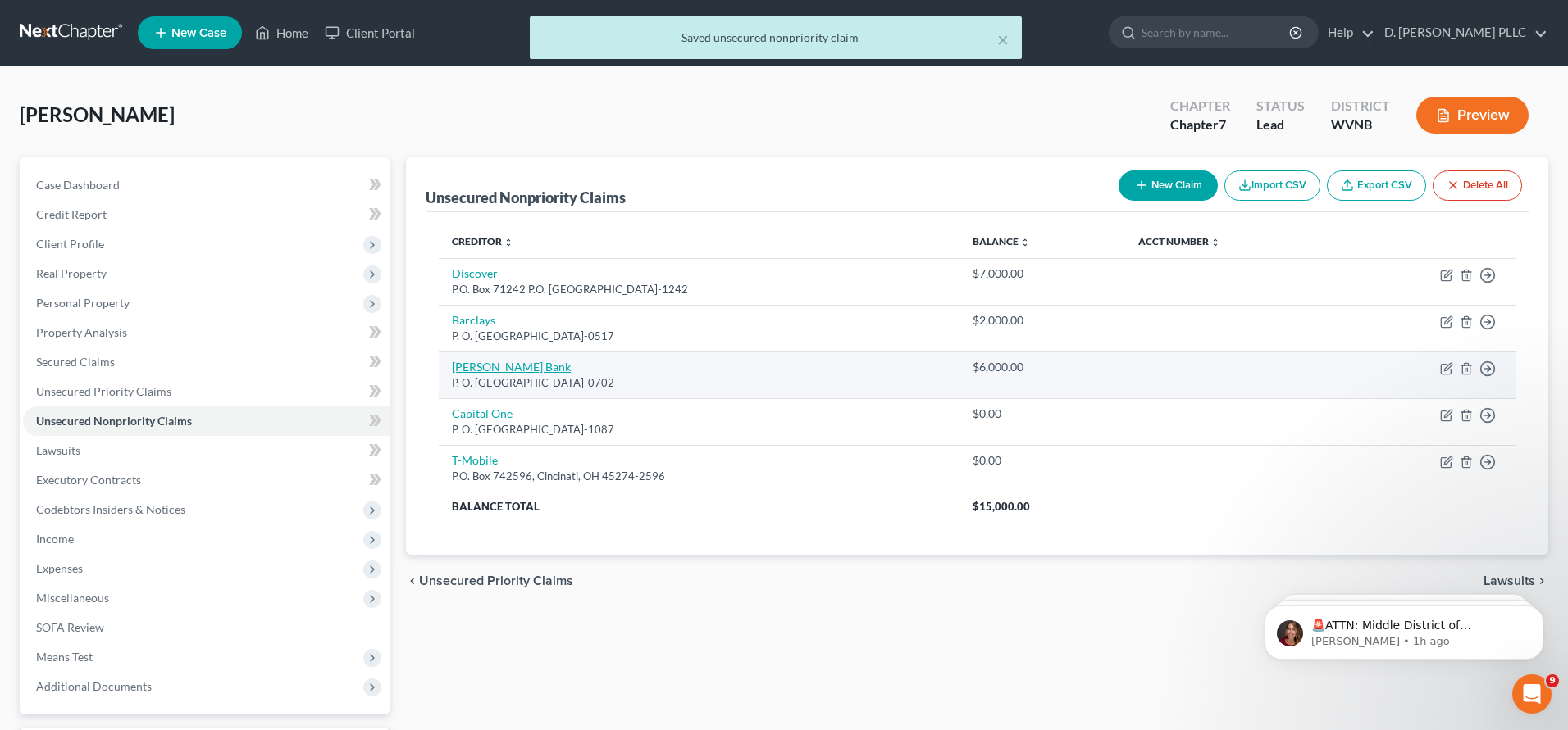
click at [496, 370] on link "Merrick Bank" at bounding box center [511, 367] width 119 height 14
select select "45"
select select "0"
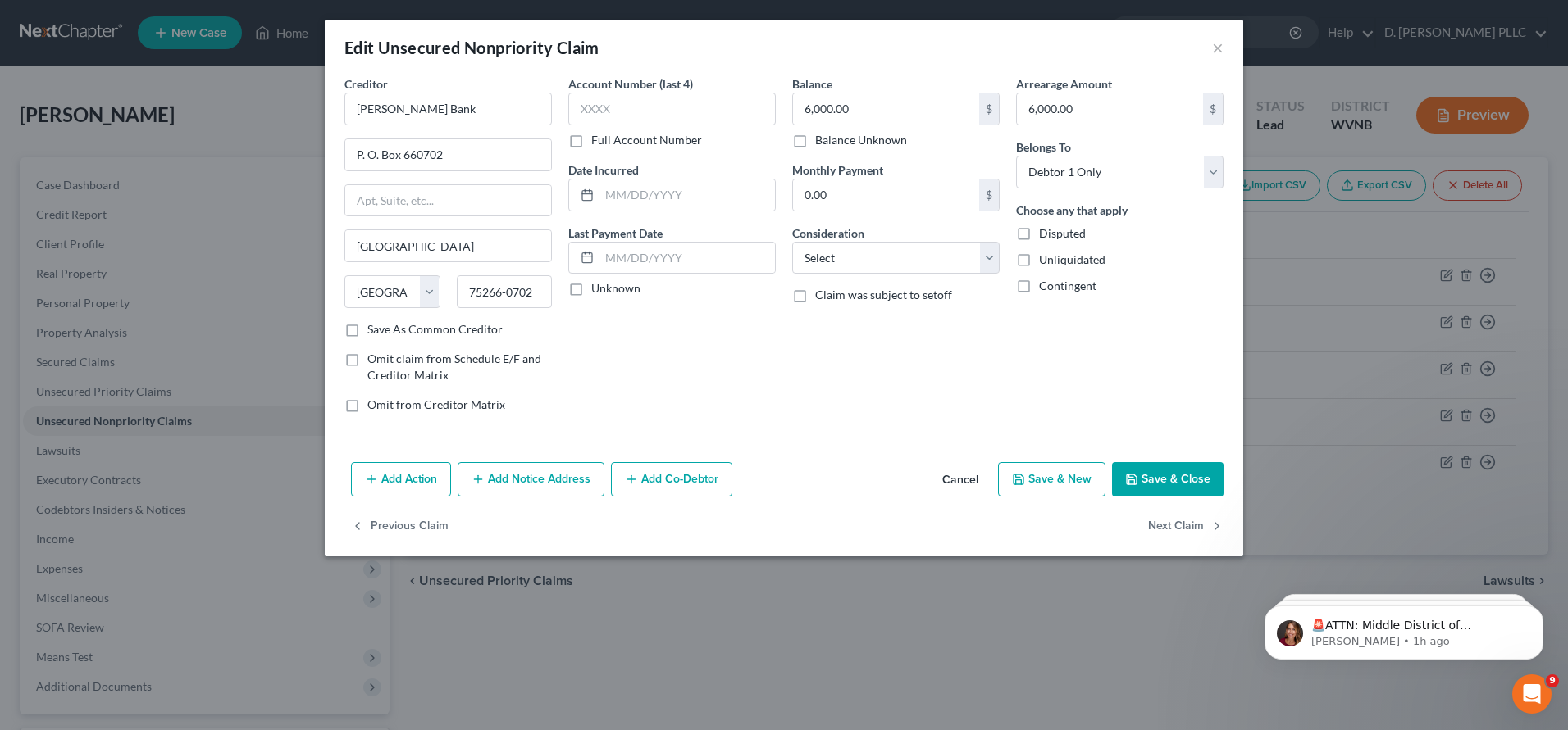
click at [367, 332] on label "Save As Common Creditor" at bounding box center [434, 330] width 135 height 17
click at [374, 332] on input "Save As Common Creditor" at bounding box center [379, 327] width 11 height 11
click at [1143, 480] on button "Save & Close" at bounding box center [1167, 479] width 111 height 34
checkbox input "false"
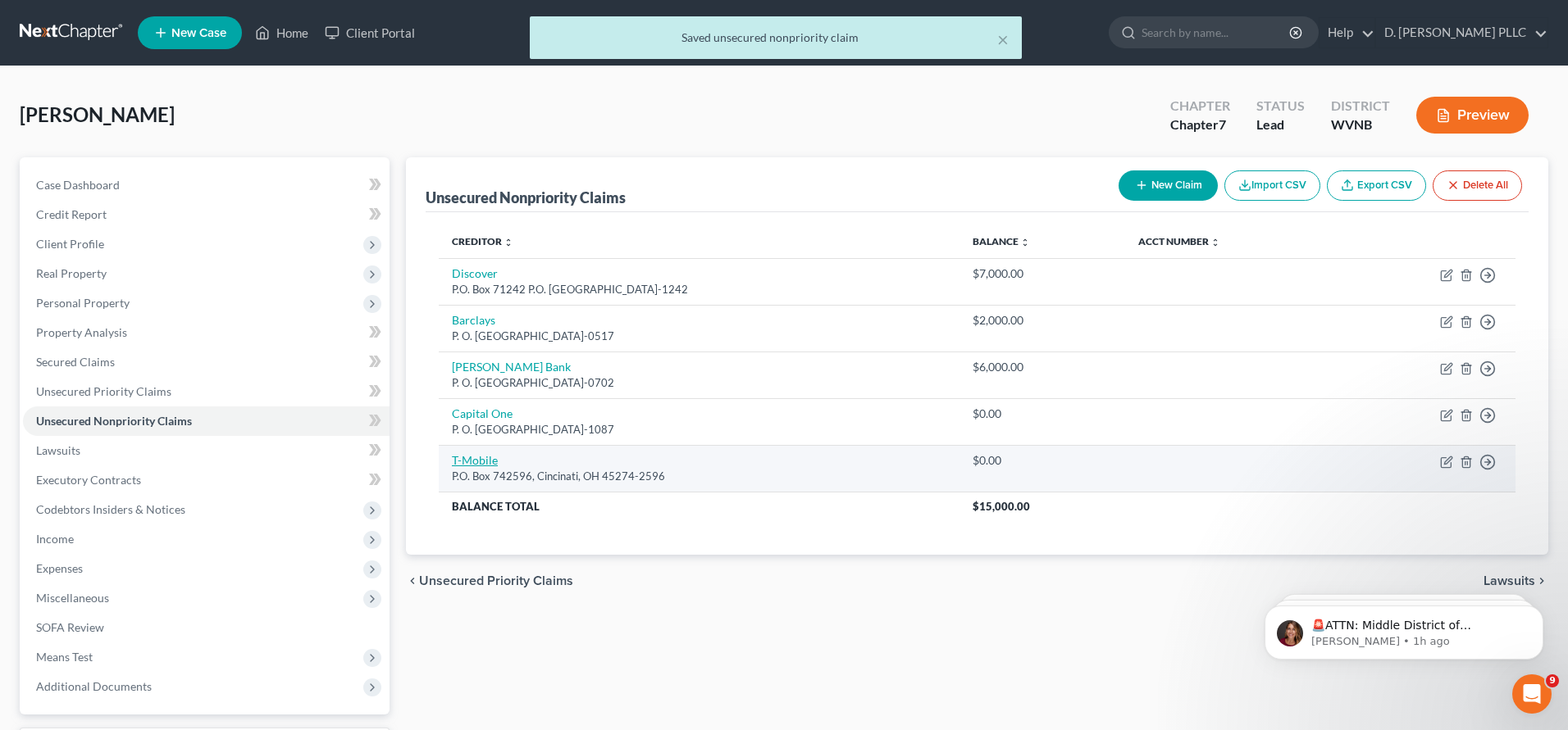
click at [479, 459] on link "T-Mobile" at bounding box center [475, 460] width 46 height 14
select select "36"
select select "0"
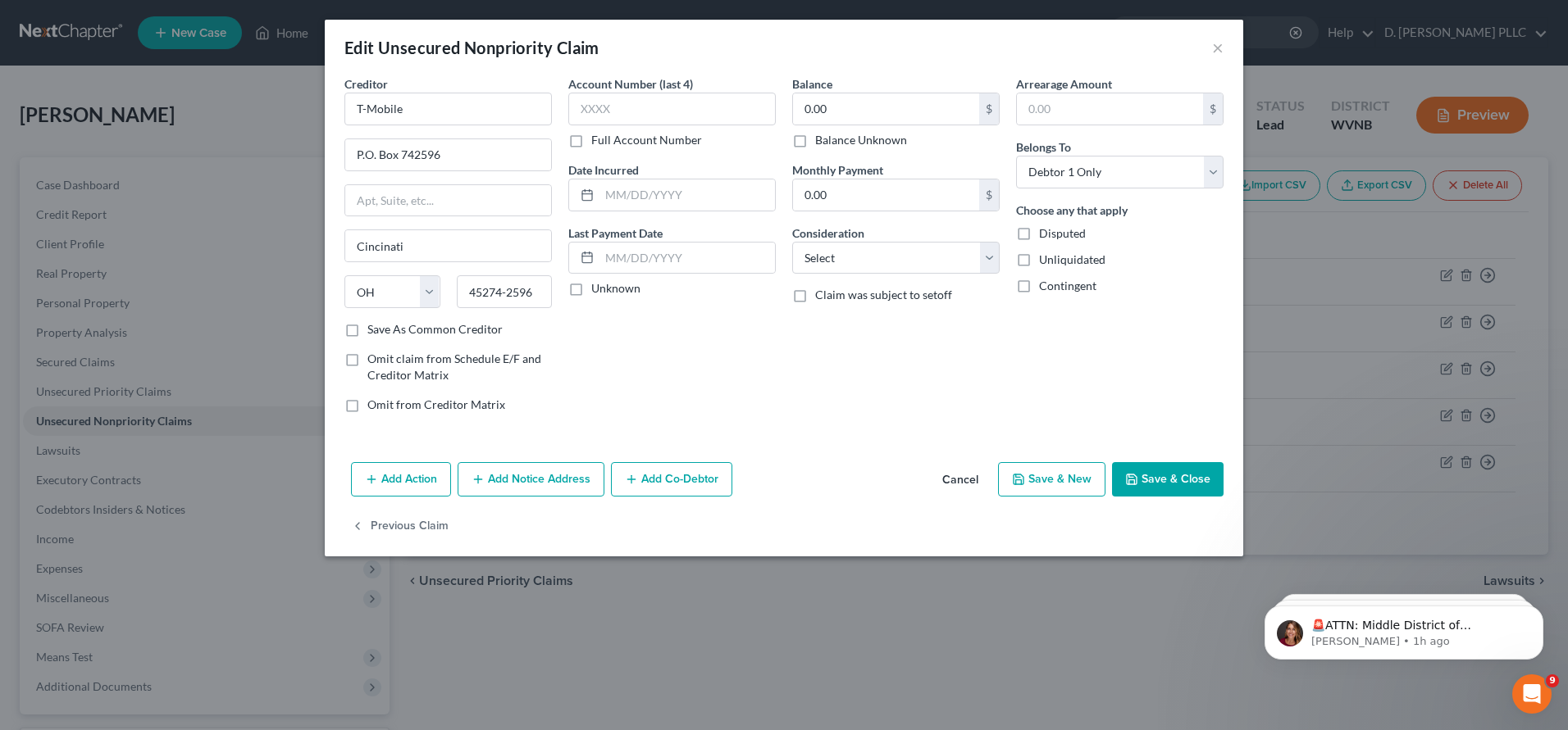
click at [367, 332] on label "Save As Common Creditor" at bounding box center [434, 330] width 135 height 17
click at [374, 332] on input "Save As Common Creditor" at bounding box center [379, 327] width 11 height 11
click at [1163, 483] on button "Save & Close" at bounding box center [1167, 479] width 111 height 34
checkbox input "false"
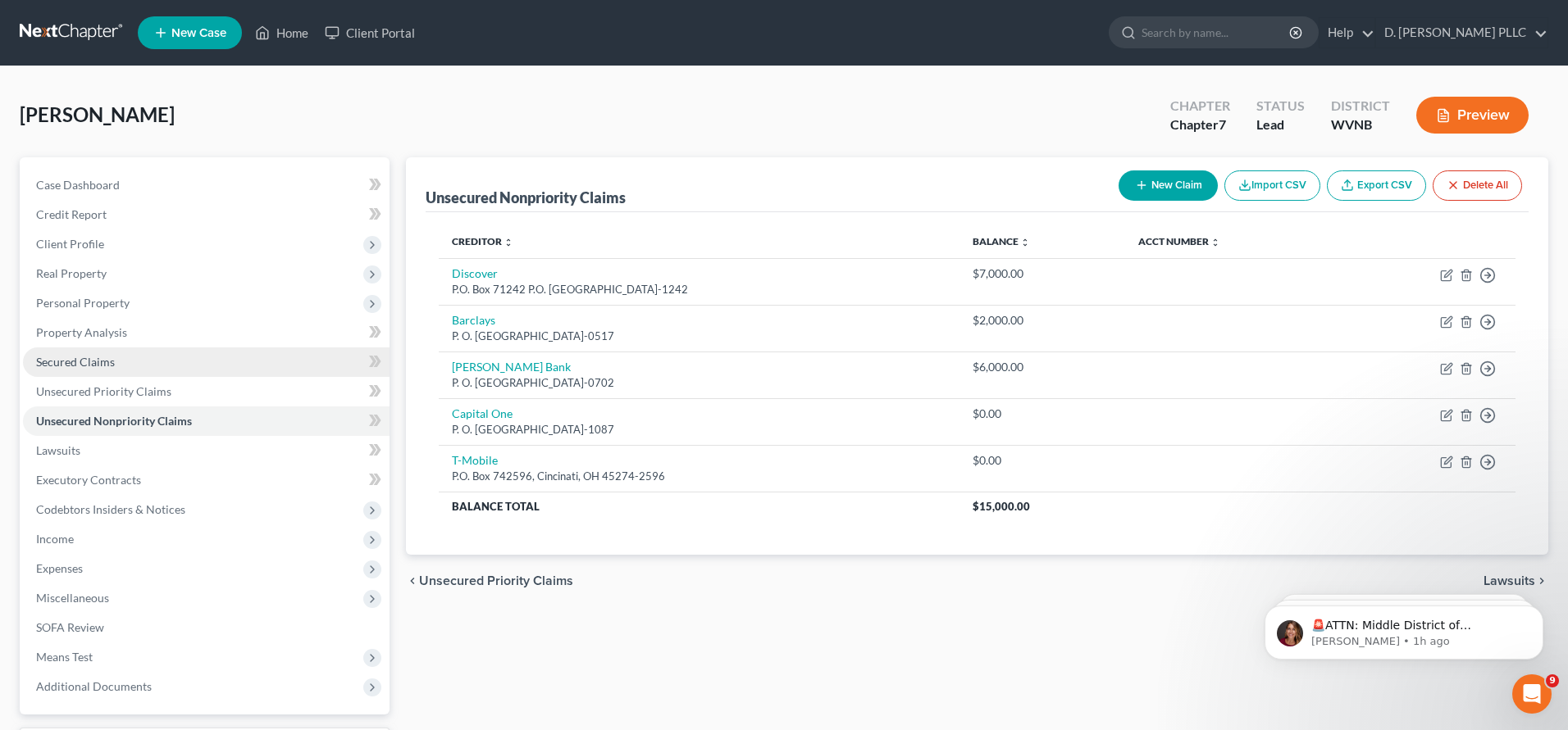
click at [104, 358] on span "Secured Claims" at bounding box center [75, 362] width 79 height 14
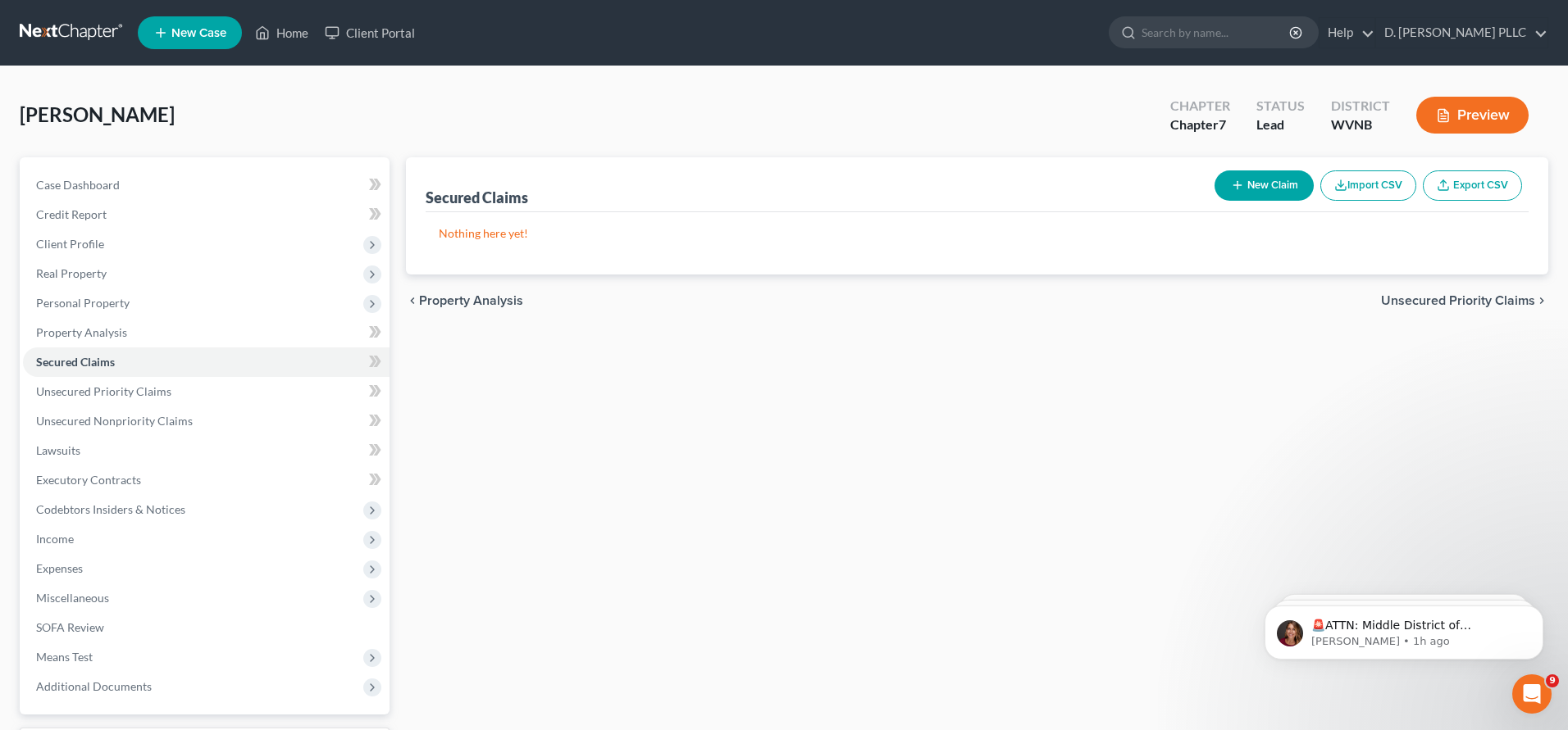
click at [1269, 186] on button "New Claim" at bounding box center [1264, 186] width 99 height 30
select select "0"
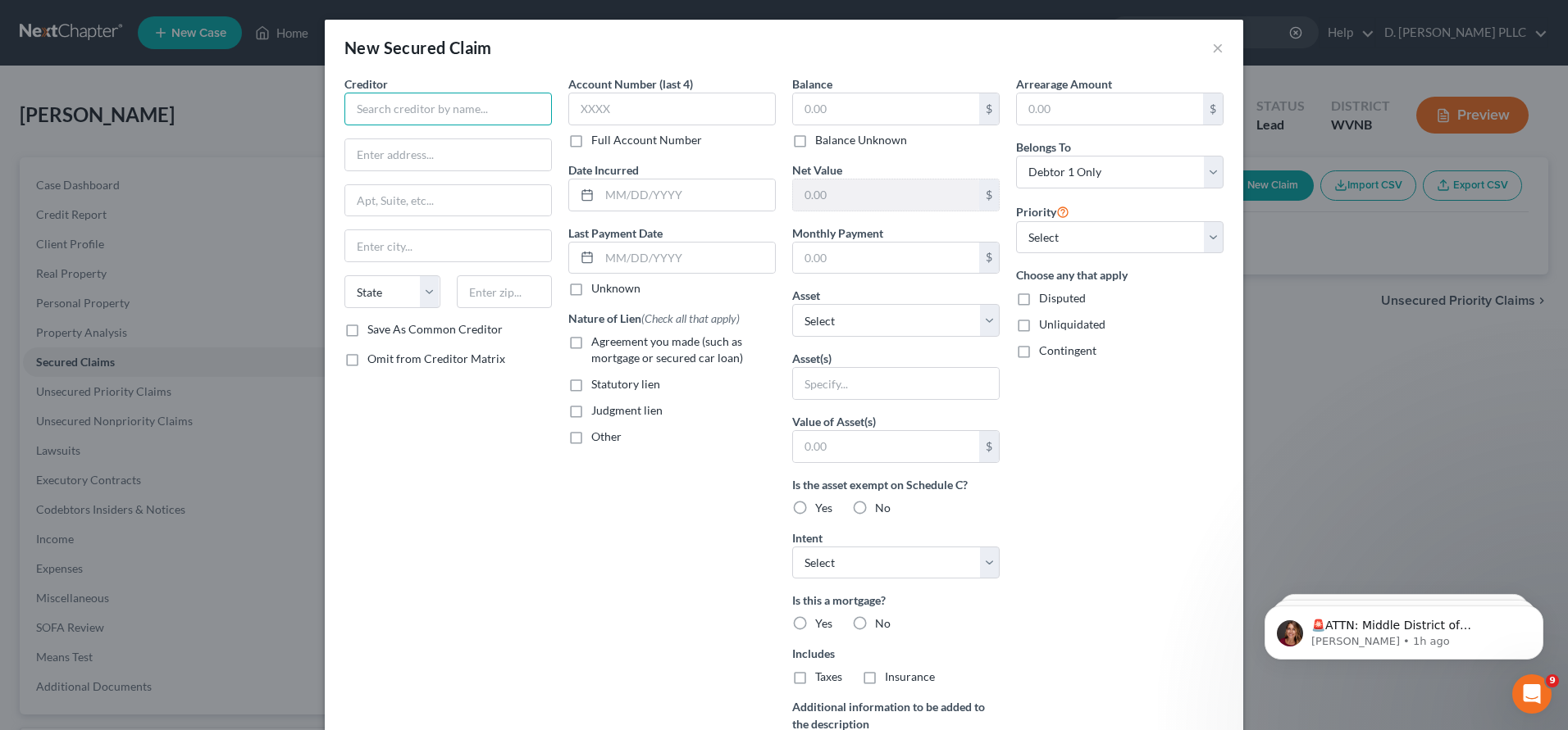
click at [454, 106] on input "text" at bounding box center [447, 109] width 208 height 33
type input "Huntington Bank"
click at [381, 150] on input "text" at bounding box center [447, 155] width 206 height 31
type input "7 Easton Oval"
click at [372, 240] on input "text" at bounding box center [447, 246] width 206 height 31
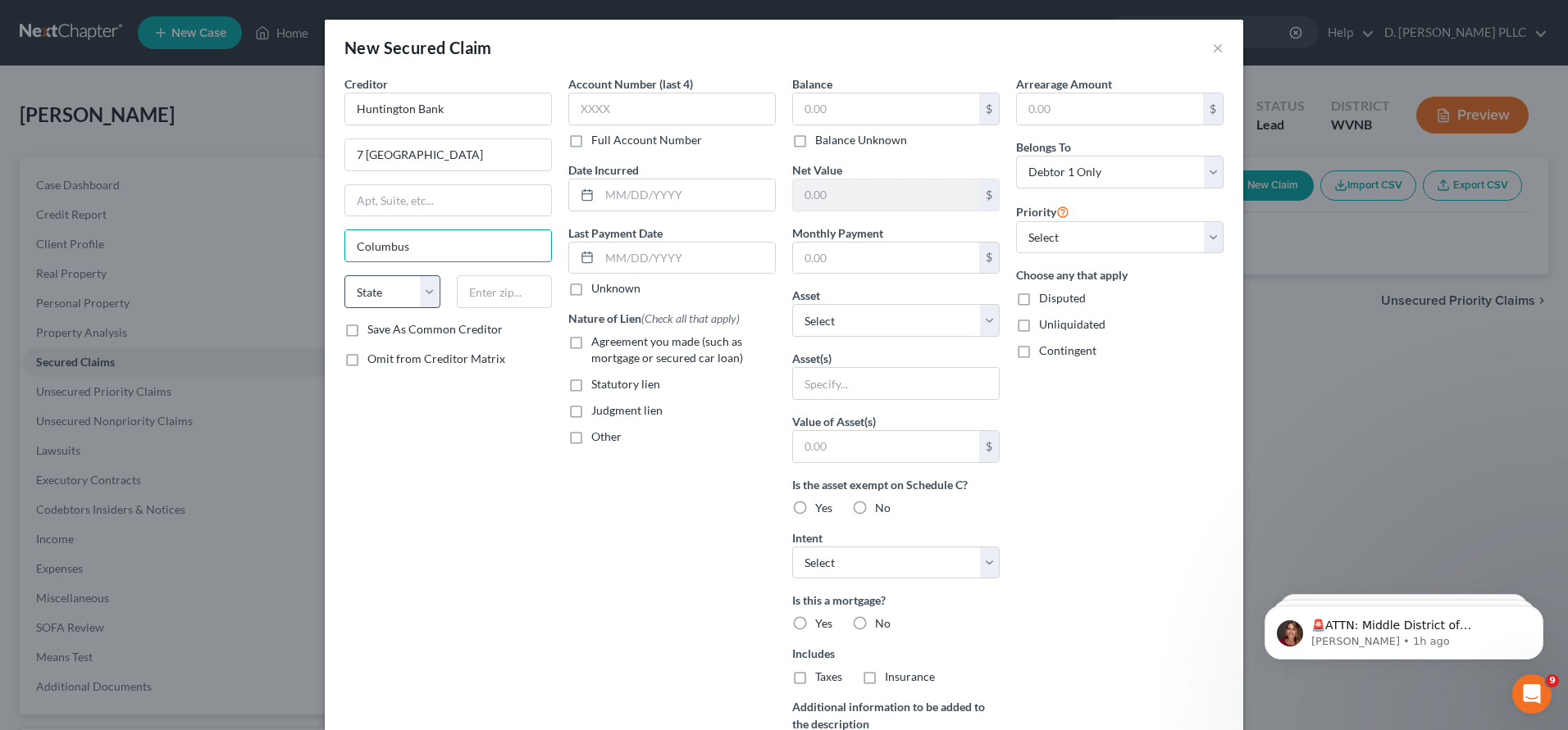
type input "Columbus"
click at [425, 291] on select "State AL AK AR AZ CA CO CT DE DC FL GA GU HI ID IL IN IA KS KY LA ME MD MA MI M…" at bounding box center [392, 292] width 96 height 33
select select "36"
click at [344, 276] on select "State AL AK AR AZ CA CO CT DE DC FL GA GU HI ID IL IN IA KS KY LA ME MD MA MI M…" at bounding box center [392, 292] width 96 height 33
click at [489, 299] on input "text" at bounding box center [505, 292] width 96 height 33
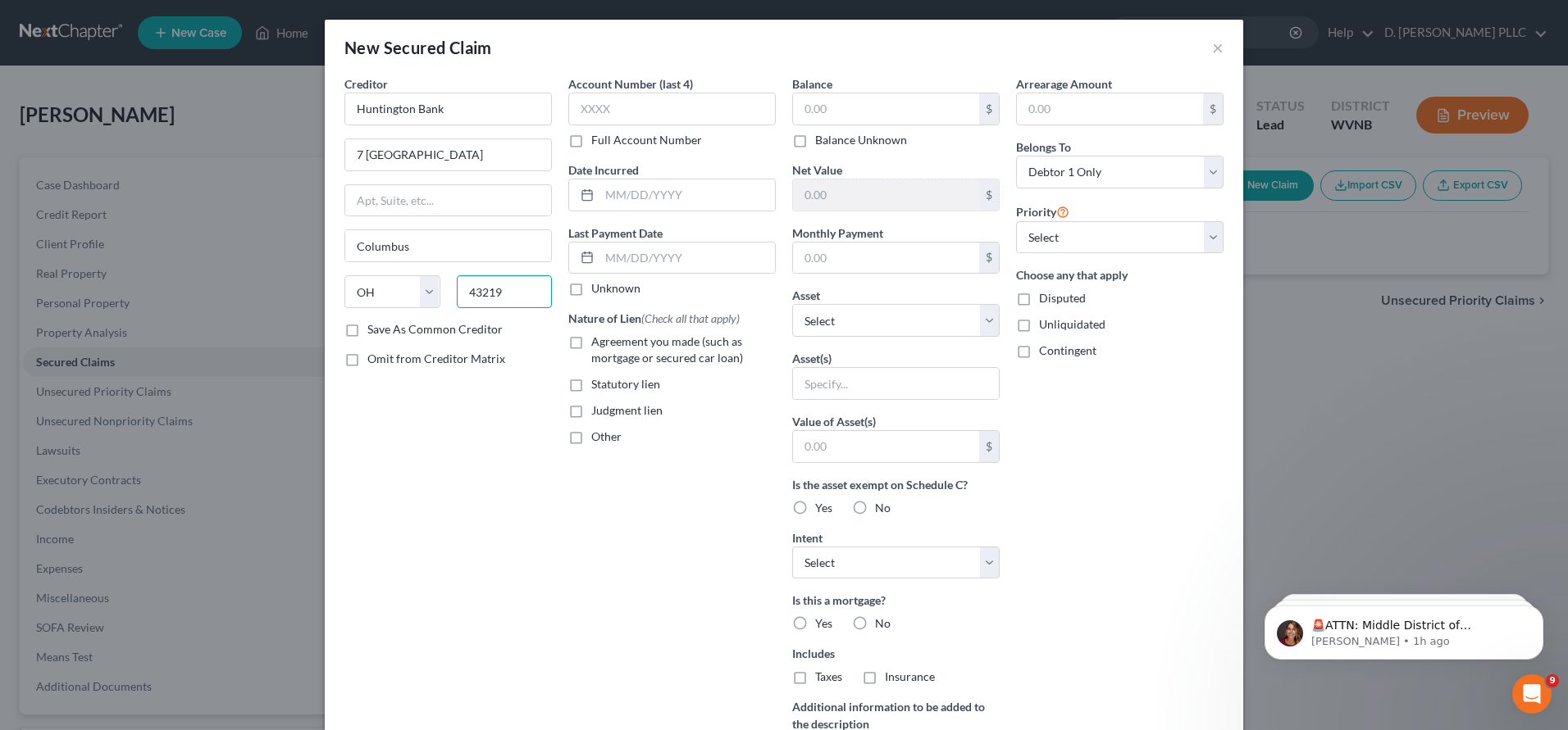
type input "43219"
click at [367, 329] on label "Save As Common Creditor" at bounding box center [434, 330] width 135 height 17
click at [374, 329] on input "Save As Common Creditor" at bounding box center [379, 327] width 11 height 11
checkbox input "true"
click at [830, 110] on input "text" at bounding box center [886, 109] width 186 height 31
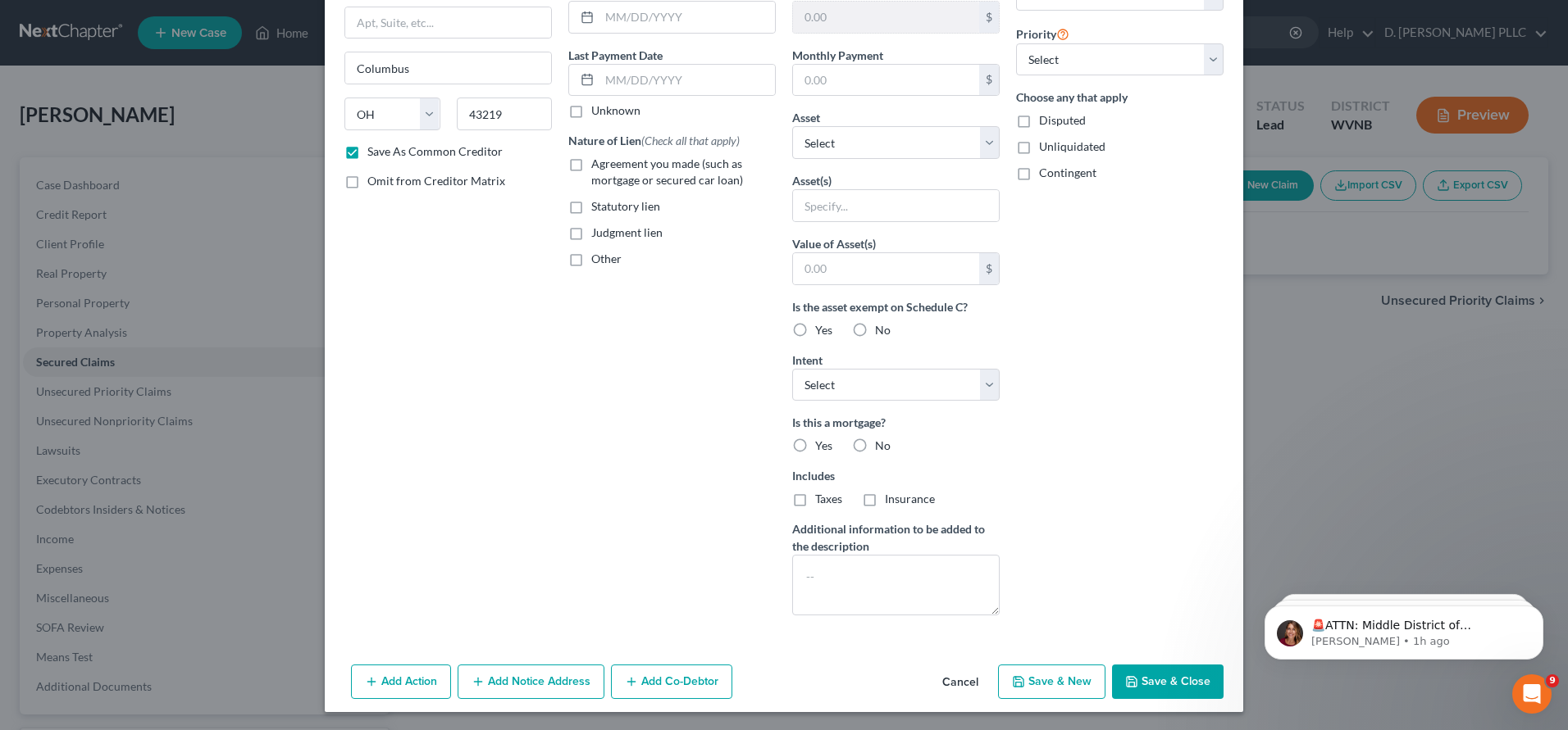
scroll to position [179, 0]
type input "249,000.00"
click at [1172, 677] on button "Save & Close" at bounding box center [1167, 680] width 111 height 34
checkbox input "false"
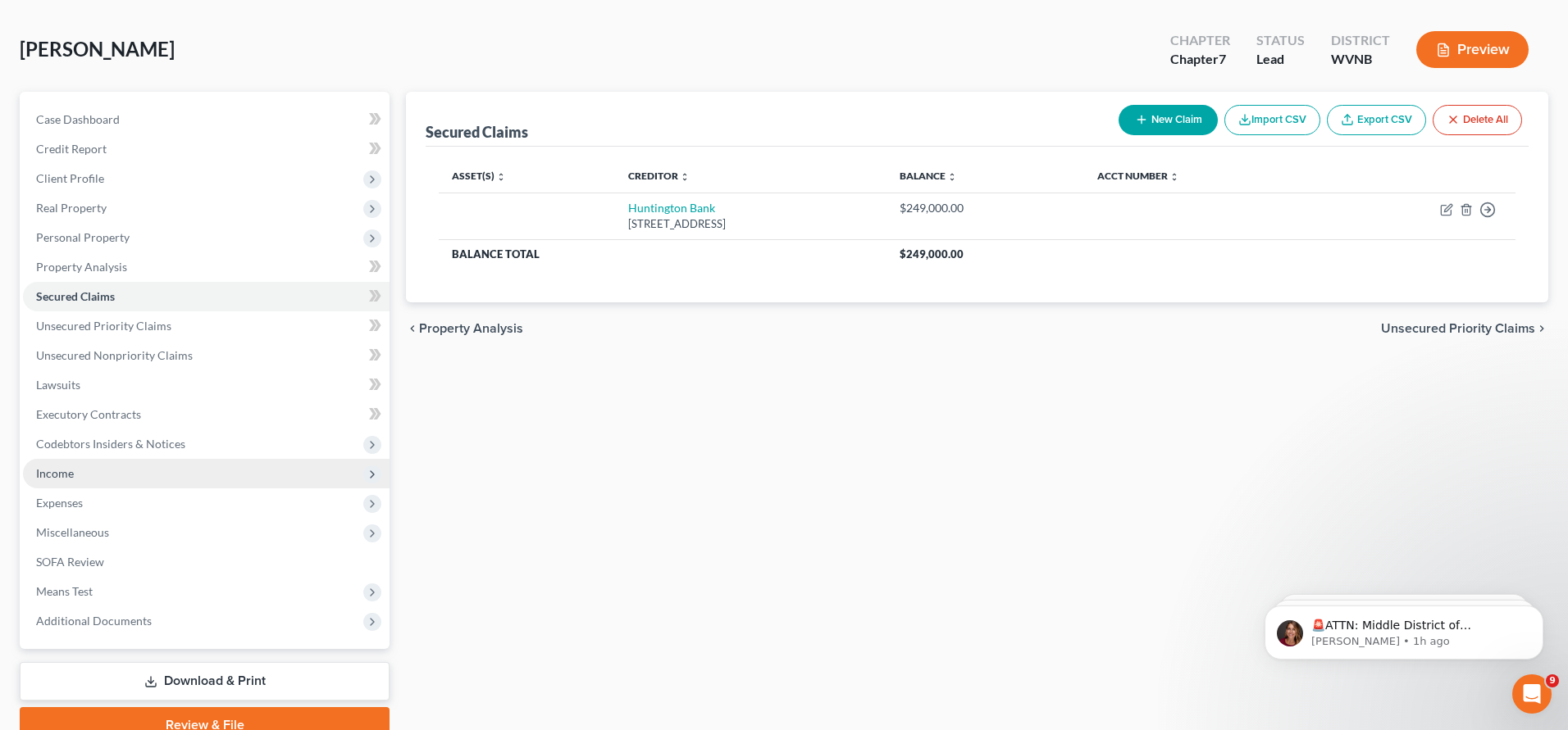
scroll to position [141, 0]
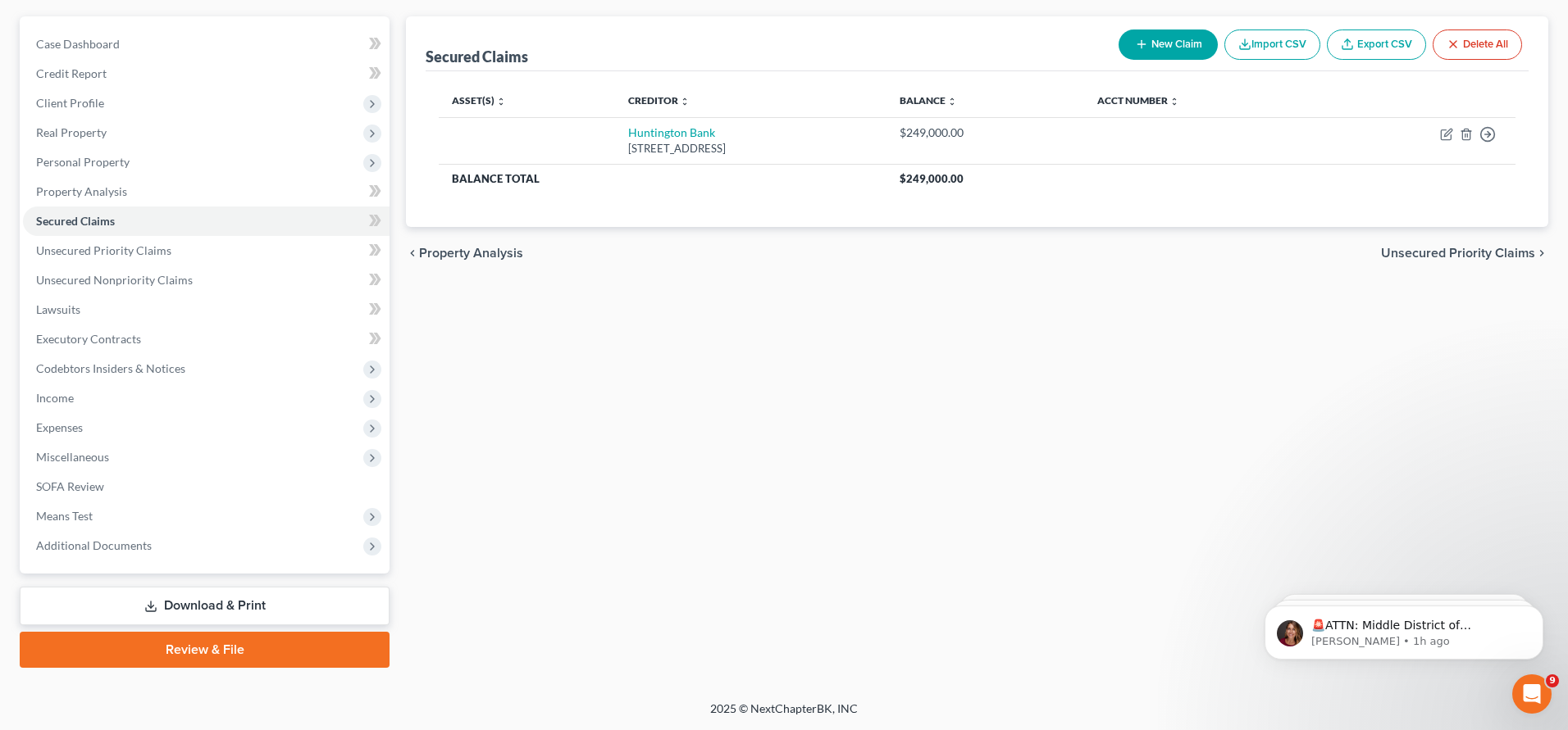
click at [186, 603] on link "Download & Print" at bounding box center [204, 606] width 370 height 39
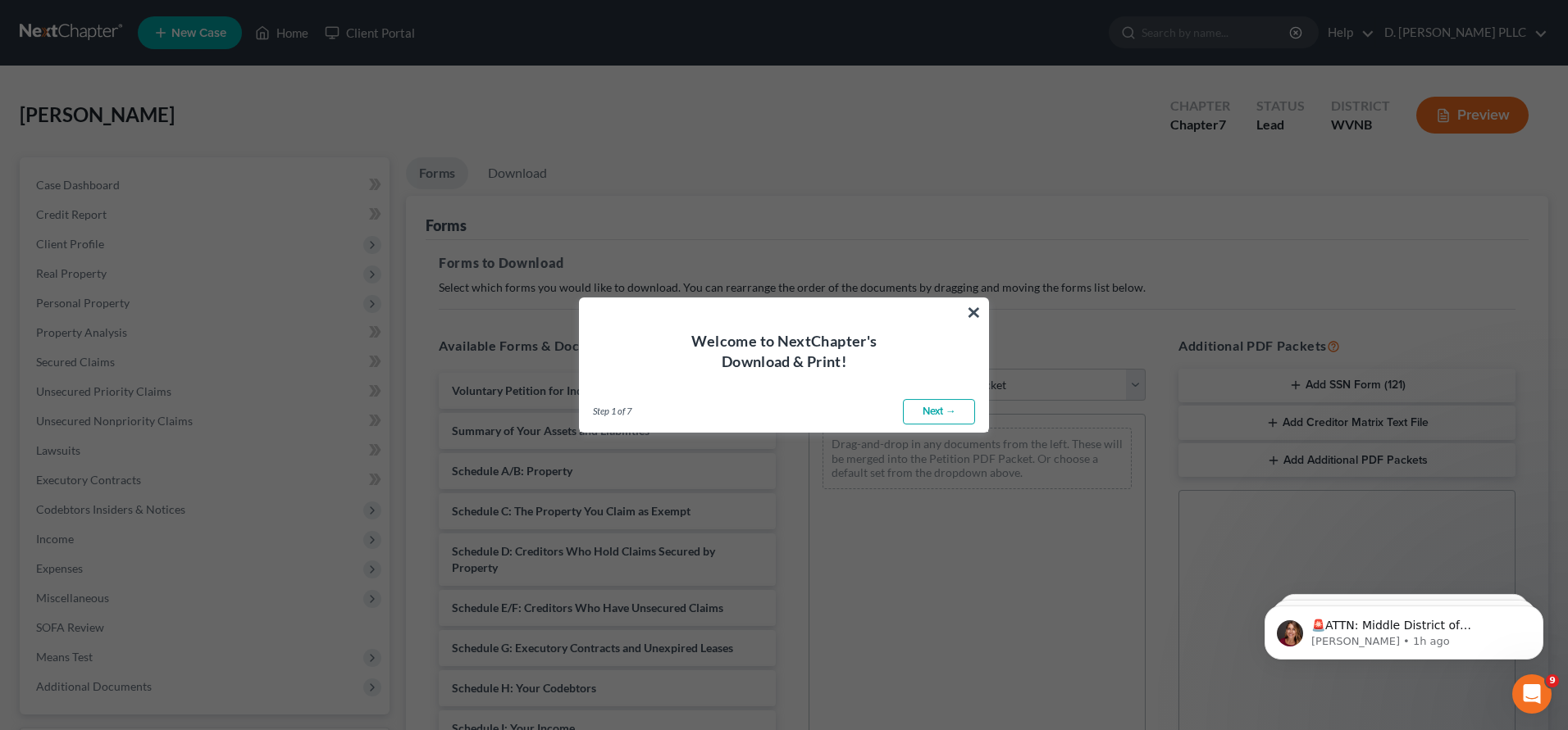
click at [936, 417] on link "Next →" at bounding box center [939, 413] width 73 height 27
select select "0"
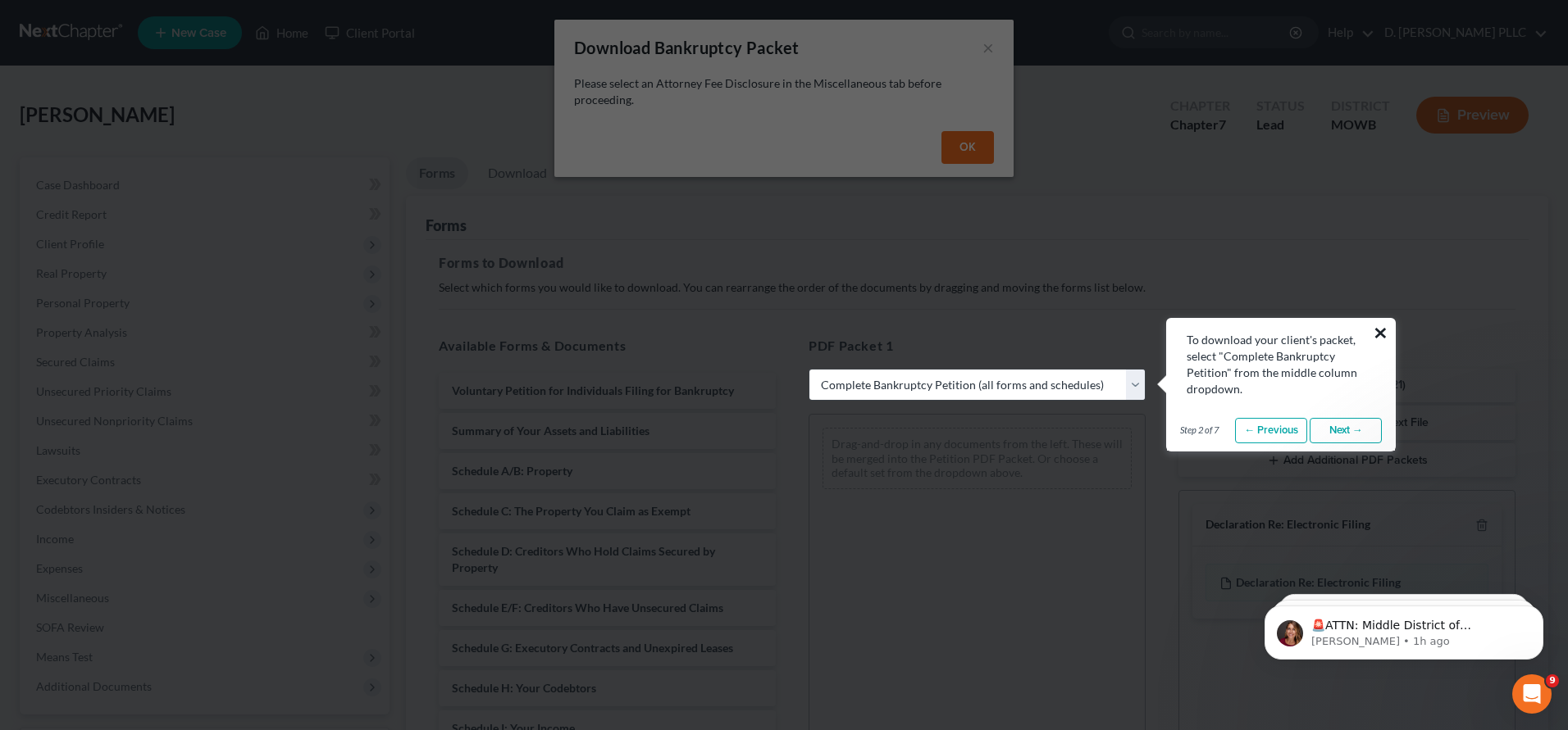
click at [1382, 336] on button "×" at bounding box center [1381, 333] width 16 height 27
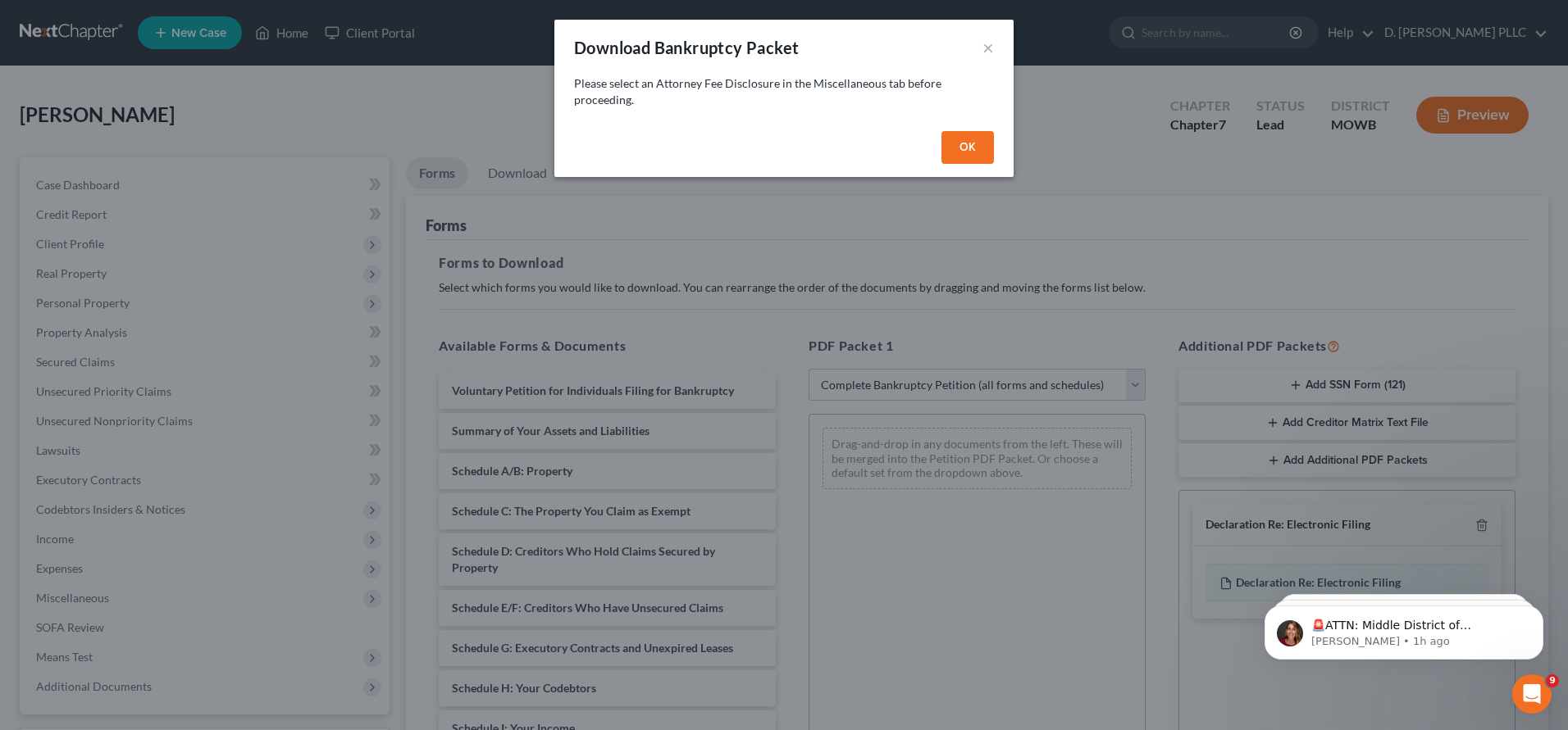
click at [983, 152] on button "OK" at bounding box center [968, 147] width 52 height 33
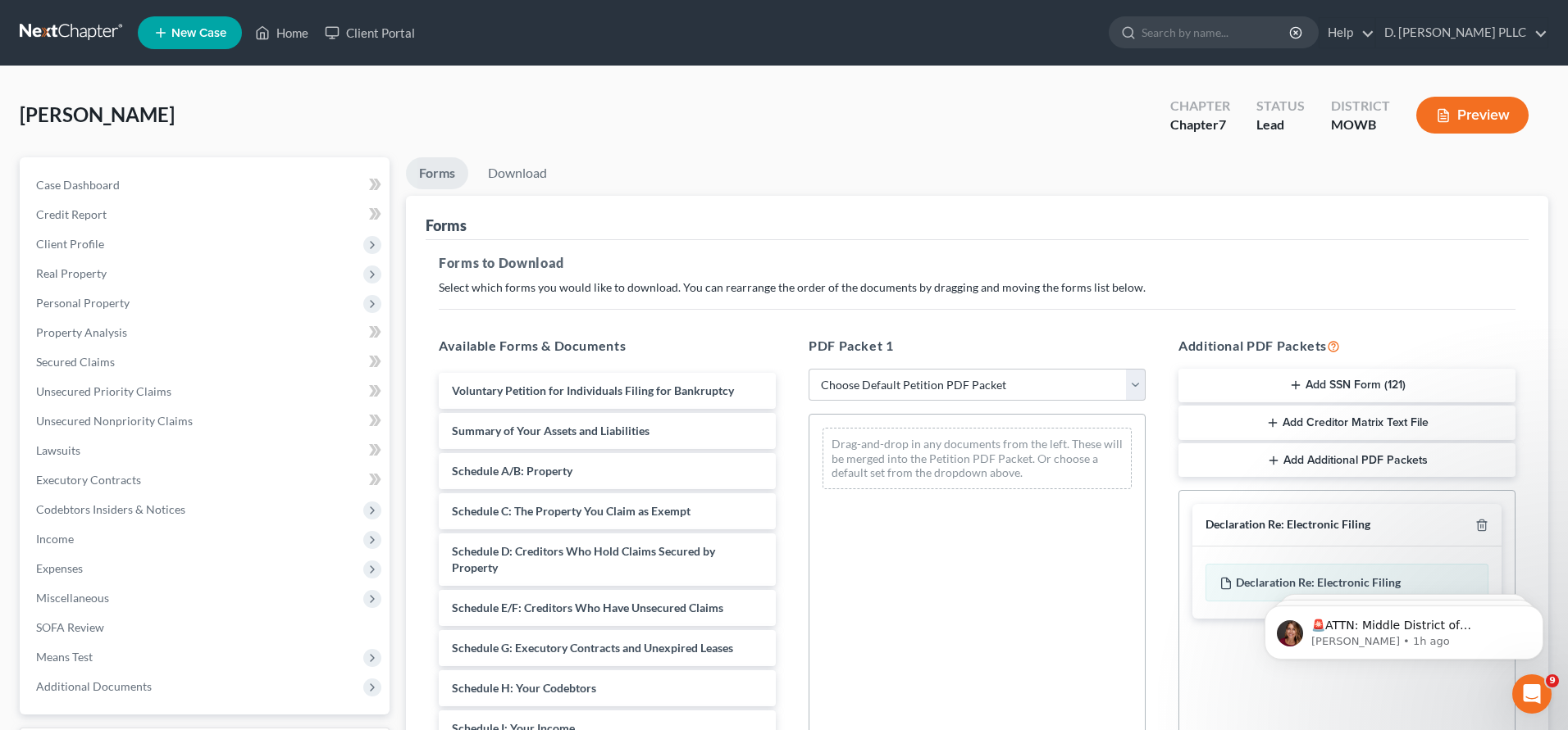
click at [1473, 117] on button "Preview" at bounding box center [1472, 115] width 112 height 37
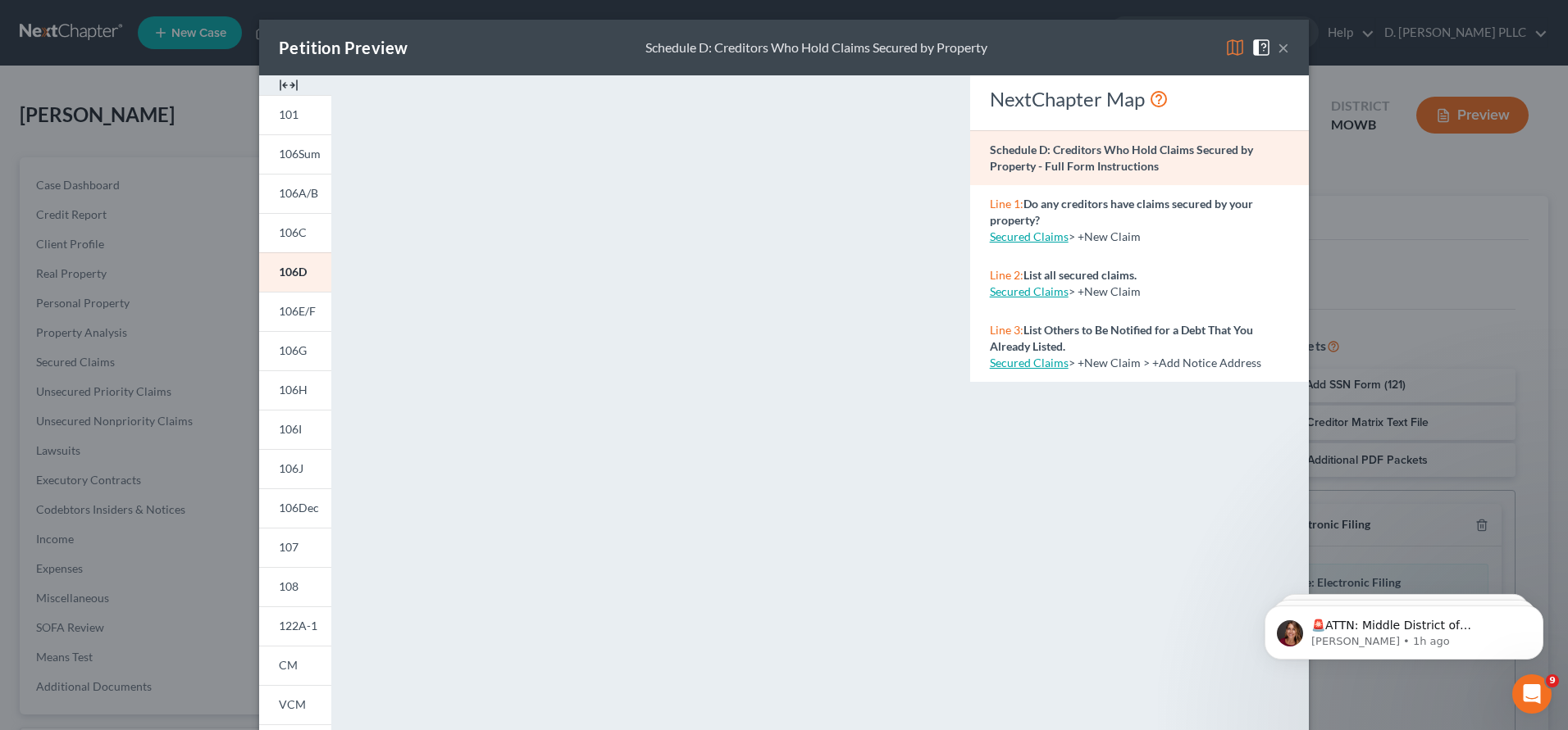
click at [1286, 45] on button "×" at bounding box center [1283, 48] width 11 height 19
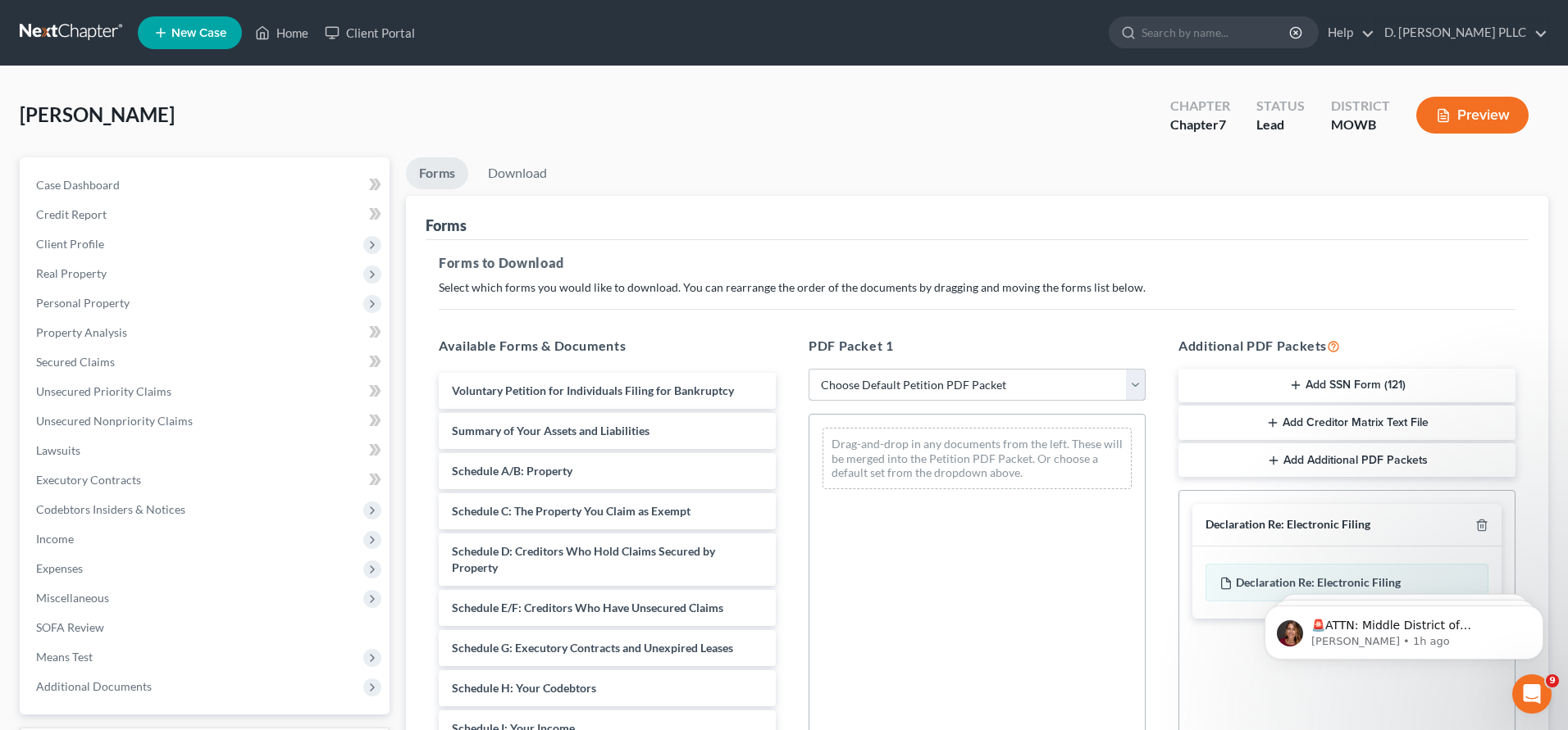
click at [1134, 384] on select "Choose Default Petition PDF Packet Complete Bankruptcy Petition (all forms and …" at bounding box center [976, 384] width 337 height 33
select select "1"
click at [808, 369] on select "Choose Default Petition PDF Packet Complete Bankruptcy Petition (all forms and …" at bounding box center [976, 384] width 337 height 33
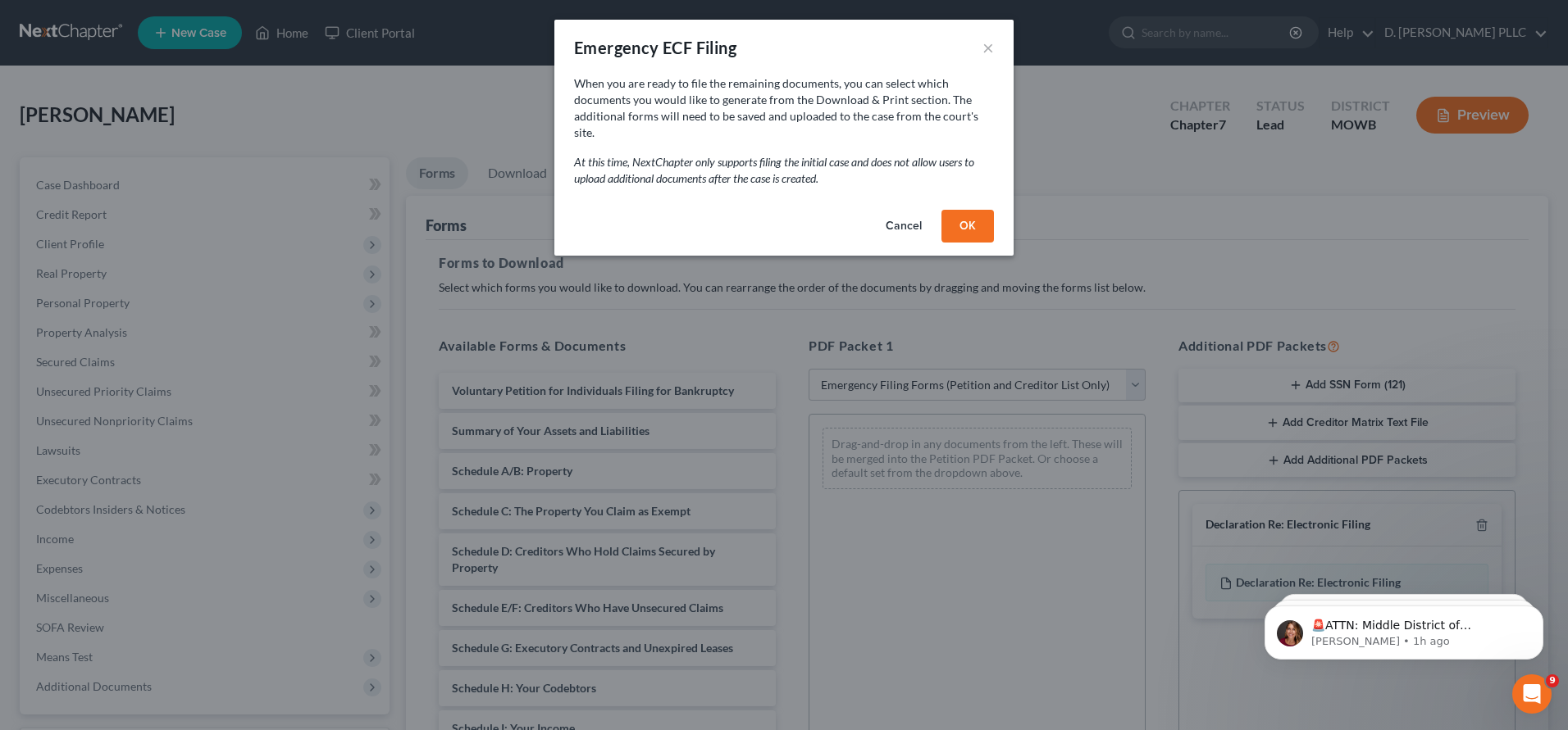
click at [980, 212] on button "OK" at bounding box center [968, 225] width 52 height 33
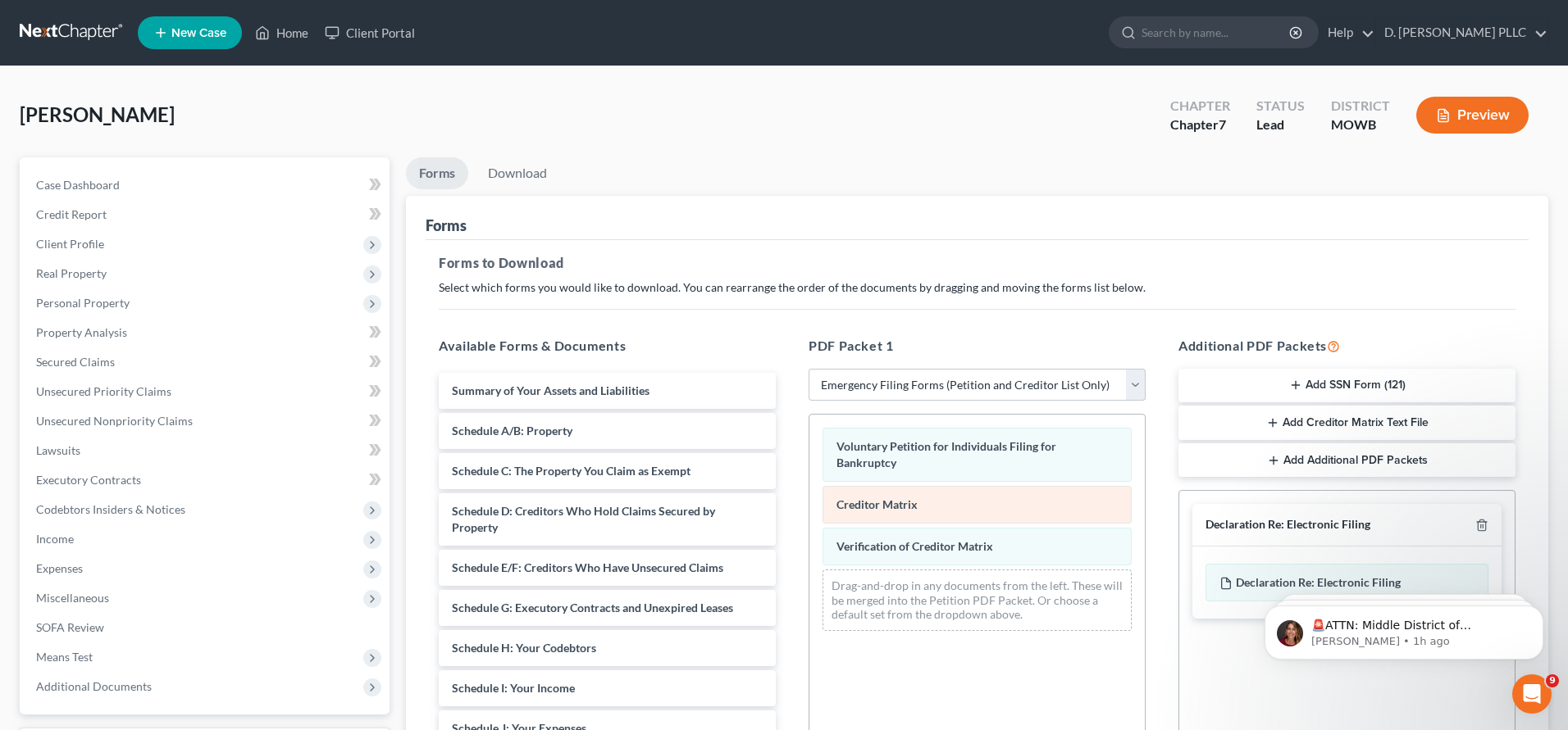
click at [893, 498] on span "Creditor Matrix" at bounding box center [877, 505] width 81 height 14
click at [1281, 422] on button "Add Creditor Matrix Text File" at bounding box center [1347, 422] width 337 height 34
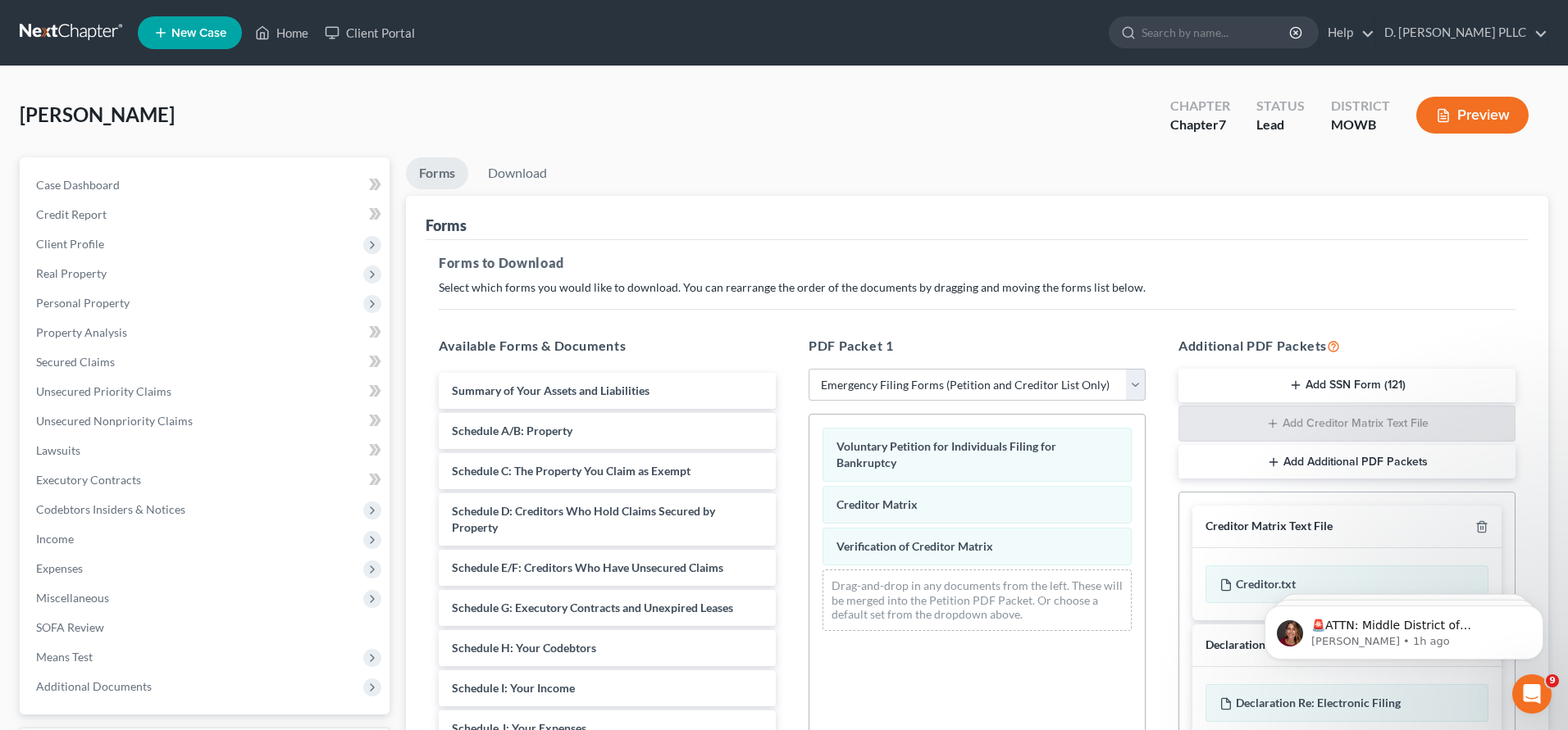
click at [1275, 579] on body "🚨ATTN: Middle District of Florida The court has added a new Credit Counseling F…" at bounding box center [1404, 628] width 315 height 102
click at [1484, 116] on button "Preview" at bounding box center [1472, 115] width 112 height 37
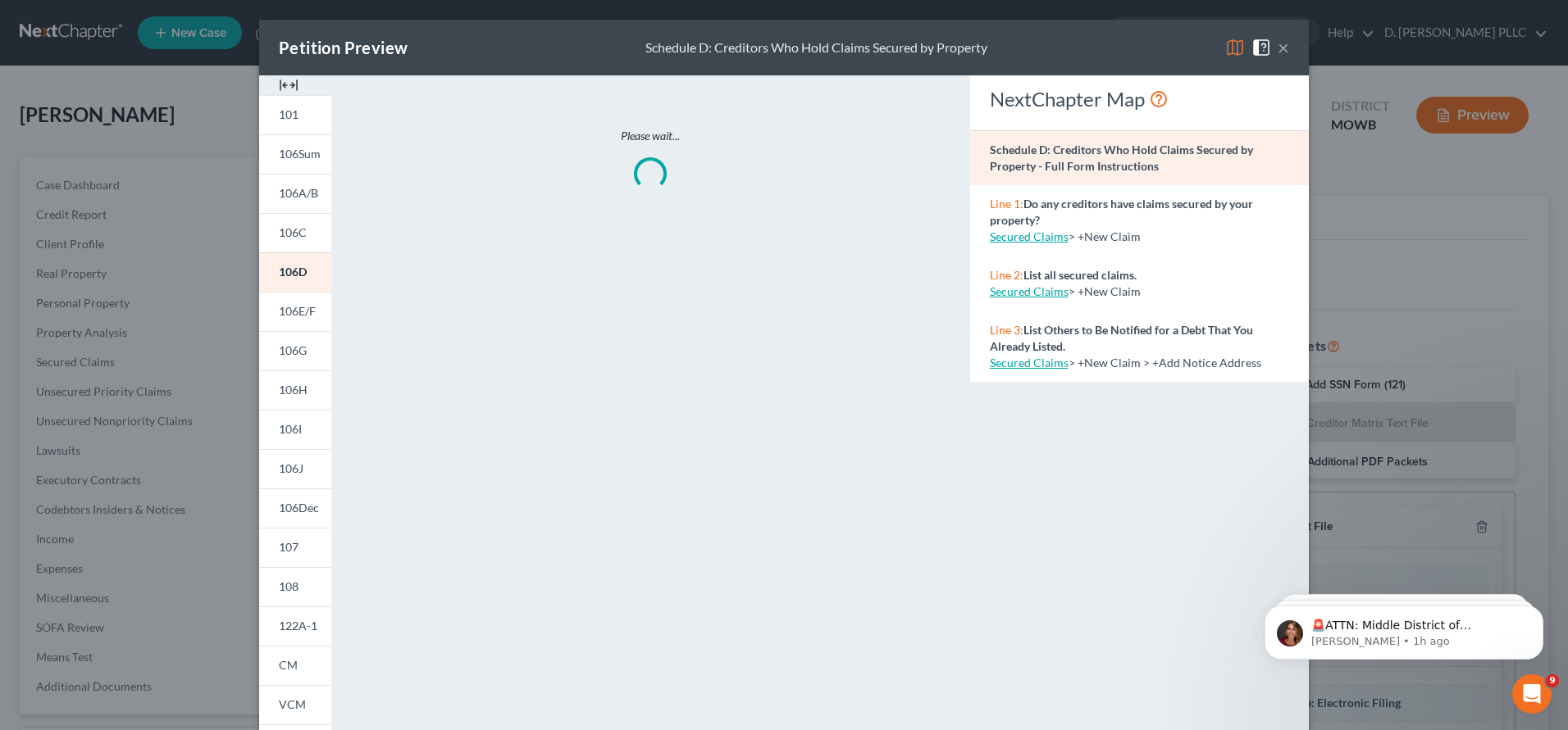
click at [1367, 246] on div "Petition Preview Schedule D: Creditors Who Hold Claims Secured by Property × 10…" at bounding box center [784, 365] width 1568 height 730
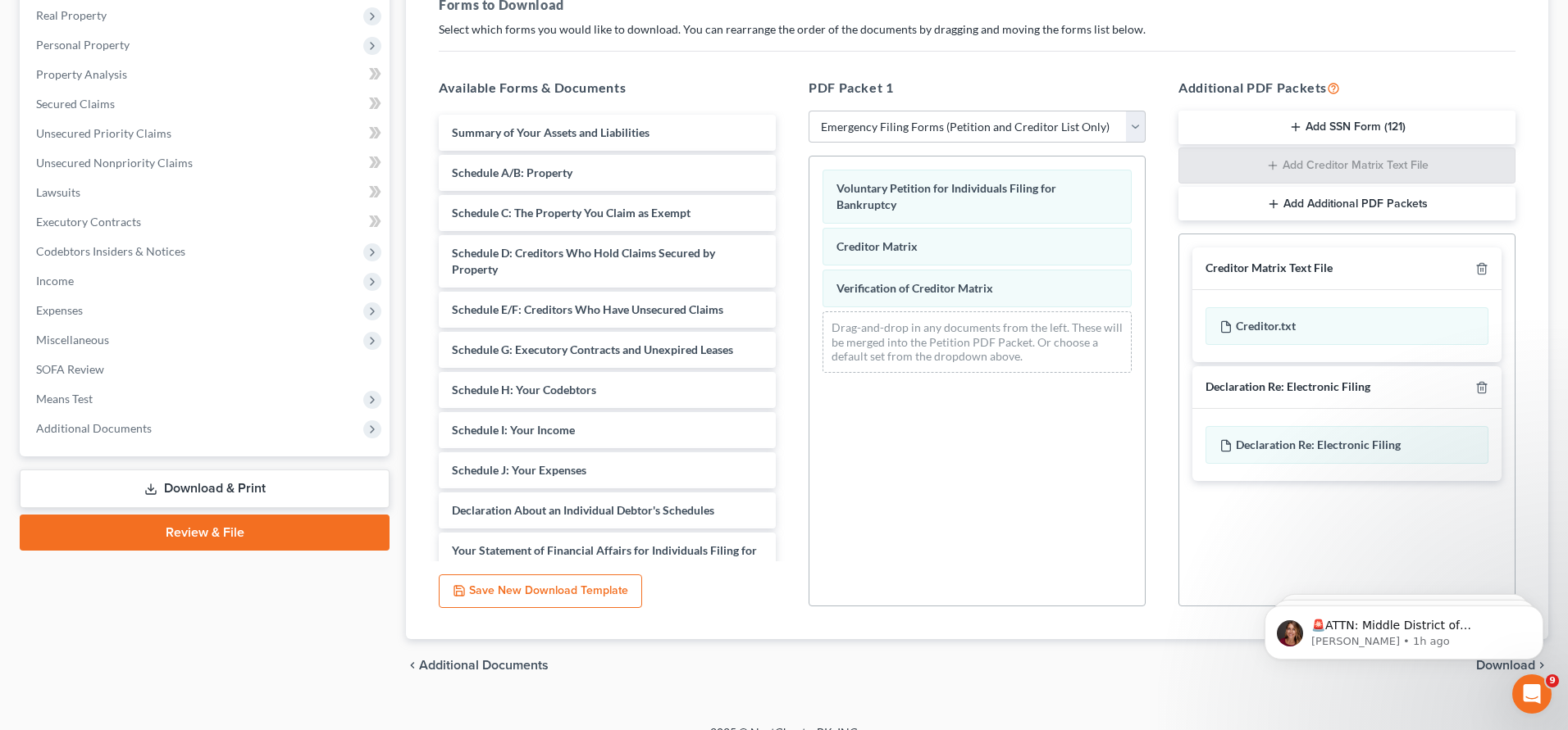
scroll to position [269, 0]
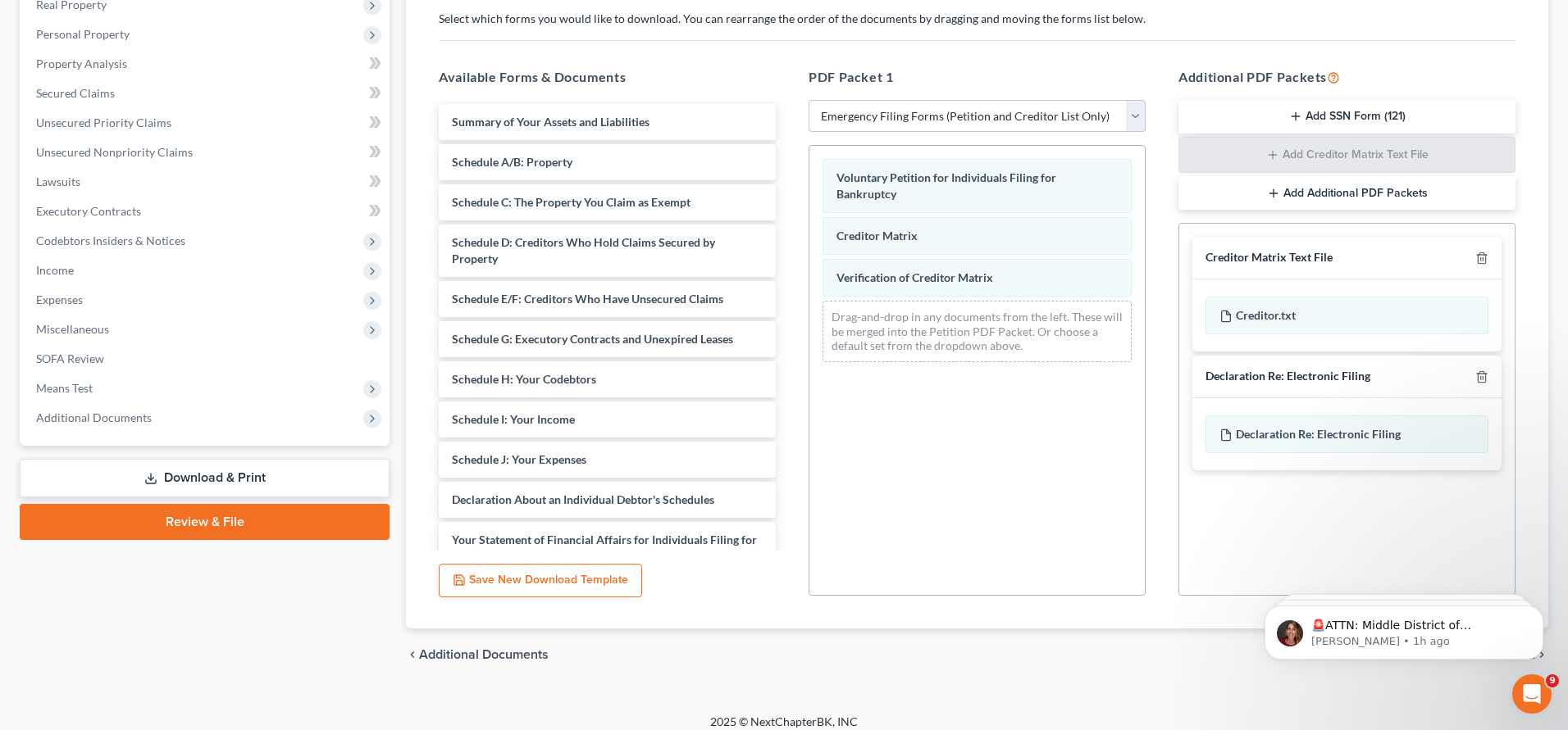
click at [235, 474] on link "Download & Print" at bounding box center [204, 478] width 370 height 39
click at [978, 183] on span "Voluntary Petition for Individuals Filing for Bankruptcy" at bounding box center [946, 186] width 220 height 30
click at [934, 217] on div "Creditor Matrix" at bounding box center [977, 236] width 310 height 38
click at [919, 270] on span "Verification of Creditor Matrix" at bounding box center [914, 278] width 157 height 14
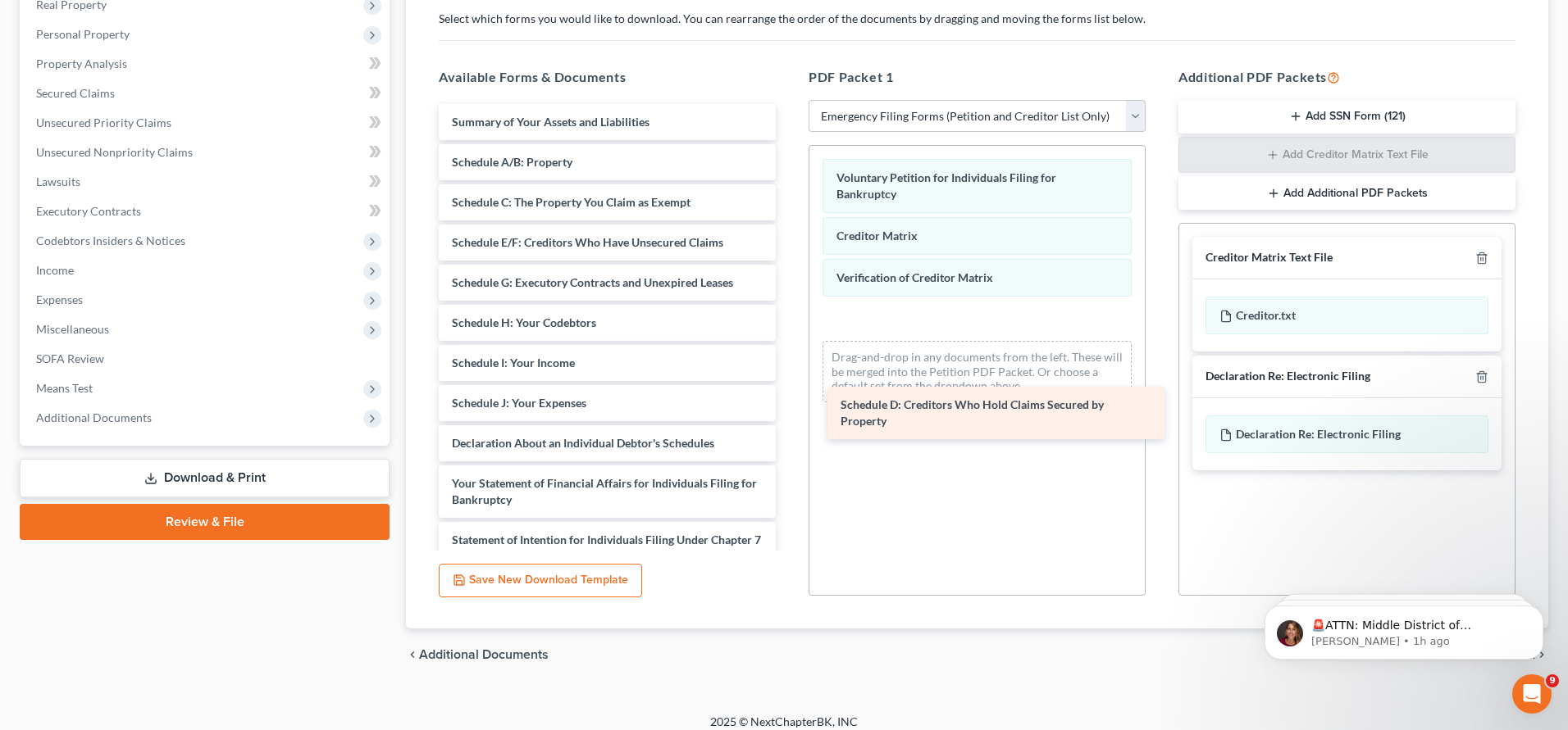
drag, startPoint x: 509, startPoint y: 241, endPoint x: 898, endPoint y: 403, distance: 421.4
click at [789, 403] on div "Schedule D: Creditors Who Hold Claims Secured by Property Summary of Your Asset…" at bounding box center [607, 407] width 363 height 607
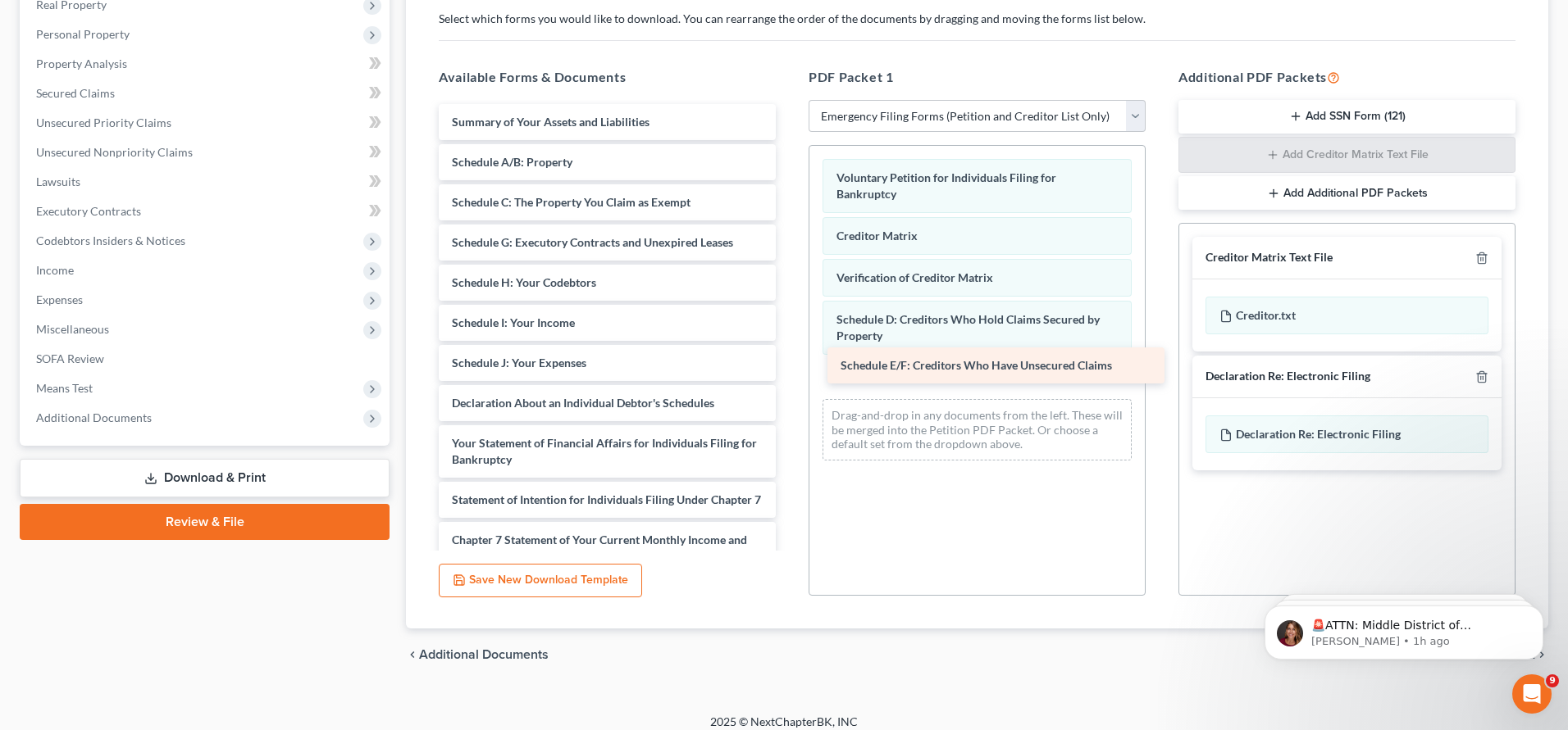
drag, startPoint x: 547, startPoint y: 240, endPoint x: 936, endPoint y: 363, distance: 408.0
click at [789, 363] on div "Schedule E/F: Creditors Who Have Unsecured Claims Summary of Your Assets and Li…" at bounding box center [607, 388] width 363 height 567
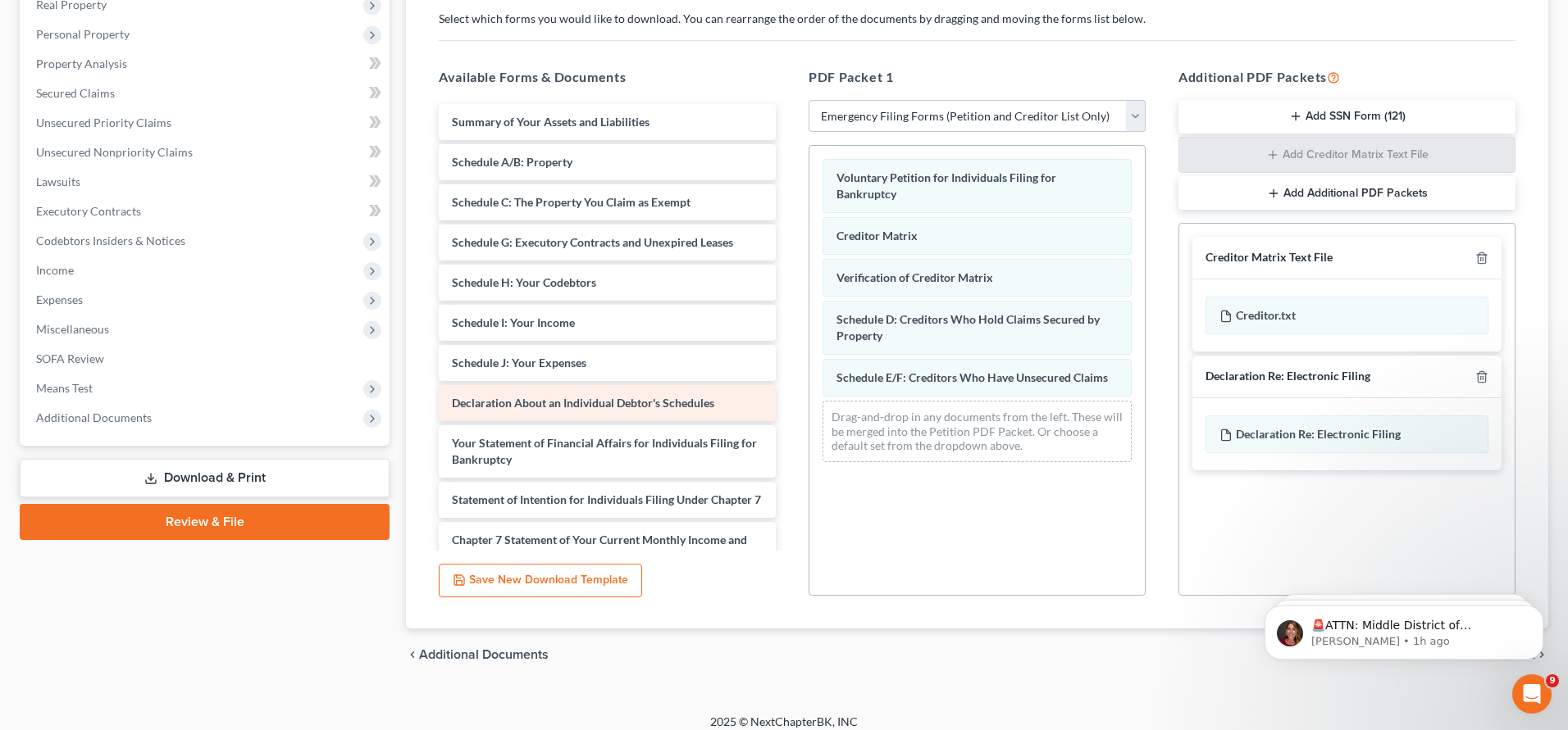
scroll to position [4, 0]
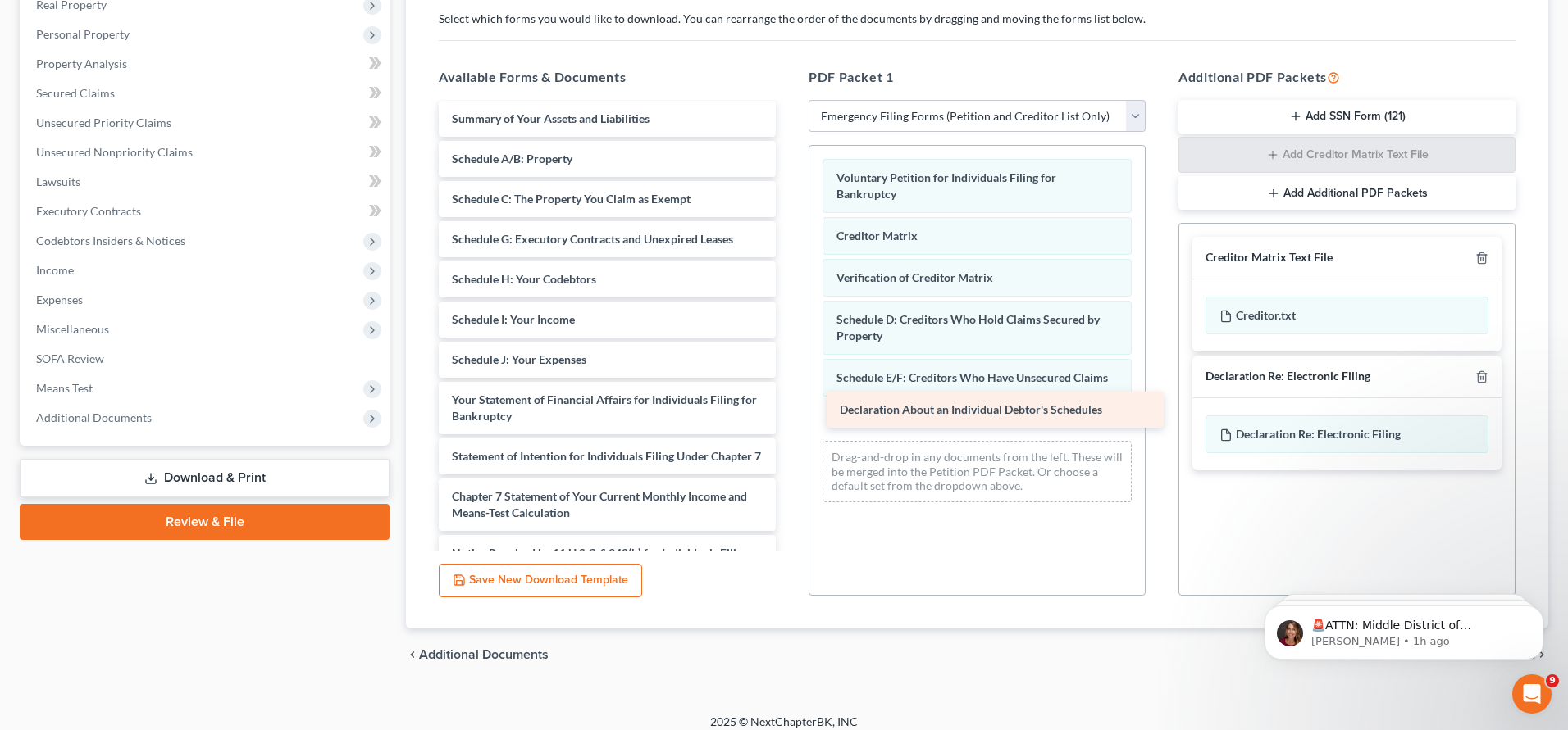
drag, startPoint x: 562, startPoint y: 398, endPoint x: 951, endPoint y: 405, distance: 389.1
click at [789, 405] on div "Declaration About an Individual Debtor's Schedules Summary of Your Assets and L…" at bounding box center [607, 364] width 363 height 527
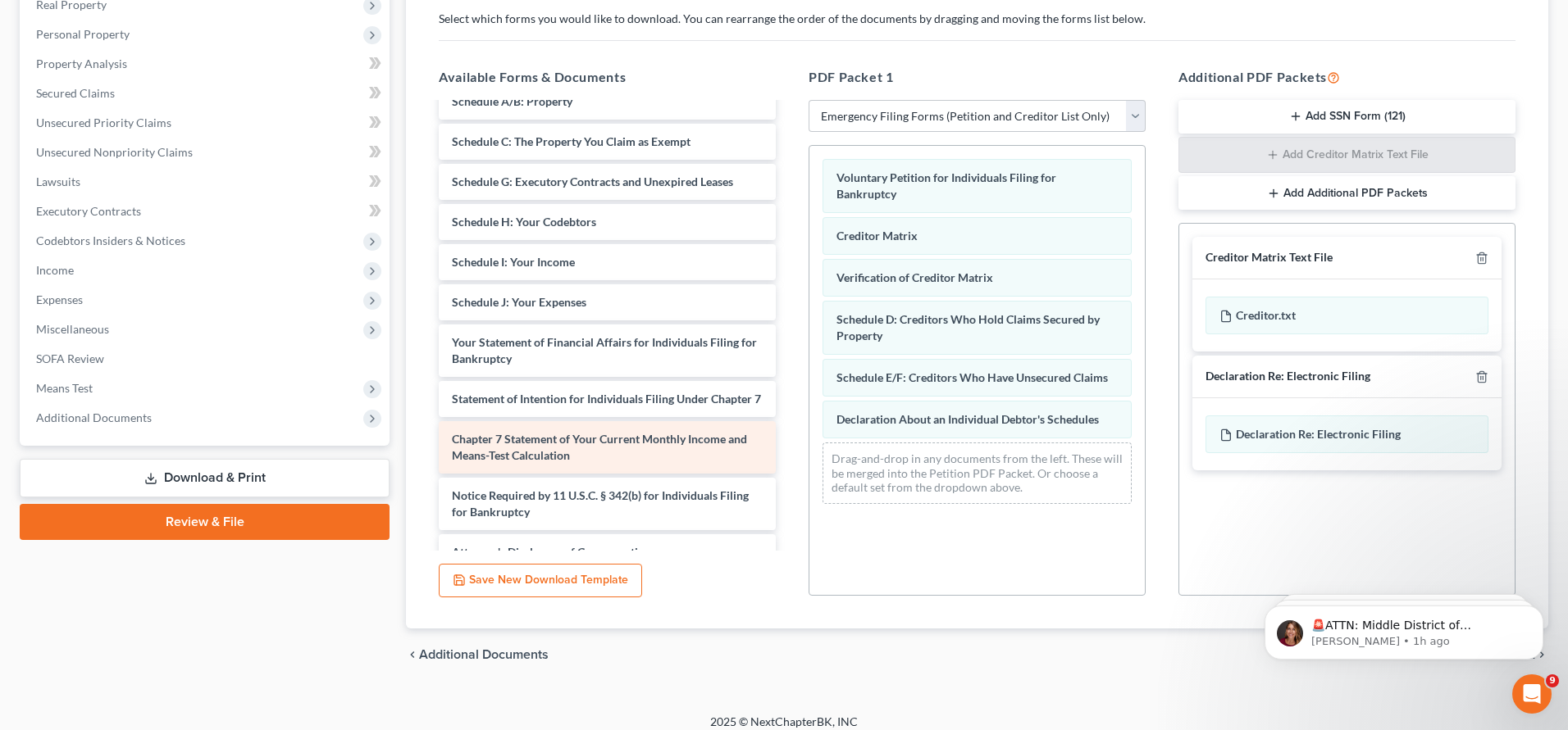
scroll to position [85, 0]
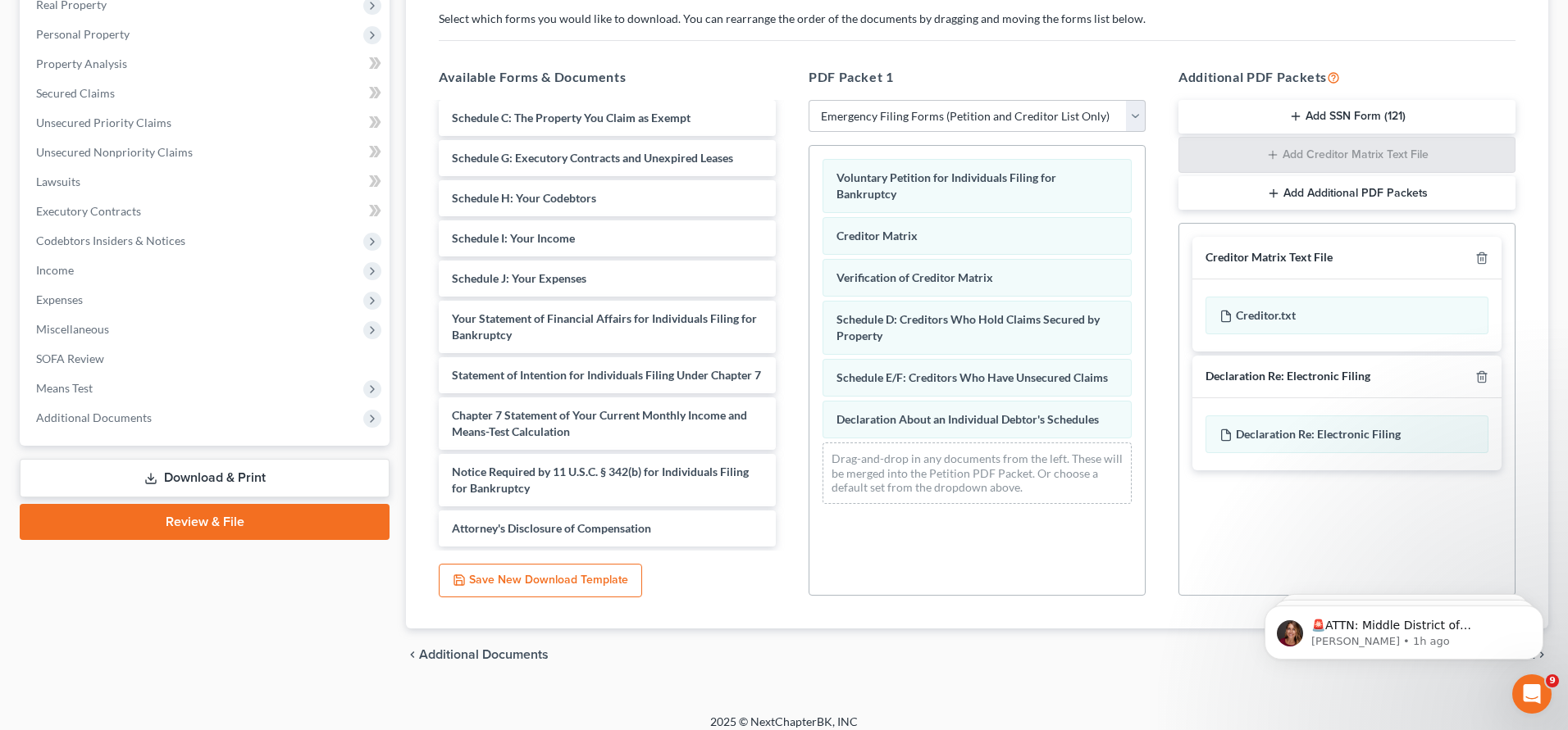
click at [229, 482] on link "Download & Print" at bounding box center [204, 478] width 370 height 39
click at [215, 521] on link "Review & File" at bounding box center [204, 521] width 370 height 36
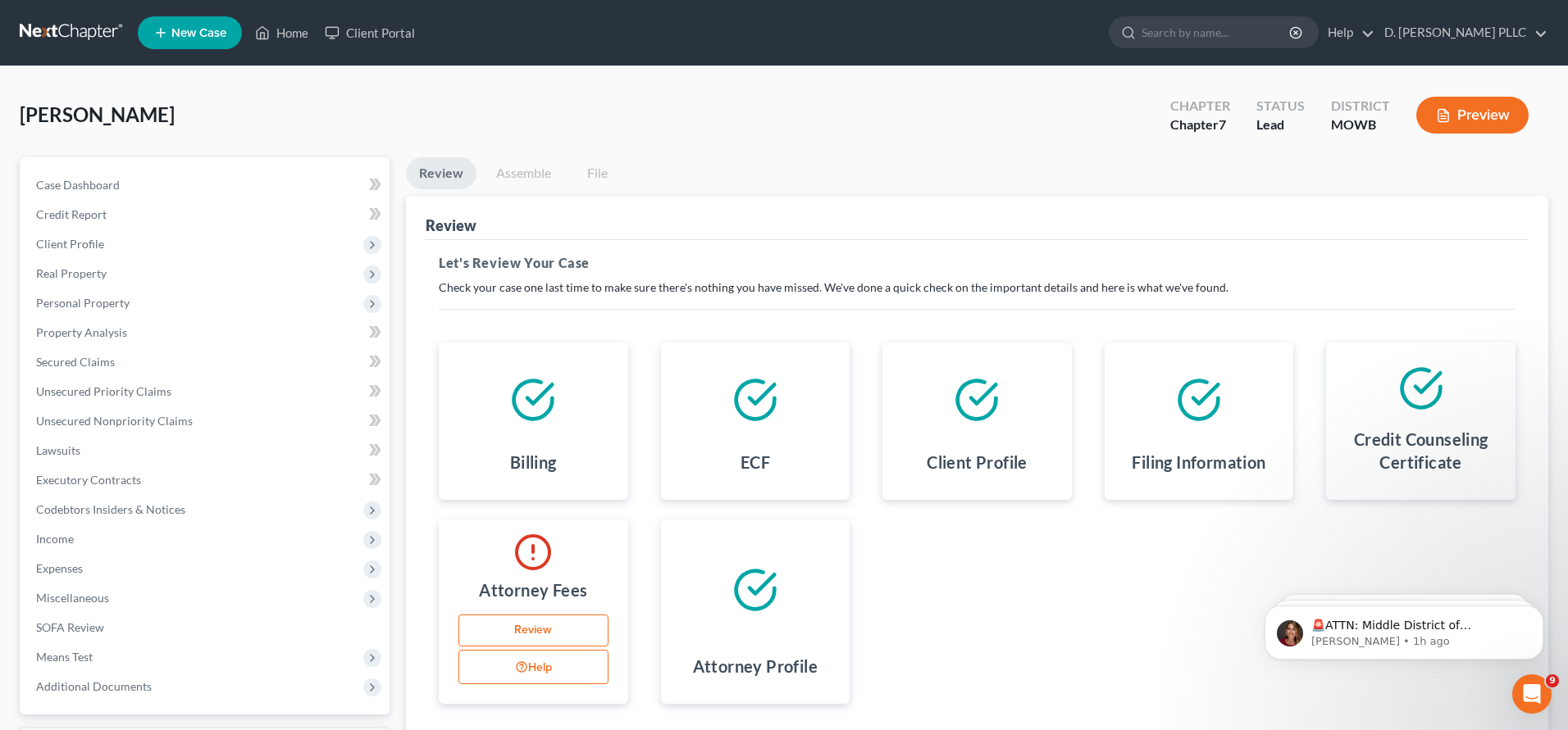
click at [977, 412] on icon at bounding box center [976, 400] width 46 height 46
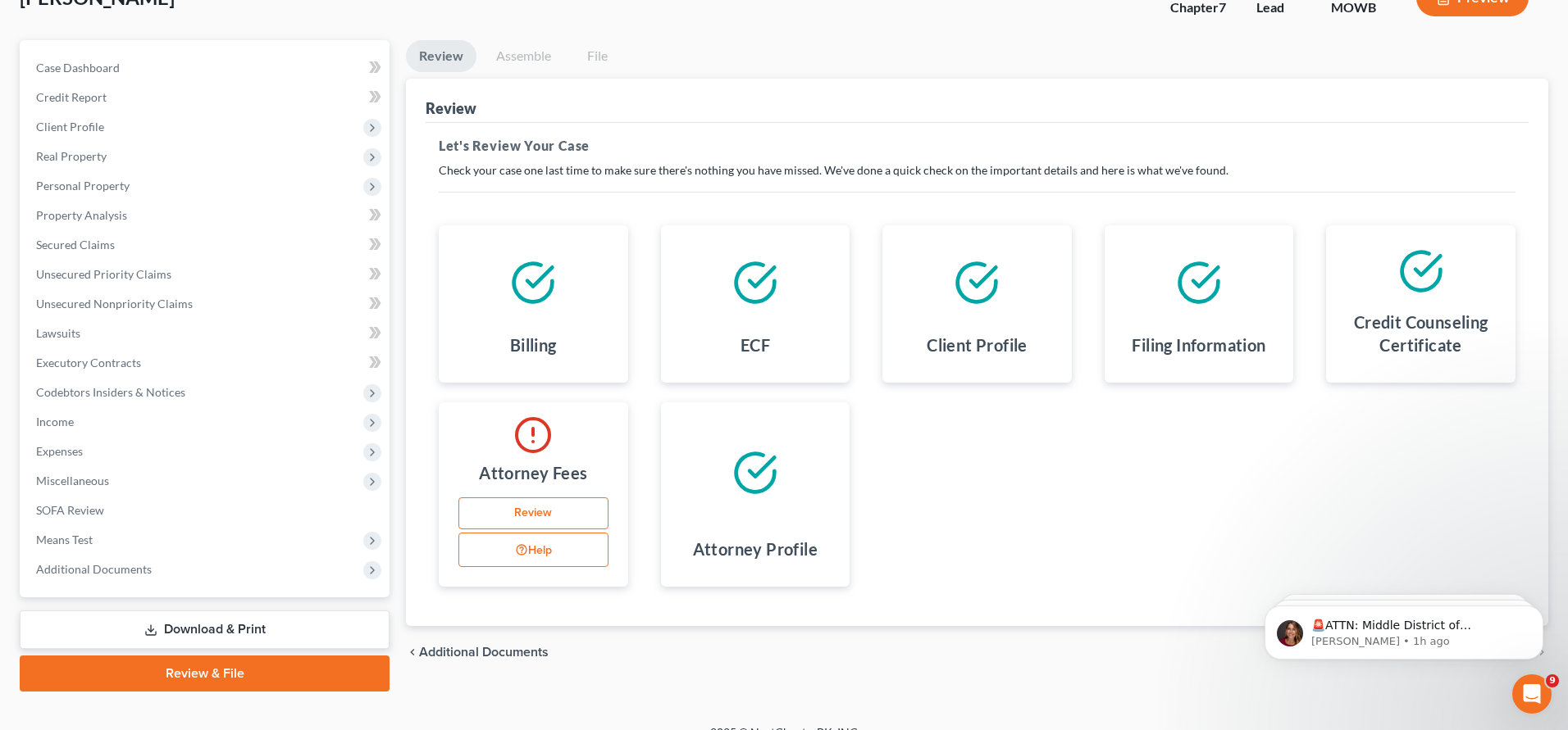
scroll to position [123, 0]
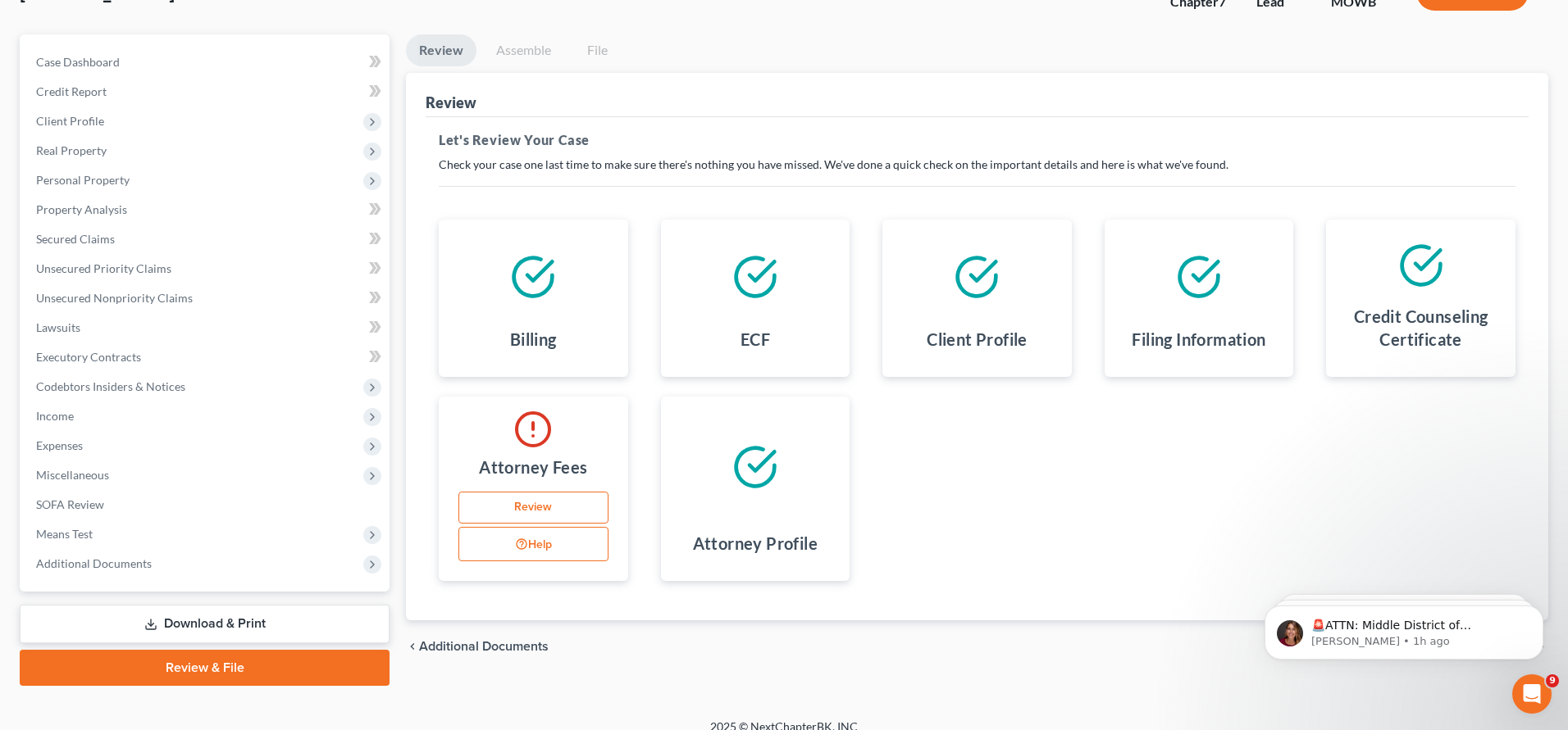
click at [215, 615] on link "Download & Print" at bounding box center [204, 624] width 370 height 39
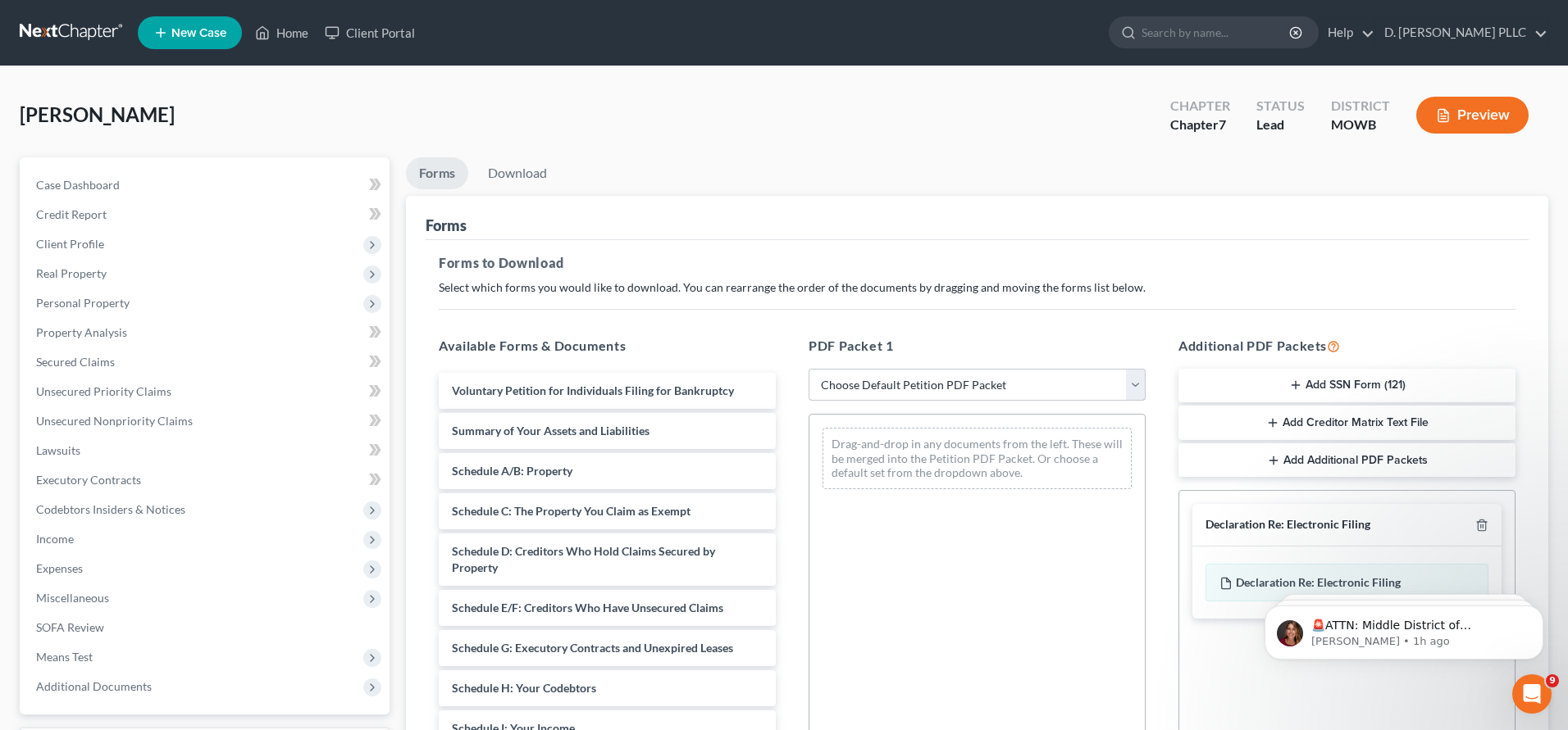
click at [1131, 391] on select "Choose Default Petition PDF Packet Complete Bankruptcy Petition (all forms and …" at bounding box center [976, 384] width 337 height 33
select select "1"
click at [808, 369] on select "Choose Default Petition PDF Packet Complete Bankruptcy Petition (all forms and …" at bounding box center [976, 384] width 337 height 33
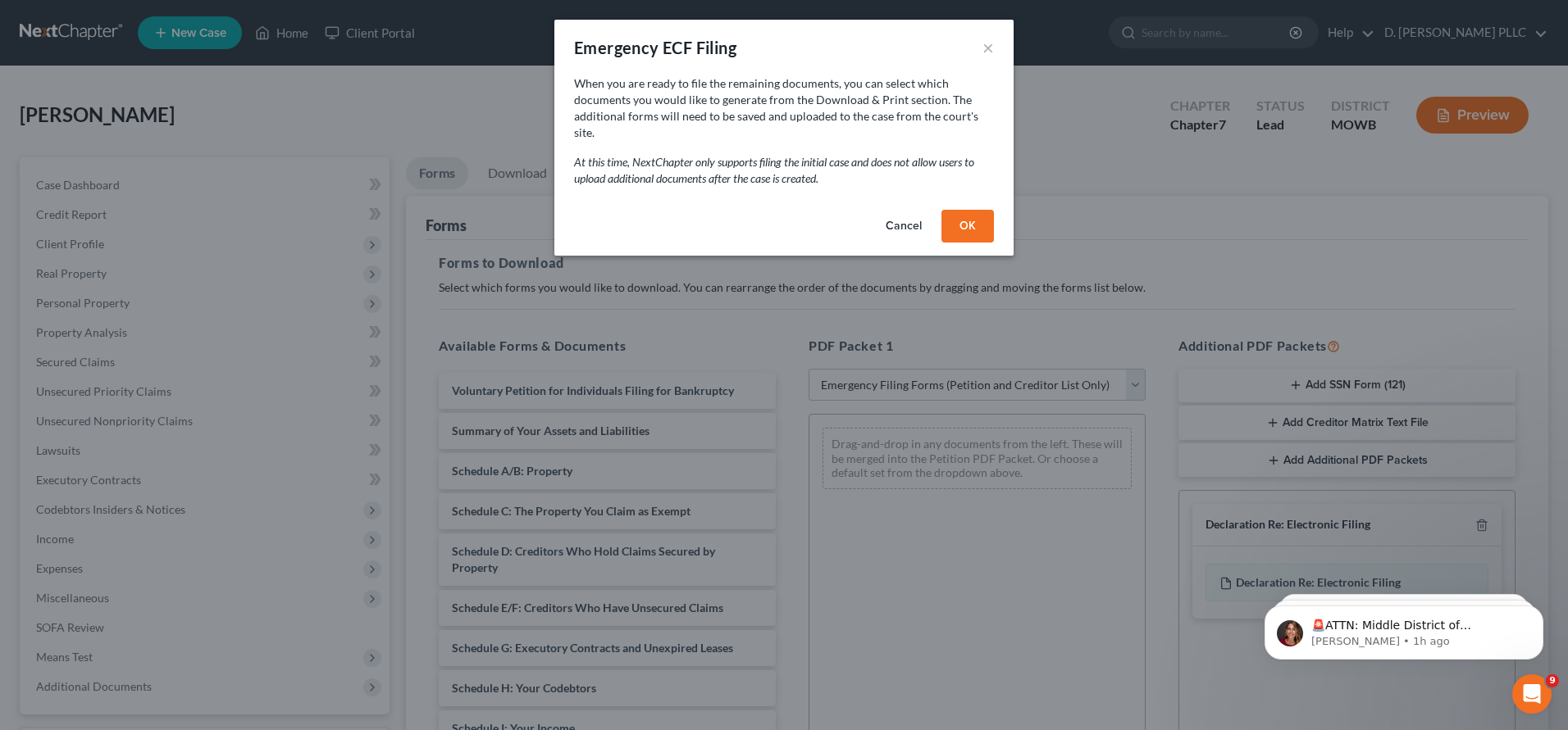
click at [989, 209] on button "OK" at bounding box center [968, 225] width 52 height 33
